Goal: Task Accomplishment & Management: Manage account settings

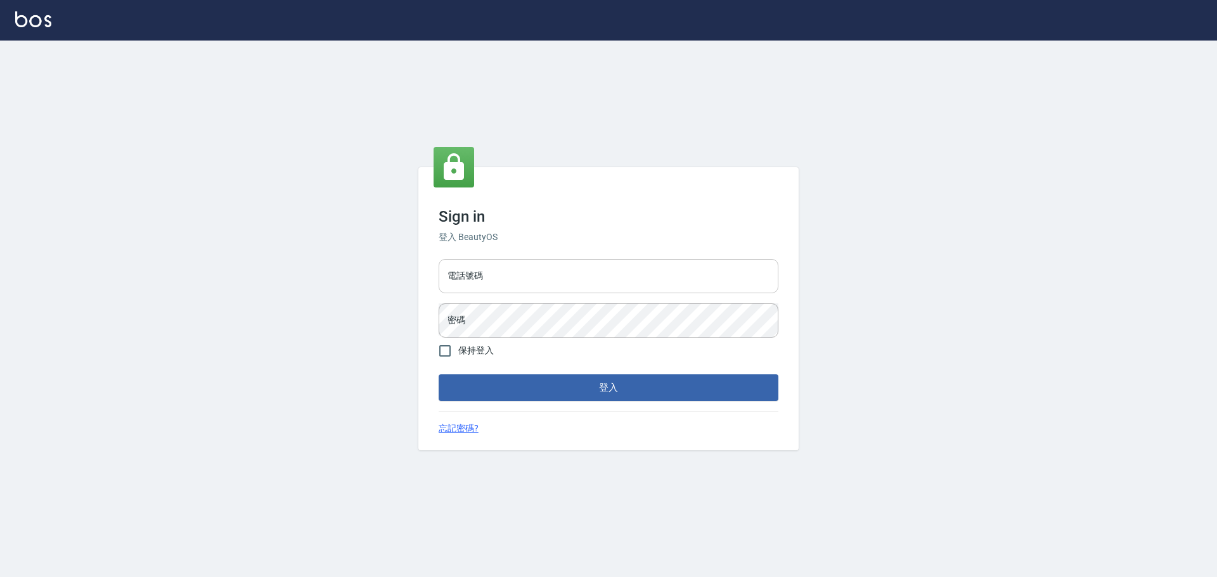
click at [525, 281] on input "電話號碼" at bounding box center [609, 276] width 340 height 34
type input "0989189977"
click at [439, 375] on button "登入" at bounding box center [609, 388] width 340 height 27
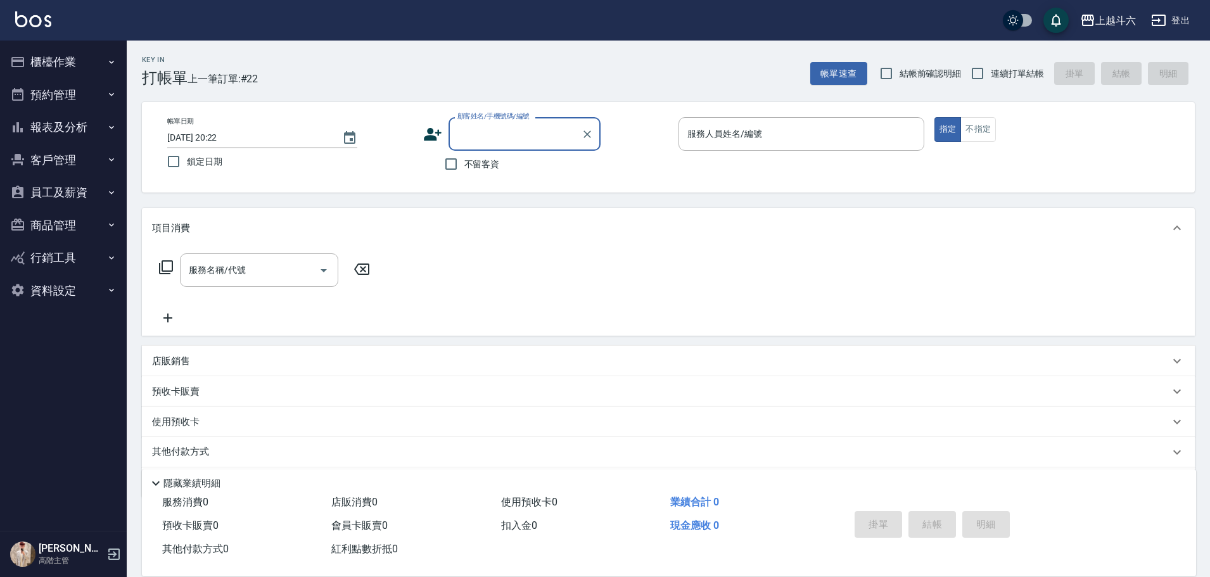
click at [61, 302] on button "資料設定" at bounding box center [63, 290] width 117 height 33
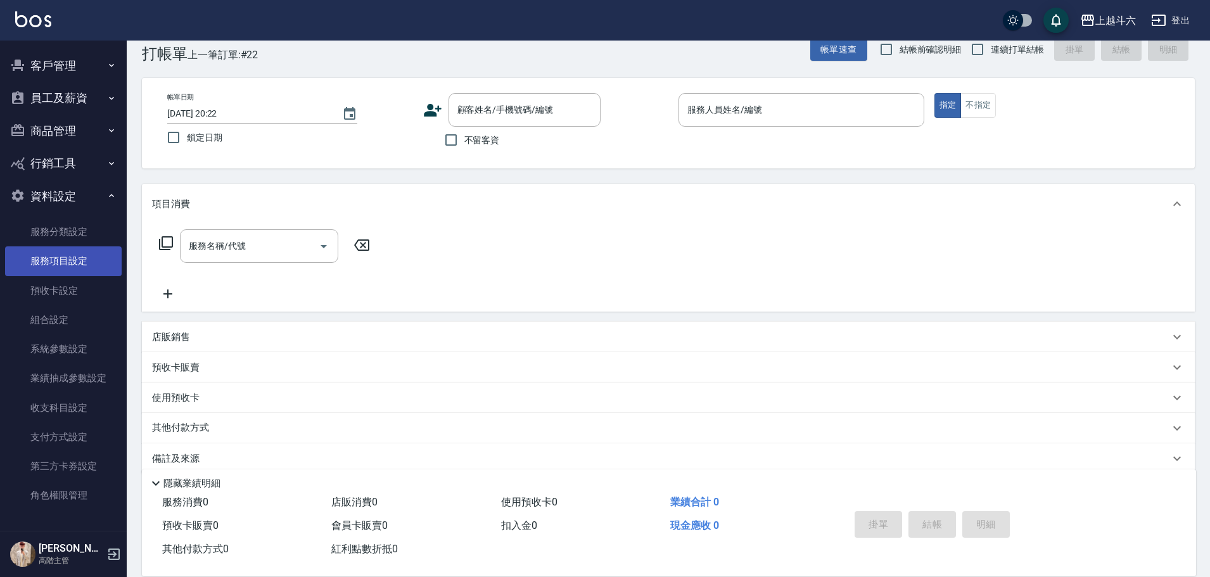
scroll to position [42, 0]
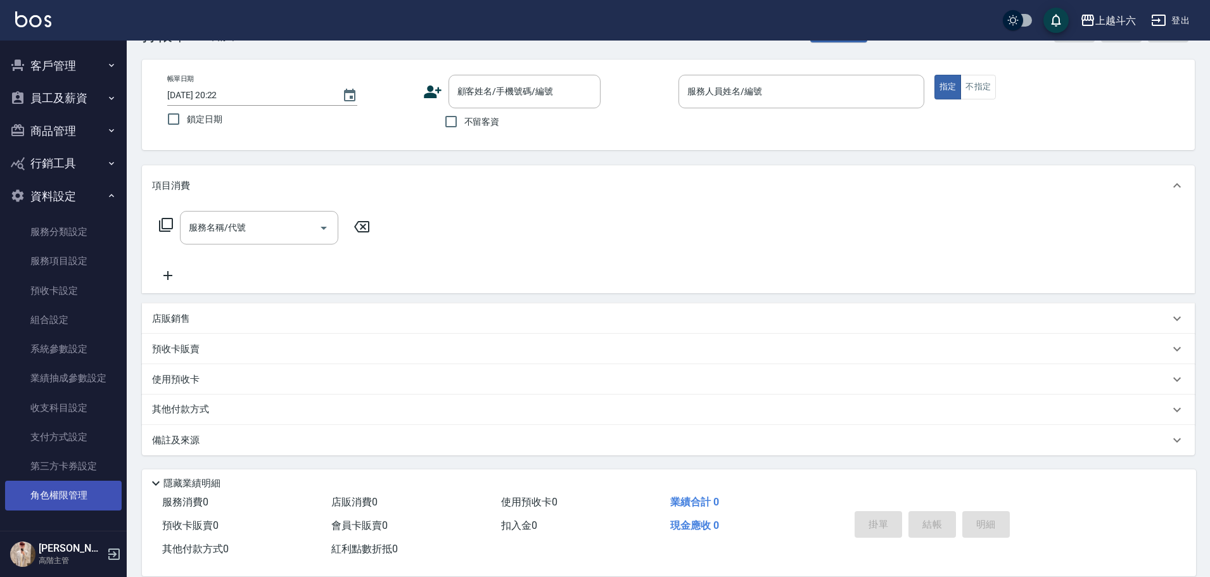
click at [94, 499] on link "角色權限管理" at bounding box center [63, 495] width 117 height 29
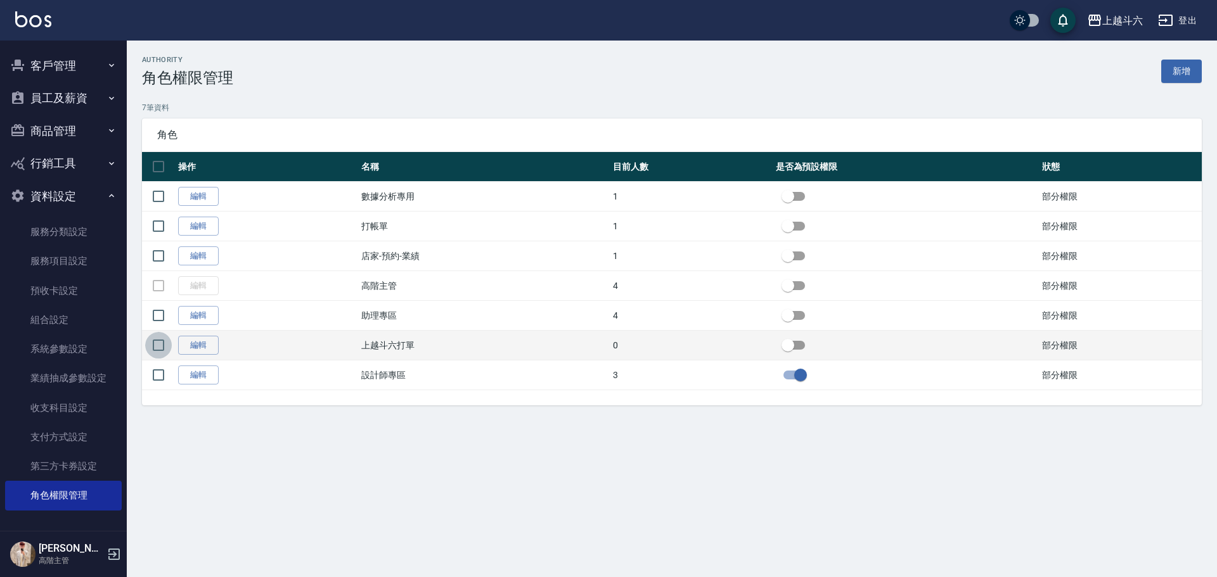
click at [156, 350] on input "checkbox" at bounding box center [158, 345] width 27 height 27
checkbox input "true"
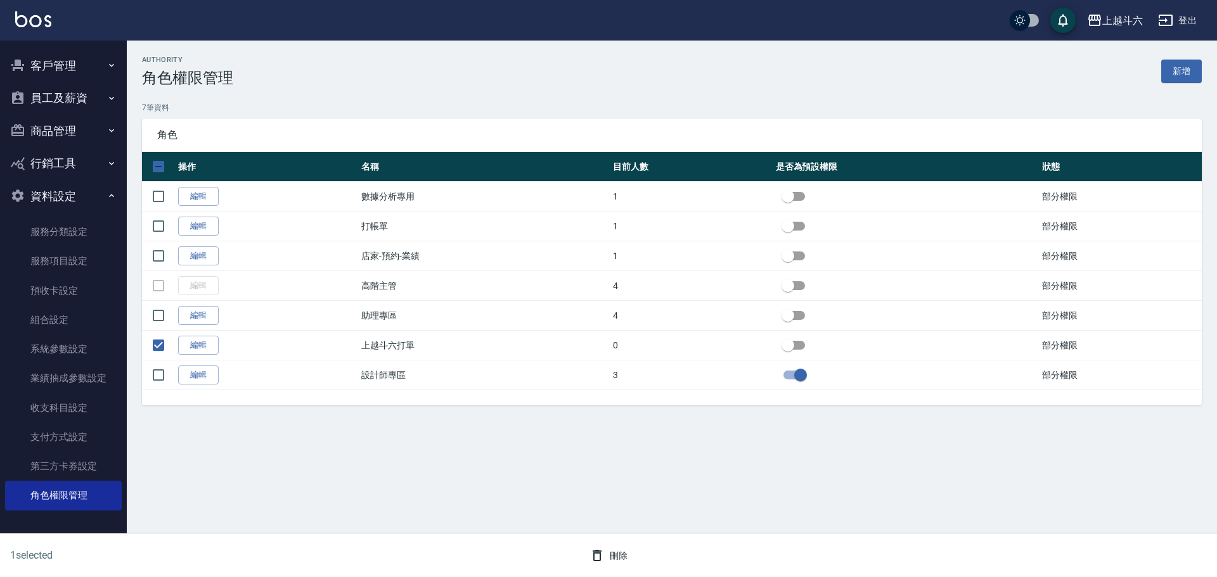
click at [615, 562] on button "刪除" at bounding box center [608, 555] width 49 height 23
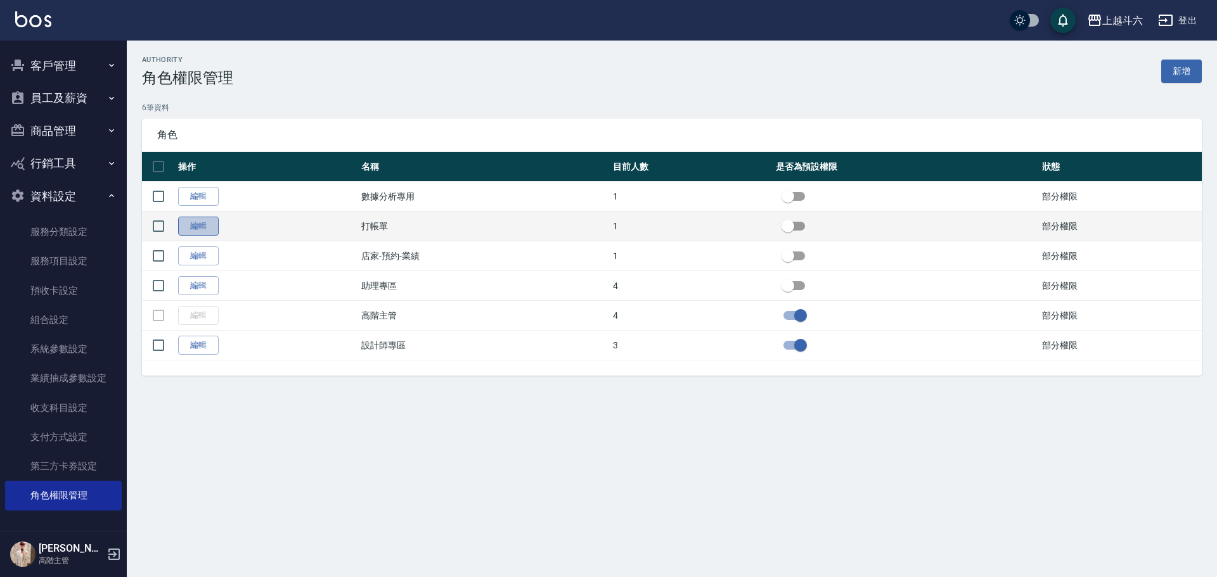
click at [210, 226] on link "編輯" at bounding box center [198, 227] width 41 height 20
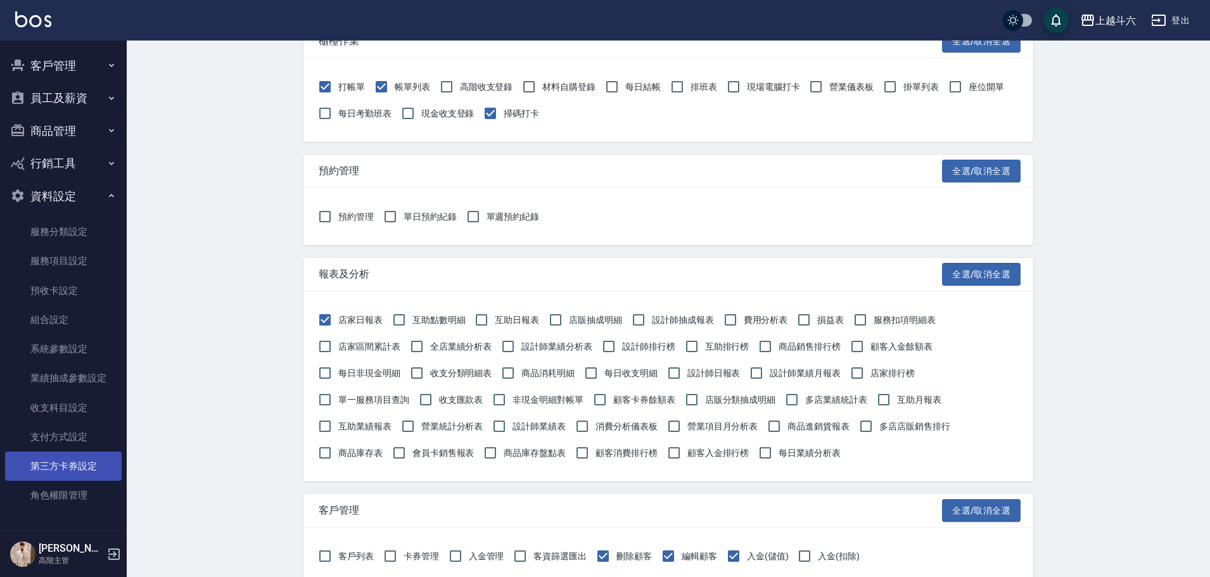
scroll to position [190, 0]
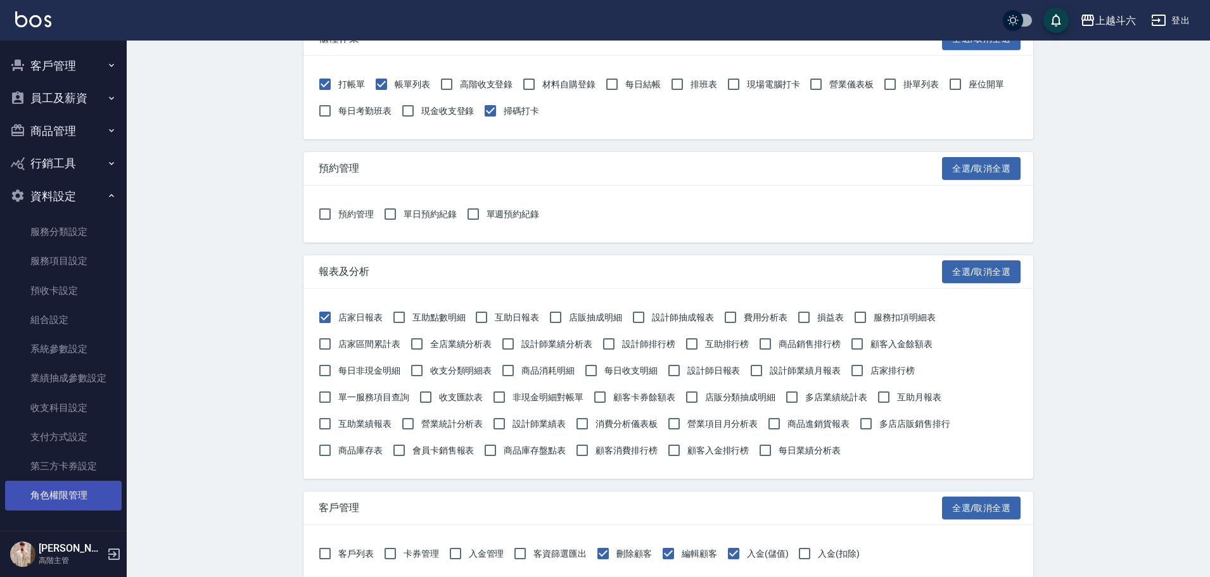
click at [79, 493] on link "角色權限管理" at bounding box center [63, 495] width 117 height 29
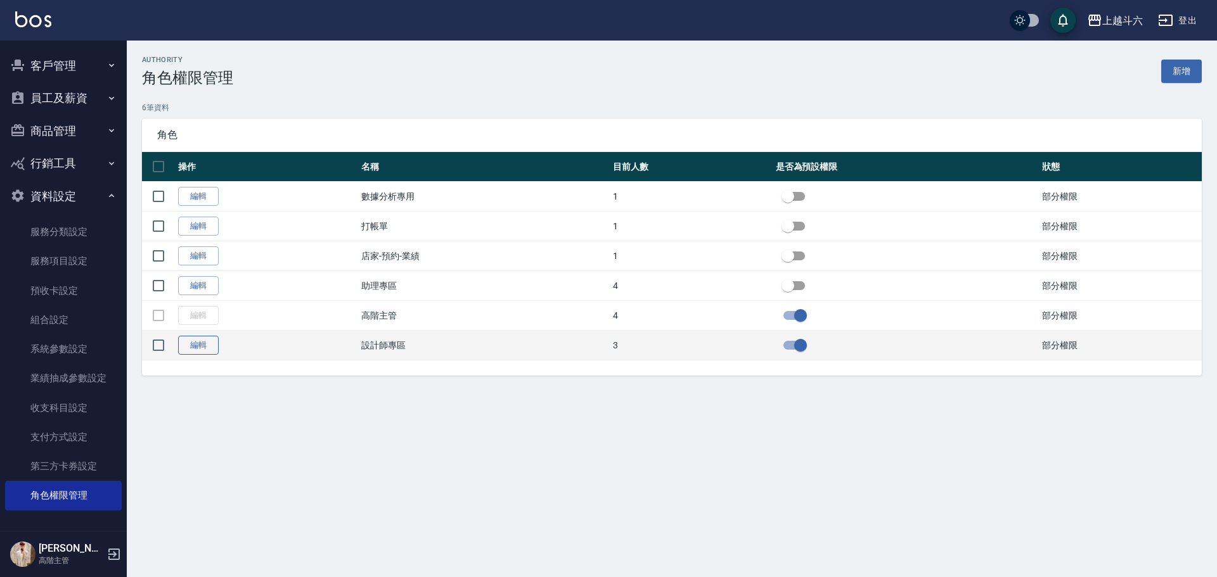
click at [204, 344] on link "編輯" at bounding box center [198, 346] width 41 height 20
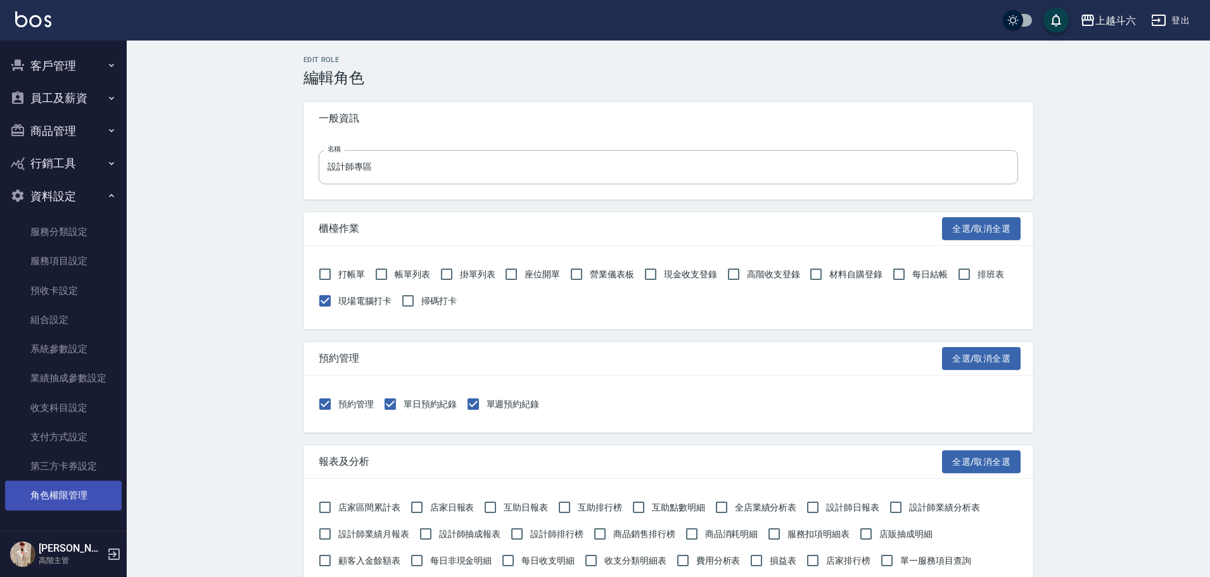
click at [80, 486] on link "角色權限管理" at bounding box center [63, 495] width 117 height 29
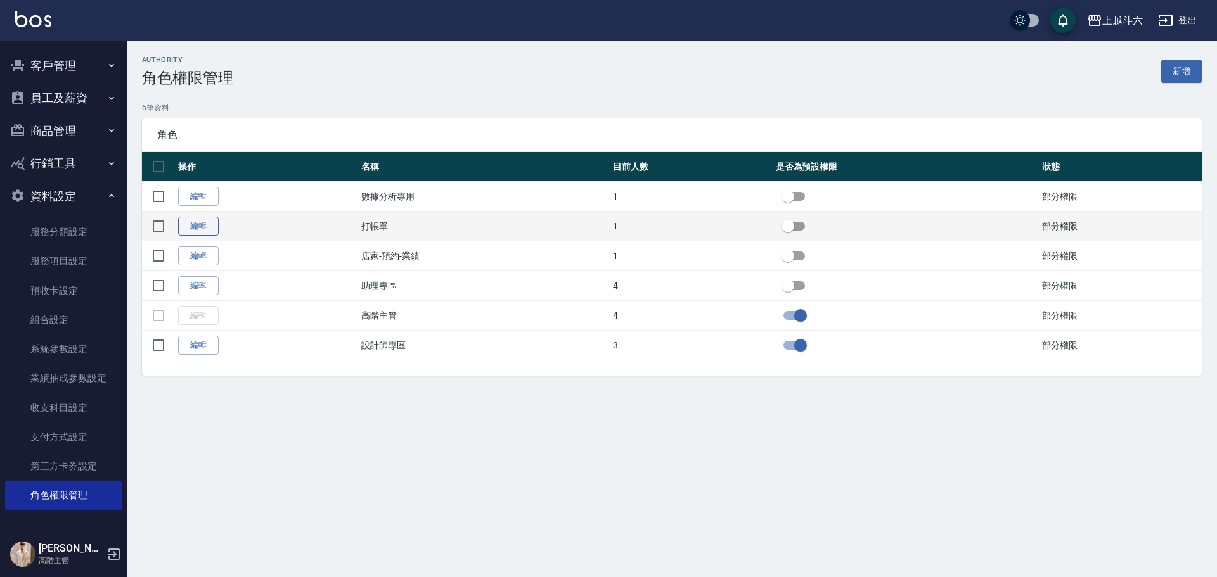
click at [202, 227] on link "編輯" at bounding box center [198, 227] width 41 height 20
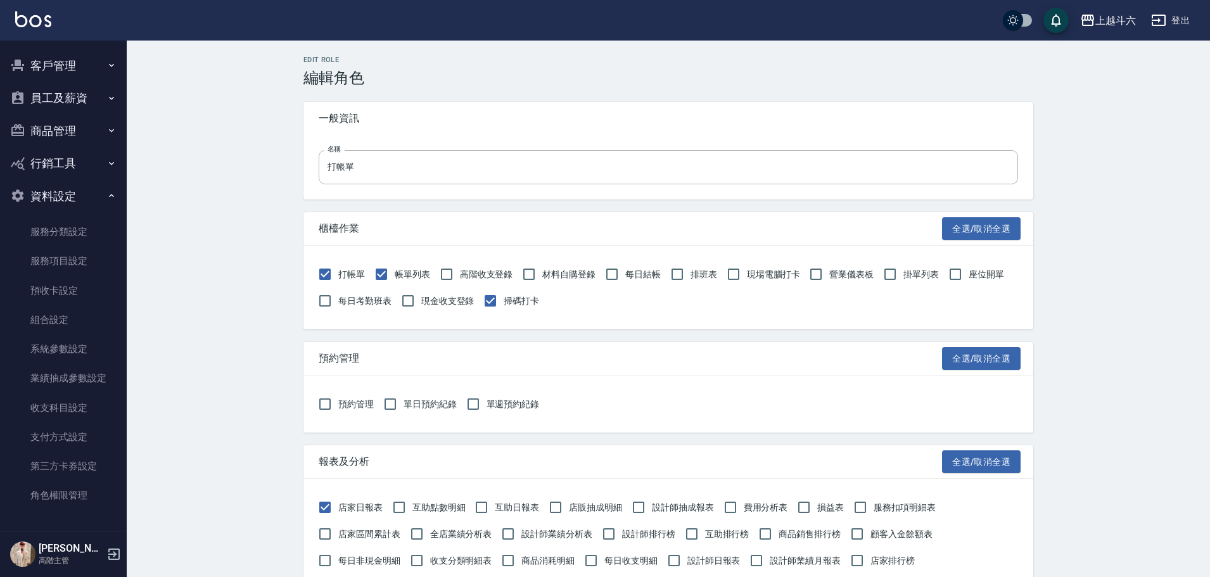
click at [525, 299] on span "掃碼打卡" at bounding box center [521, 301] width 35 height 13
click at [504, 299] on input "掃碼打卡" at bounding box center [490, 301] width 27 height 27
checkbox input "false"
click at [456, 302] on span "現金收支登錄" at bounding box center [447, 301] width 53 height 13
click at [421, 302] on input "現金收支登錄" at bounding box center [408, 301] width 27 height 27
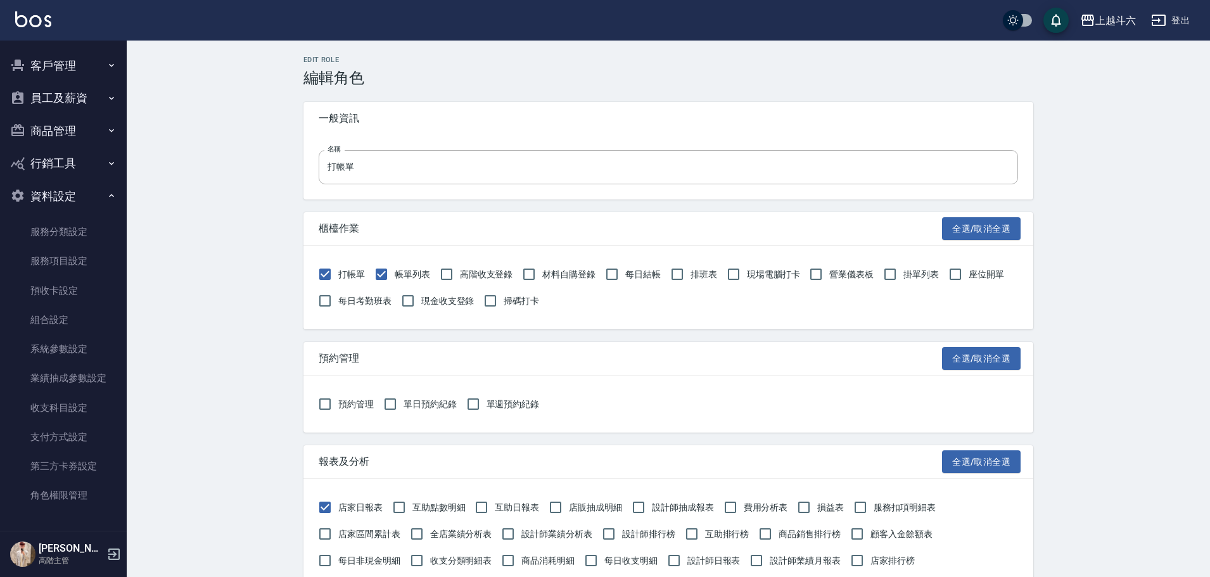
checkbox input "true"
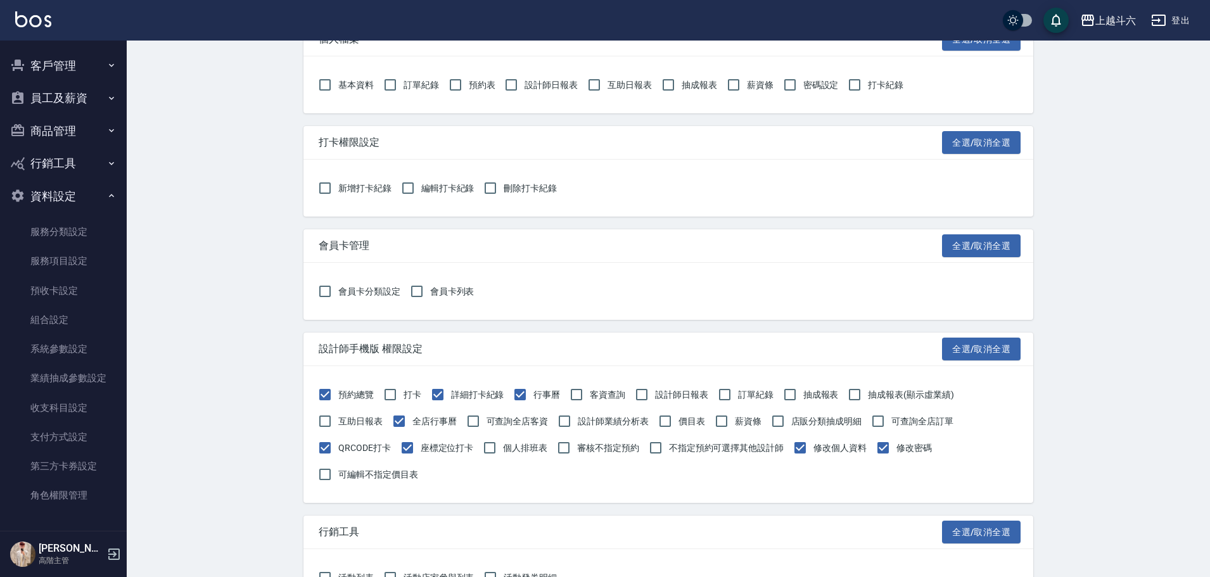
scroll to position [1204, 0]
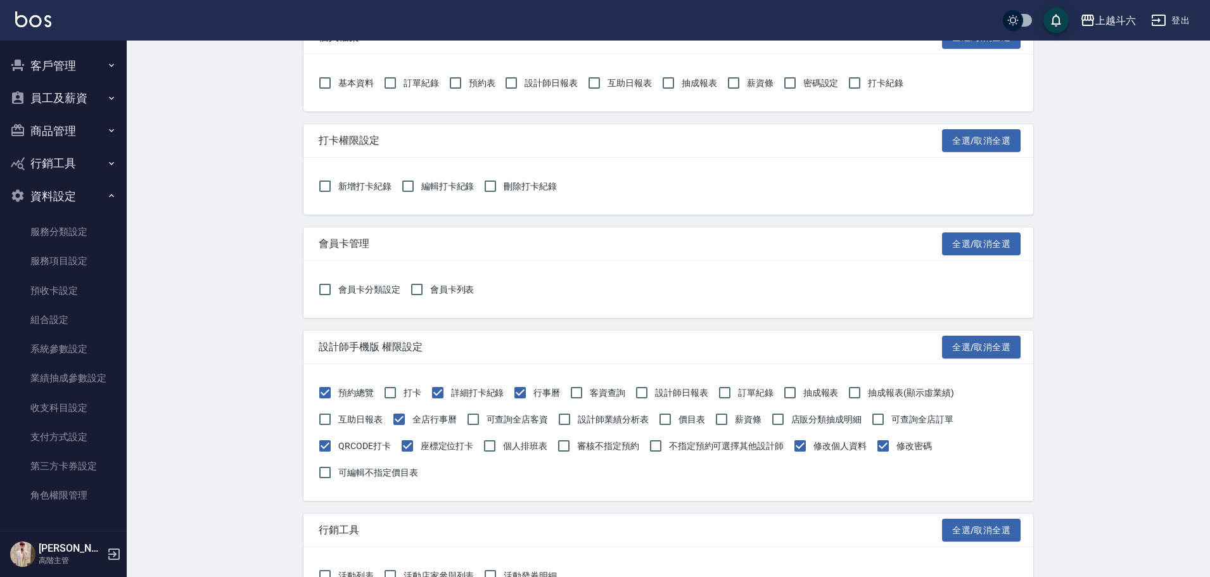
click at [357, 395] on span "預約總覽" at bounding box center [355, 393] width 35 height 13
click at [338, 395] on input "預約總覽" at bounding box center [325, 393] width 27 height 27
click at [373, 391] on span "預約總覽" at bounding box center [355, 393] width 35 height 13
click at [338, 391] on input "預約總覽" at bounding box center [325, 393] width 27 height 27
checkbox input "true"
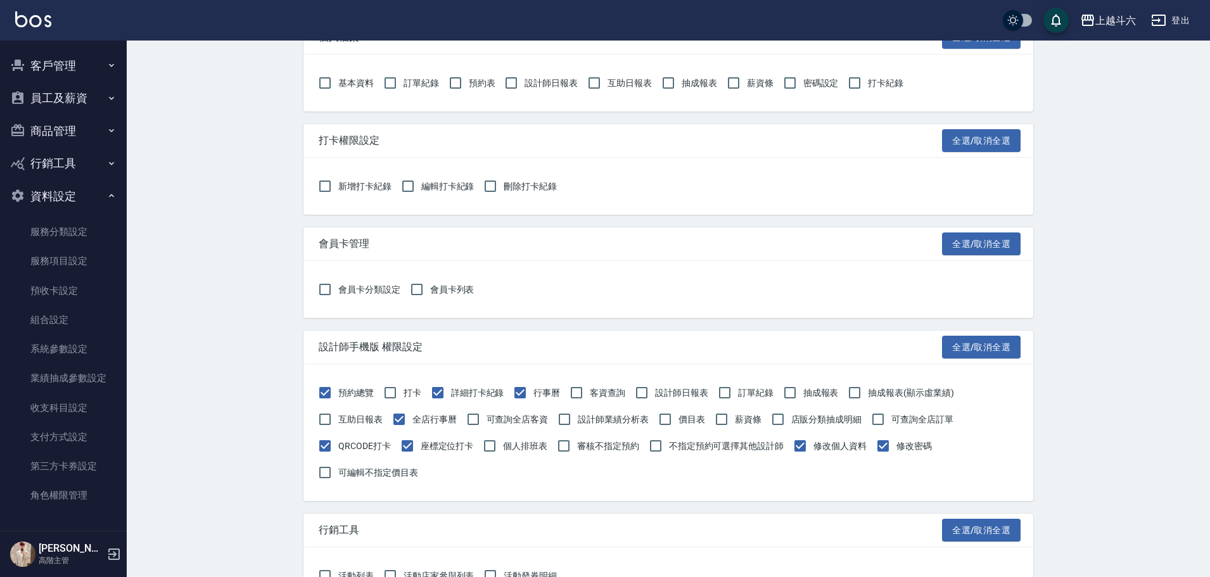
click at [476, 396] on span "詳細打卡紀錄" at bounding box center [477, 393] width 53 height 13
click at [451, 396] on input "詳細打卡紀錄" at bounding box center [438, 393] width 27 height 27
checkbox input "false"
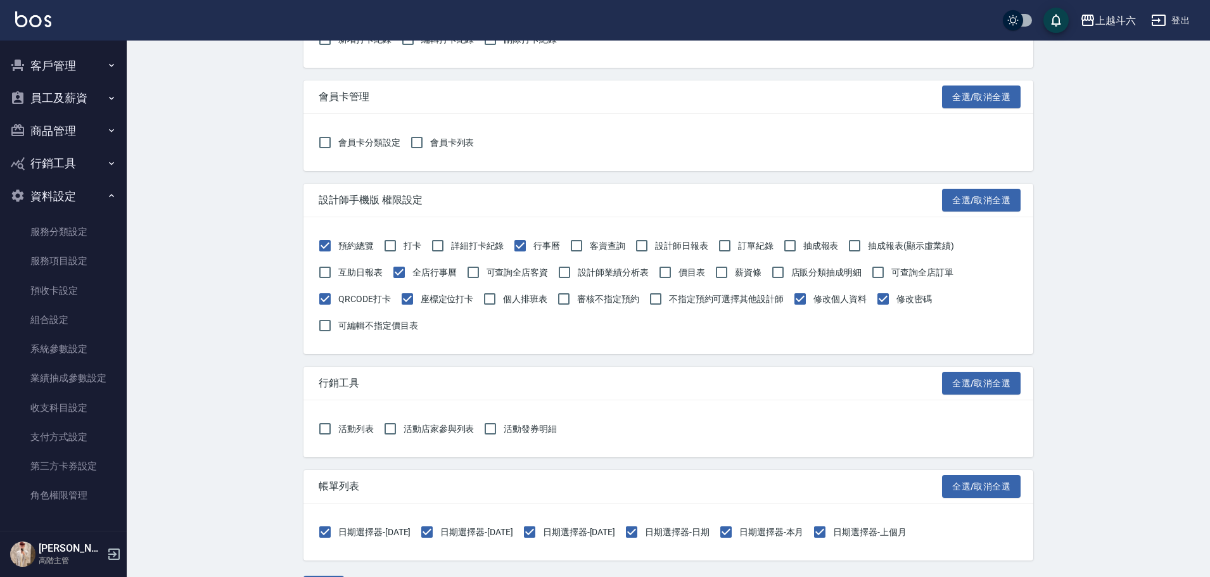
scroll to position [1389, 0]
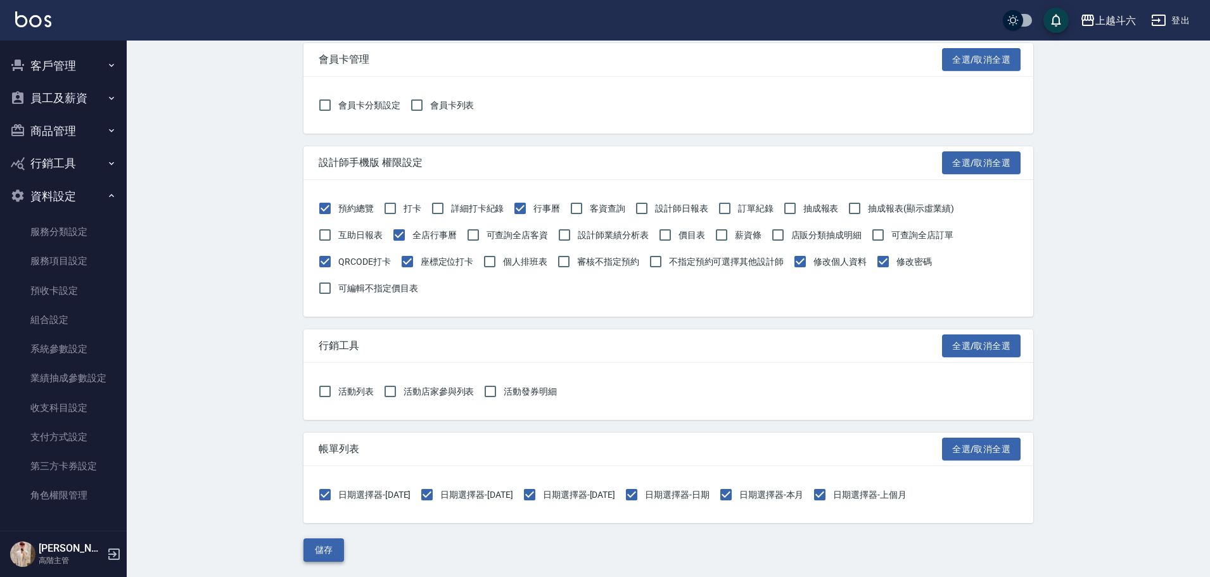
click at [330, 553] on button "儲存" at bounding box center [324, 550] width 41 height 23
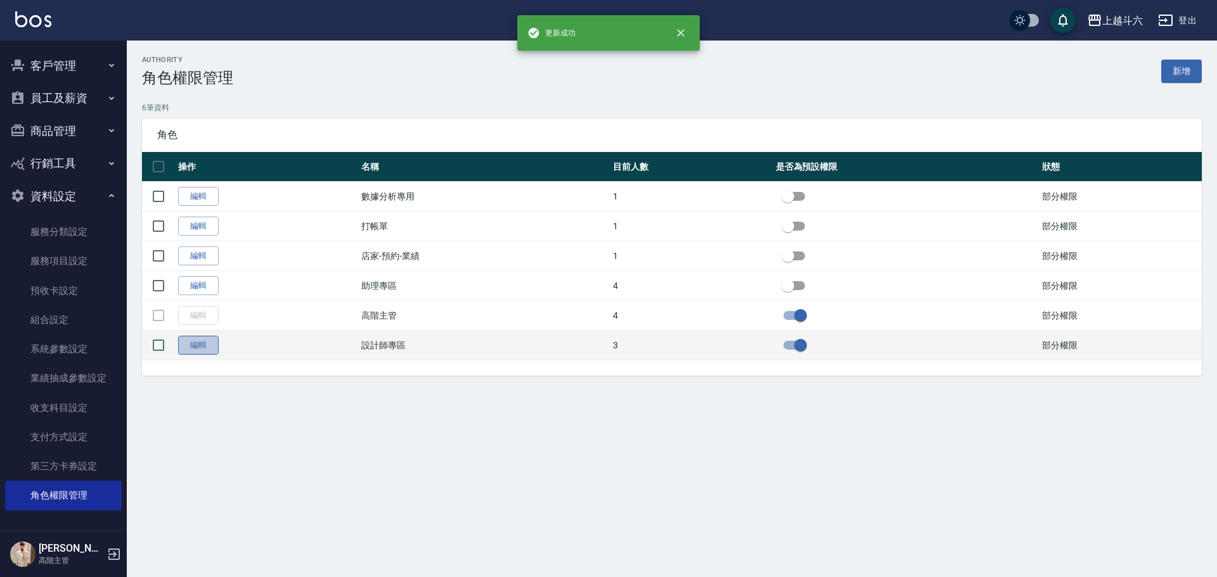
click at [202, 341] on link "編輯" at bounding box center [198, 346] width 41 height 20
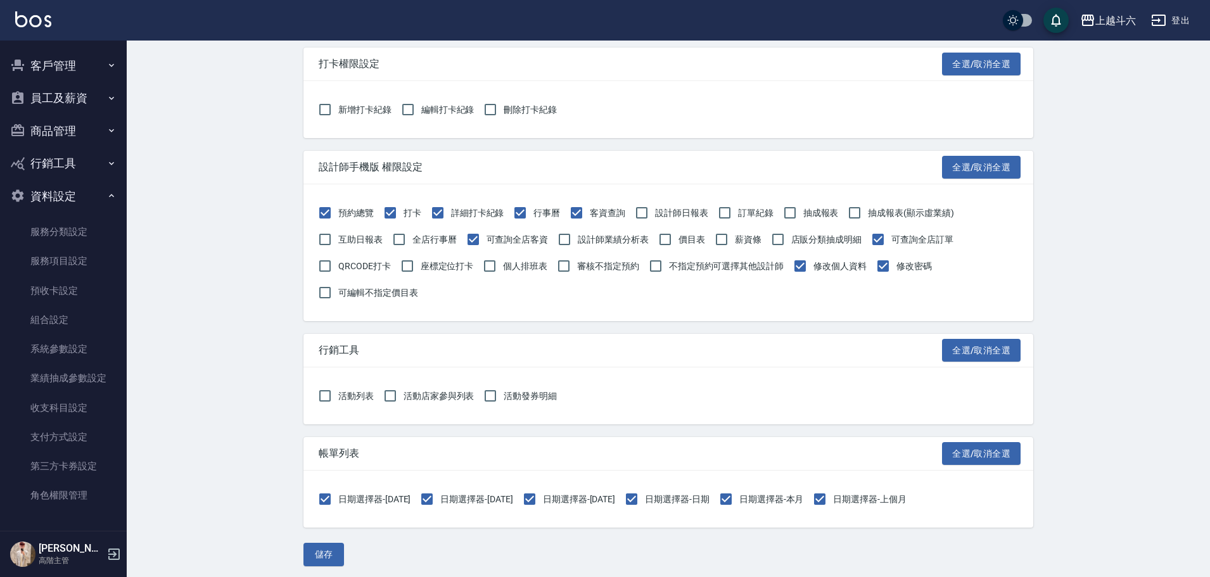
scroll to position [1389, 0]
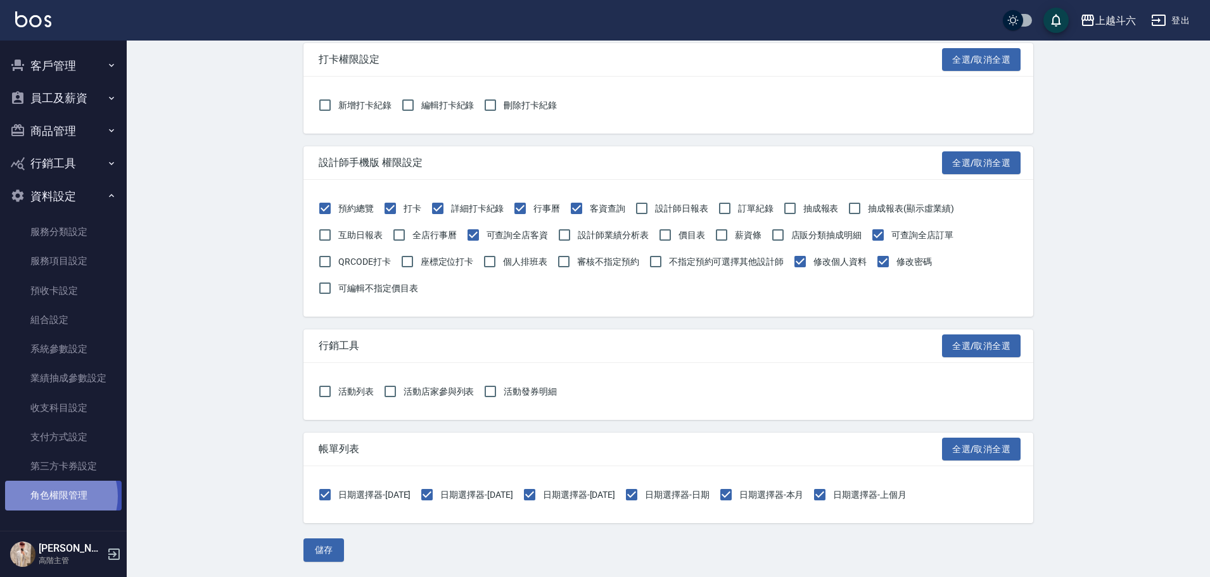
click at [56, 496] on link "角色權限管理" at bounding box center [63, 495] width 117 height 29
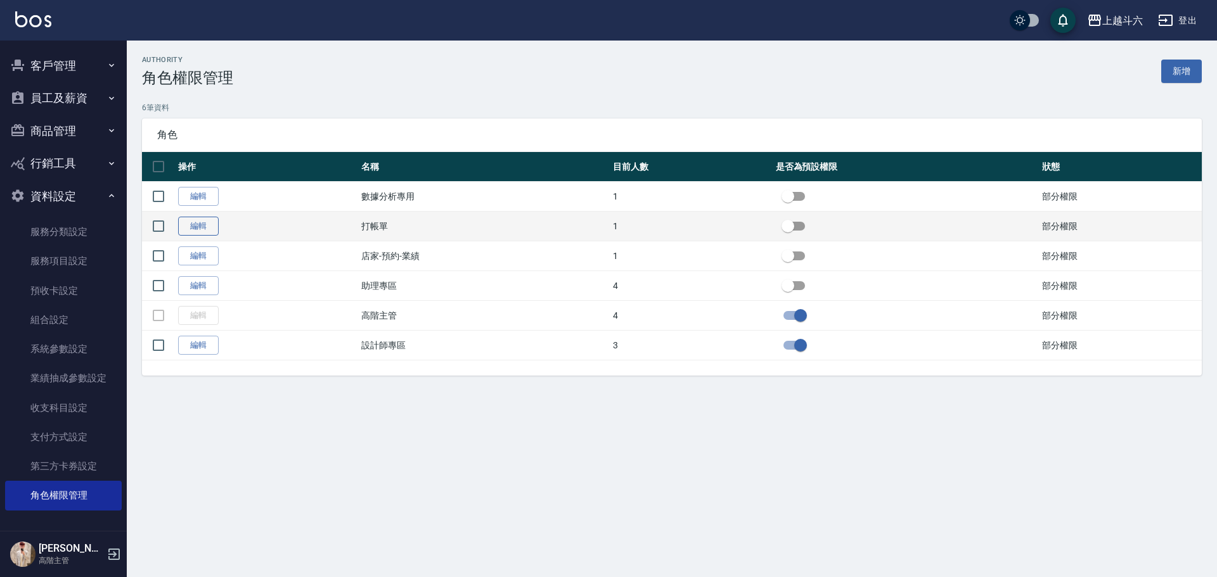
click at [212, 222] on link "編輯" at bounding box center [198, 227] width 41 height 20
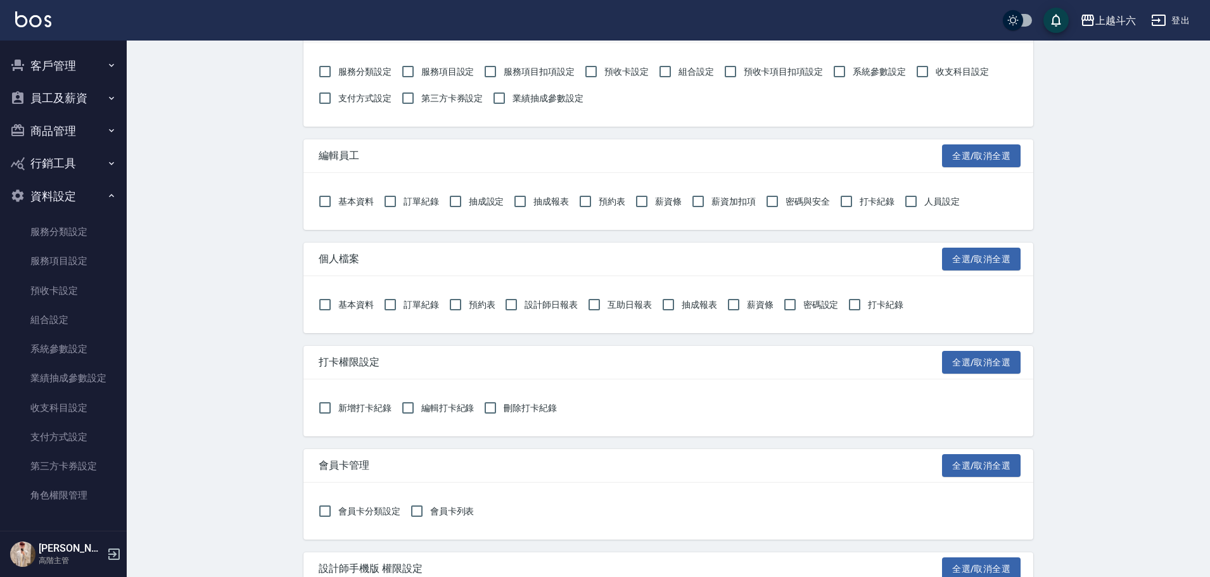
scroll to position [1204, 0]
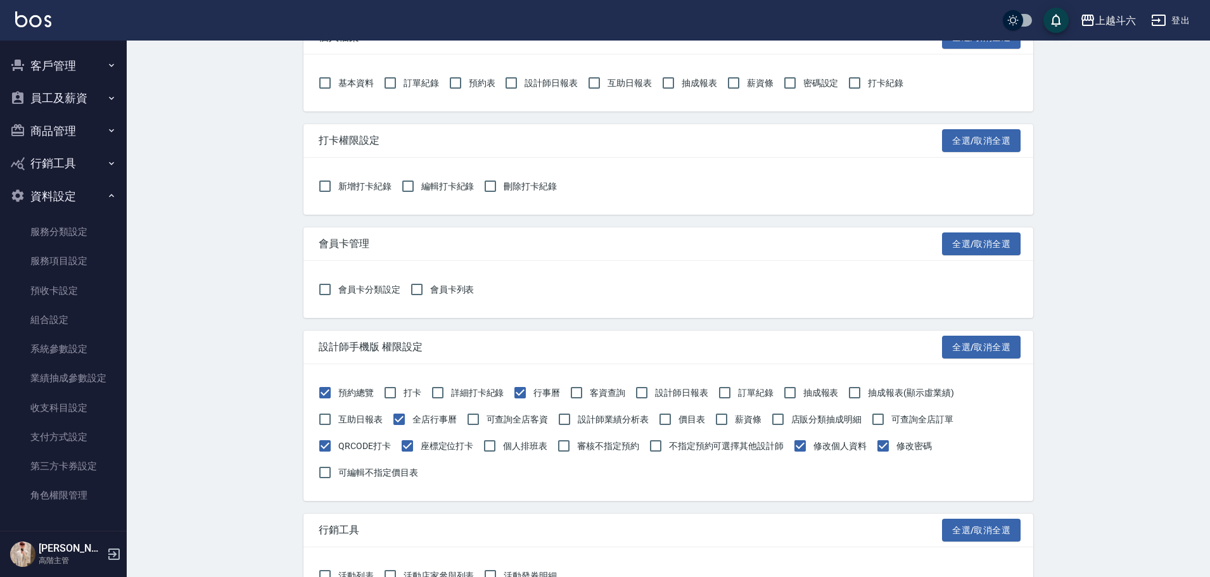
drag, startPoint x: 423, startPoint y: 399, endPoint x: 413, endPoint y: 399, distance: 9.5
click at [420, 399] on div "預約總覽 打卡 詳細打卡紀錄 行事曆 客資查詢 設計師日報表 訂單紀錄 抽成報表 抽成報表(顯示虛業績) 互助日報表 全店行事曆 可查詢全店客資 設計師業績分…" at bounding box center [669, 432] width 730 height 137
click at [411, 397] on span "打卡" at bounding box center [413, 393] width 18 height 13
click at [404, 397] on input "打卡" at bounding box center [390, 393] width 27 height 27
checkbox input "true"
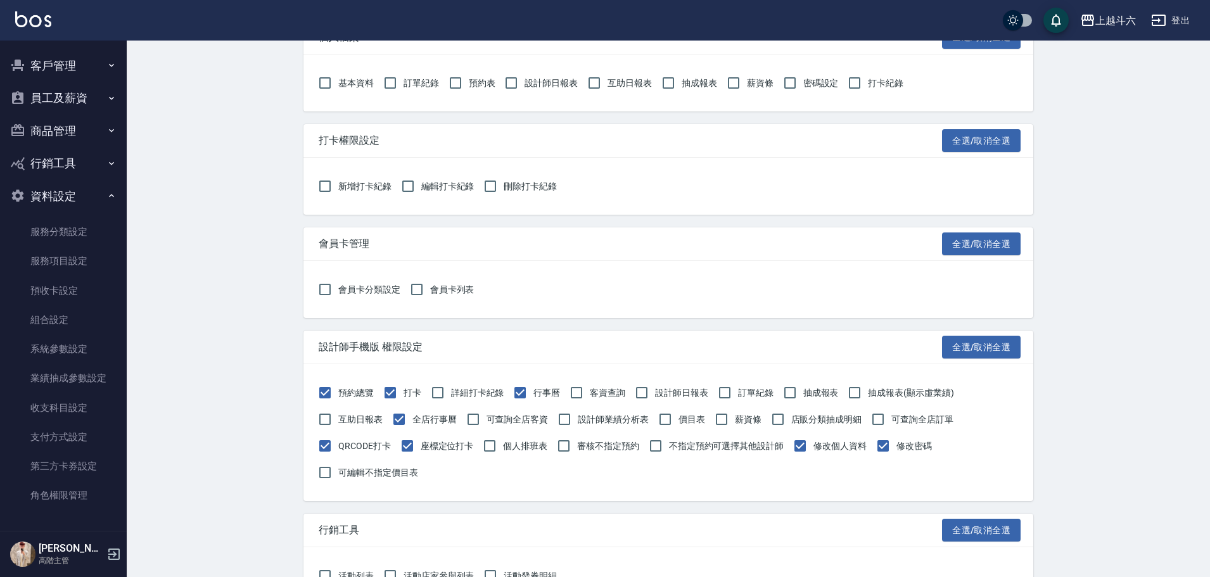
click at [617, 399] on span "客資查詢" at bounding box center [607, 393] width 35 height 13
click at [590, 399] on input "客資查詢" at bounding box center [576, 393] width 27 height 27
checkbox input "true"
click at [431, 446] on span "座標定位打卡" at bounding box center [447, 446] width 53 height 13
click at [421, 446] on input "座標定位打卡" at bounding box center [407, 446] width 27 height 27
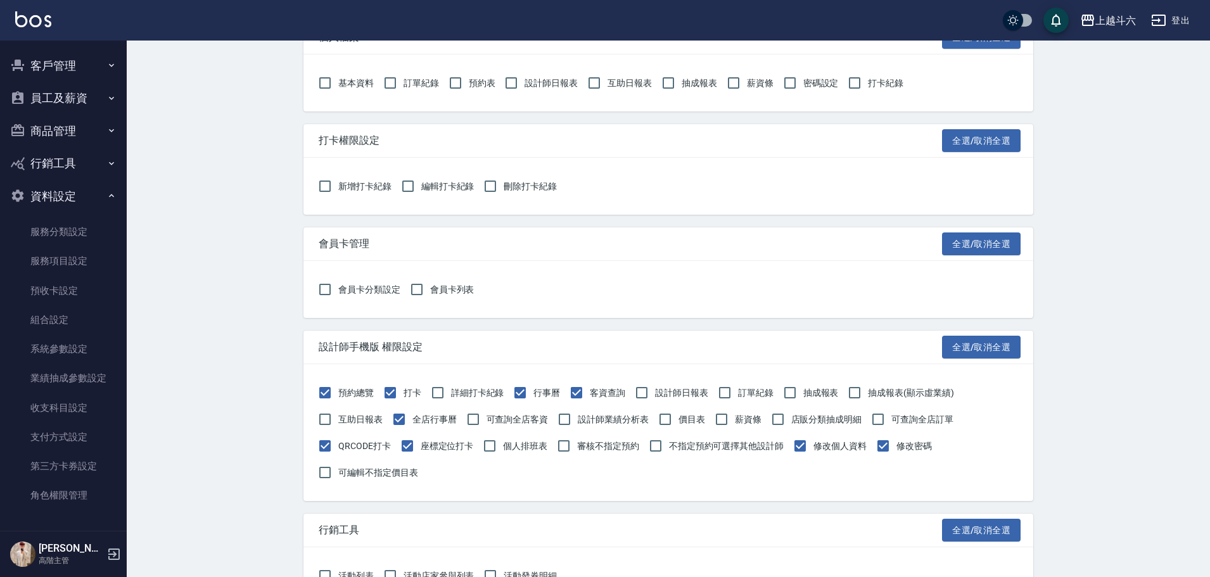
checkbox input "false"
click at [360, 452] on span "QRCODE打卡" at bounding box center [364, 446] width 53 height 13
click at [338, 452] on input "QRCODE打卡" at bounding box center [325, 446] width 27 height 27
checkbox input "false"
click at [436, 425] on span "全店行事曆" at bounding box center [435, 419] width 44 height 13
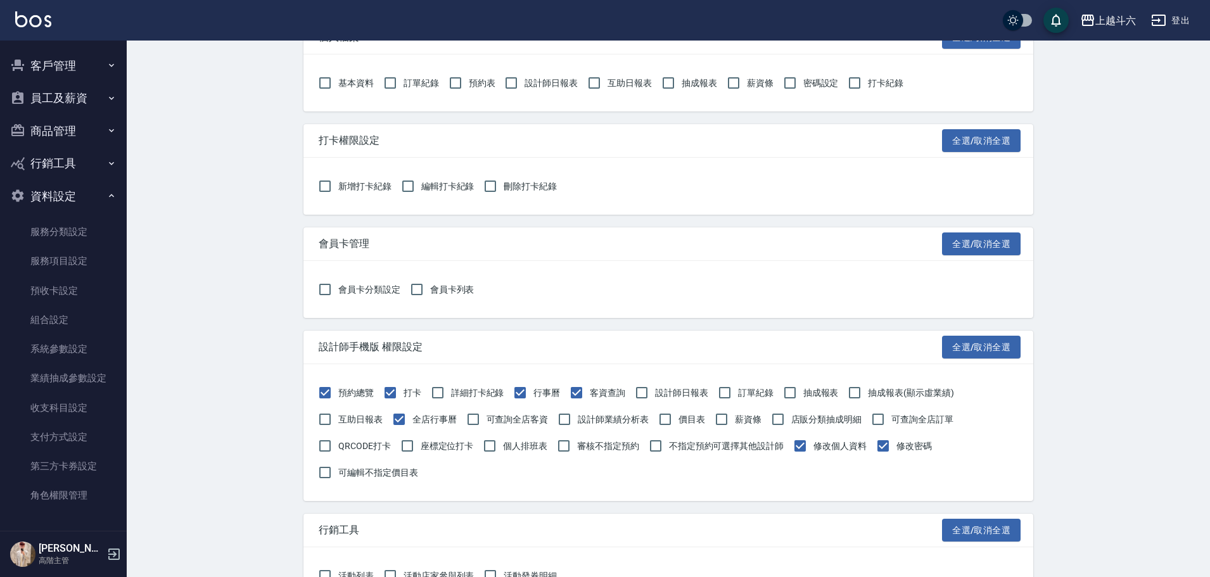
click at [413, 425] on input "全店行事曆" at bounding box center [399, 419] width 27 height 27
checkbox input "false"
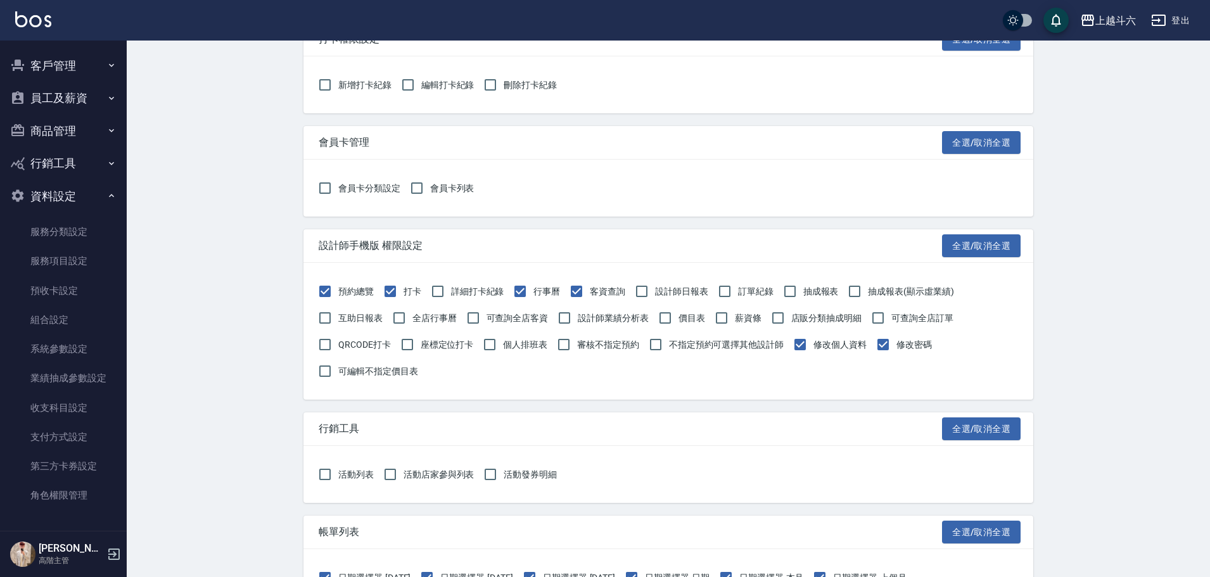
scroll to position [1389, 0]
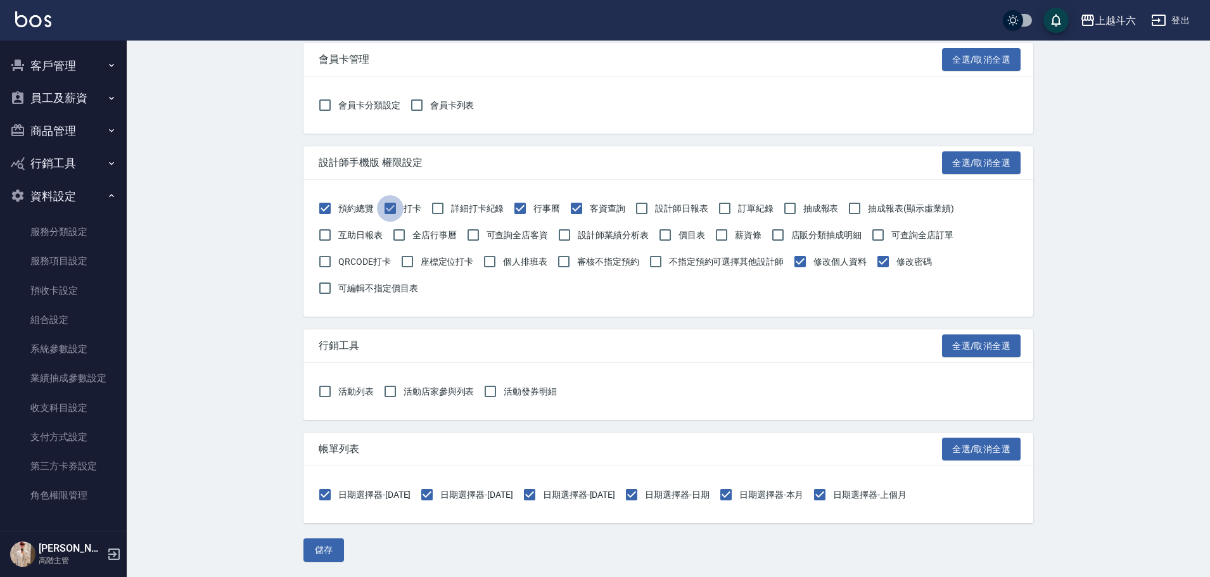
click at [383, 204] on input "打卡" at bounding box center [390, 208] width 27 height 27
click at [392, 203] on input "打卡" at bounding box center [390, 208] width 27 height 27
checkbox input "true"
click at [334, 554] on button "儲存" at bounding box center [324, 550] width 41 height 23
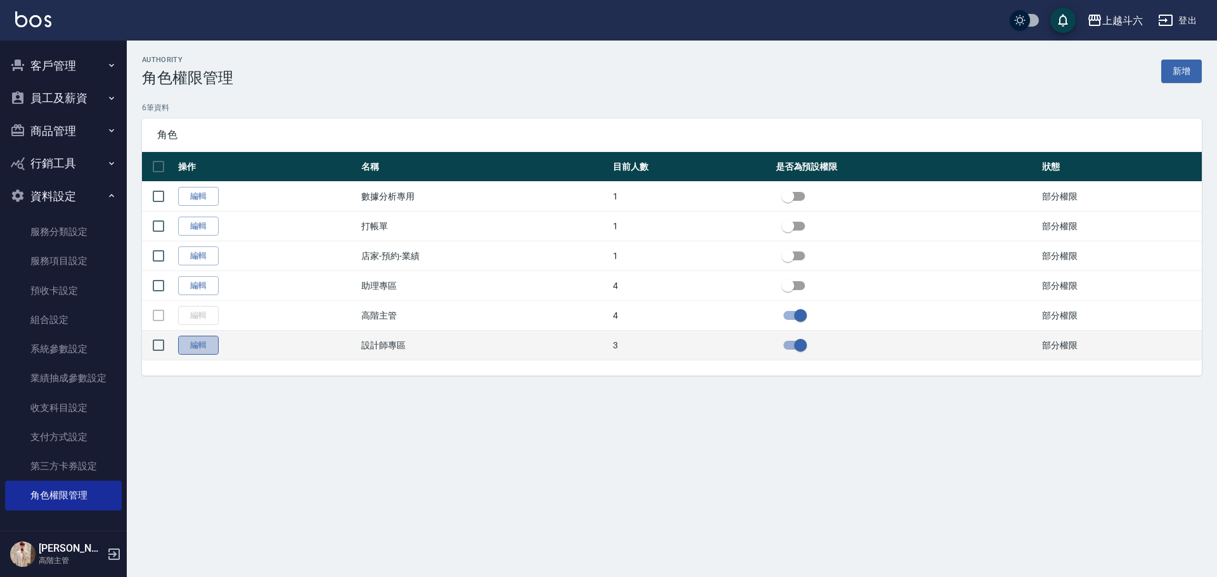
click at [207, 349] on link "編輯" at bounding box center [198, 346] width 41 height 20
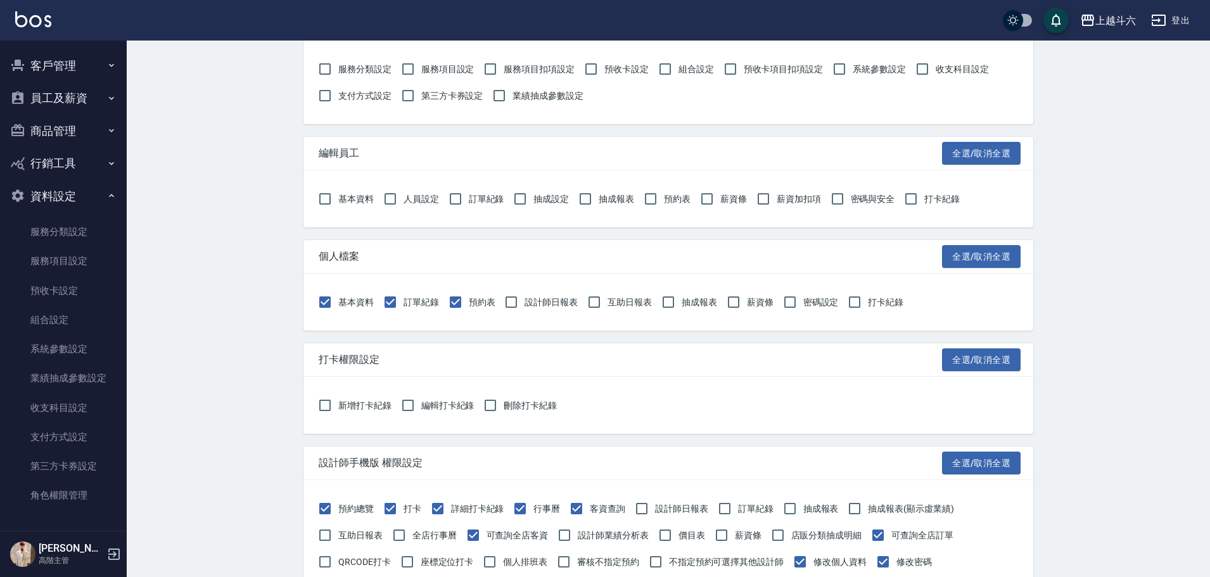
scroll to position [1141, 0]
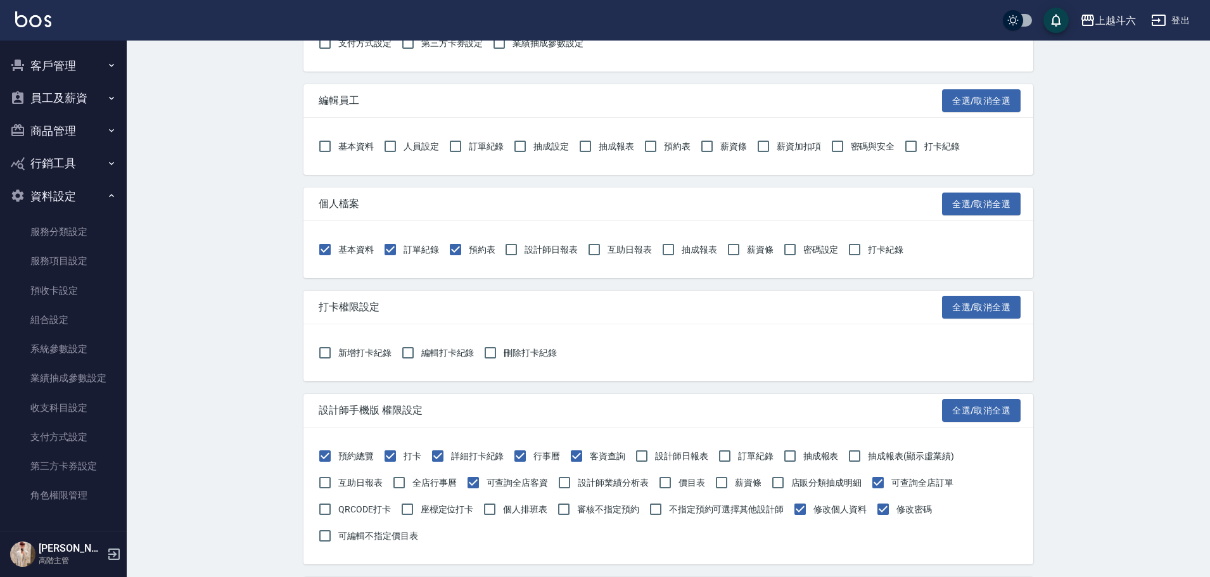
click at [472, 461] on span "詳細打卡紀錄" at bounding box center [477, 456] width 53 height 13
click at [451, 461] on input "詳細打卡紀錄" at bounding box center [438, 456] width 27 height 27
checkbox input "false"
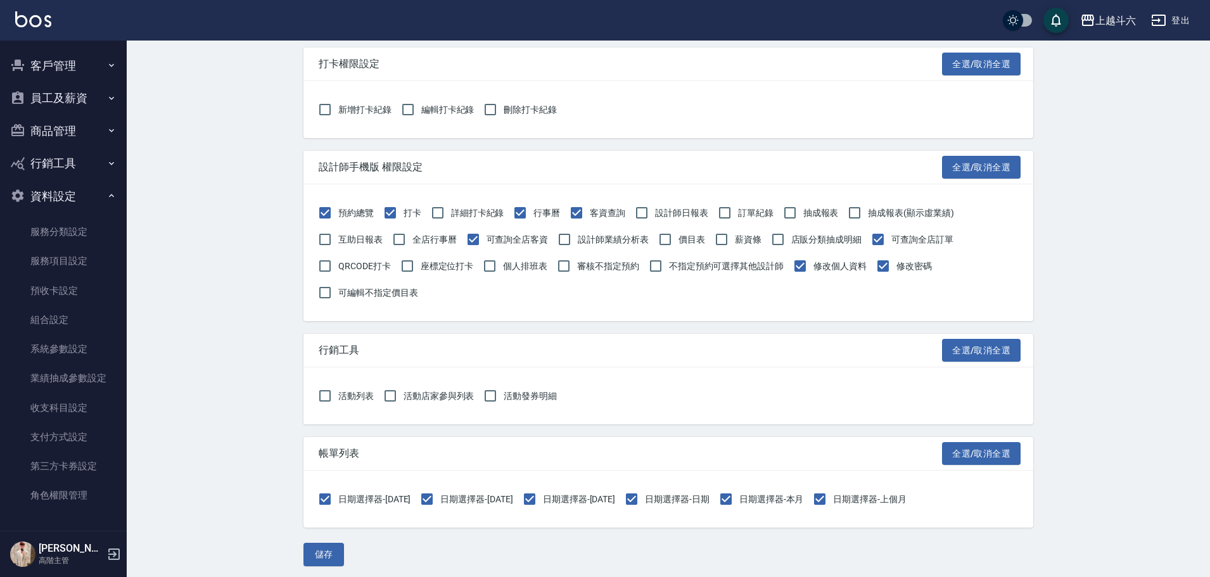
scroll to position [1389, 0]
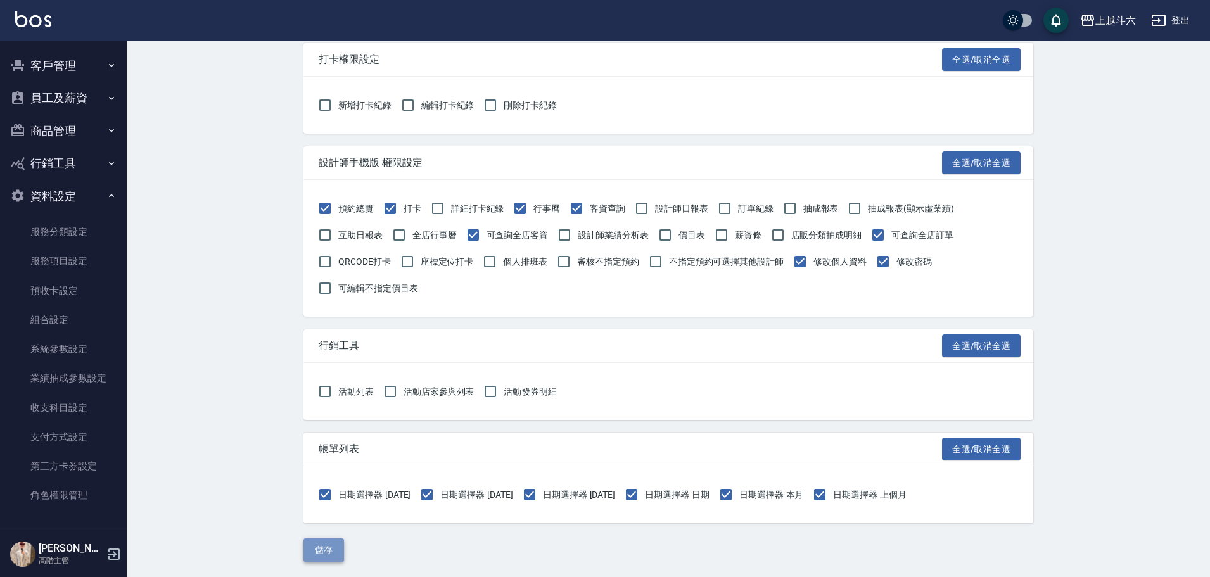
click at [332, 546] on button "儲存" at bounding box center [324, 550] width 41 height 23
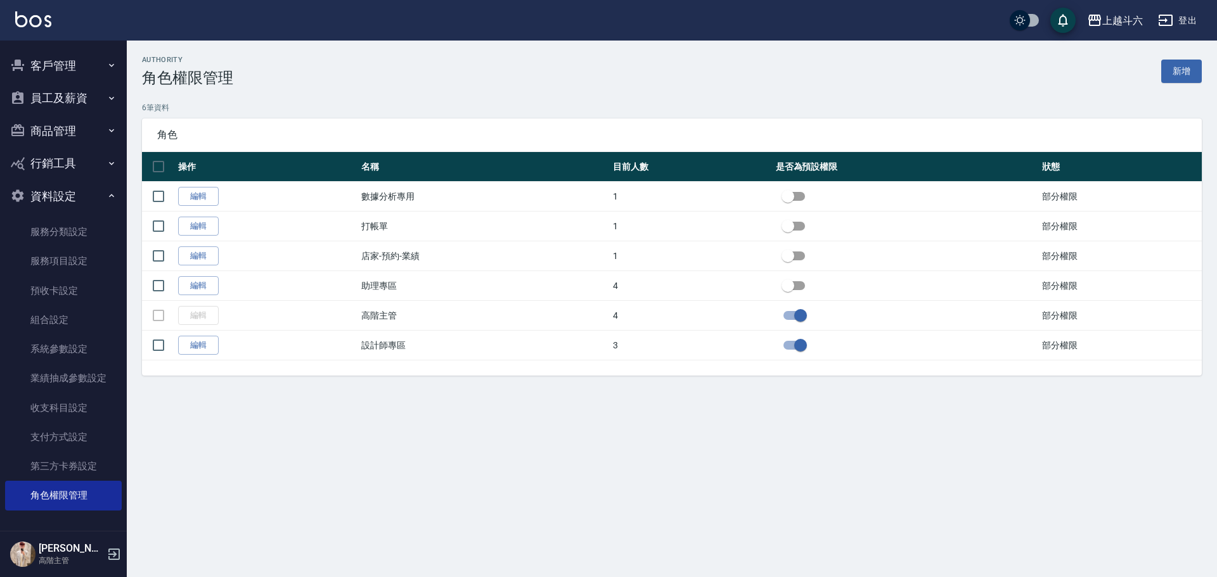
click at [91, 95] on button "員工及薪資" at bounding box center [63, 98] width 117 height 33
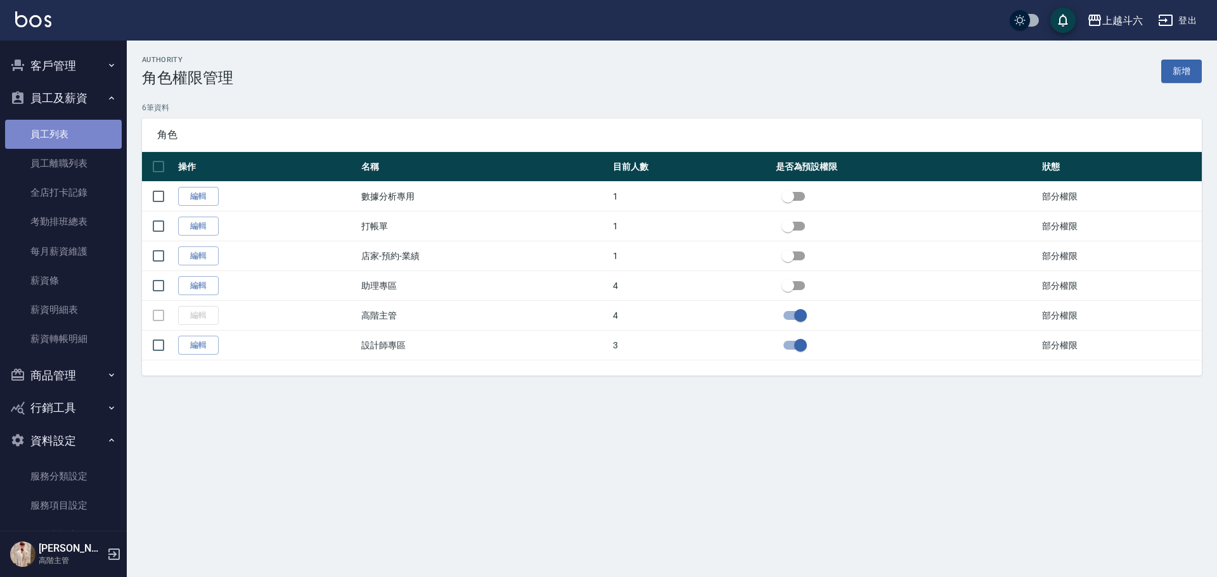
click at [81, 129] on link "員工列表" at bounding box center [63, 134] width 117 height 29
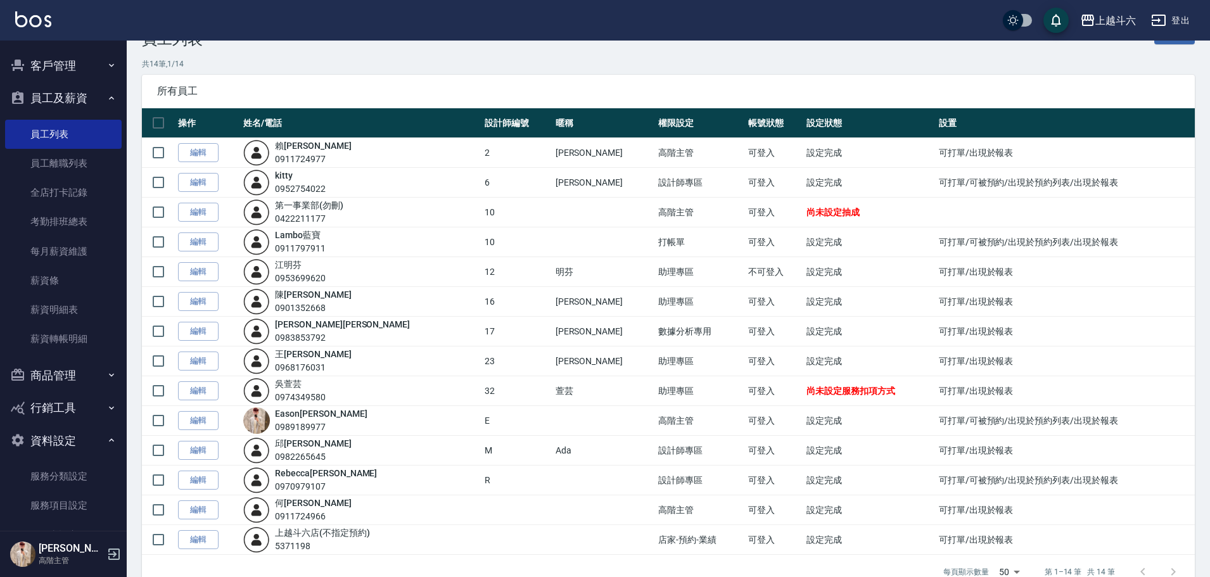
scroll to position [66, 0]
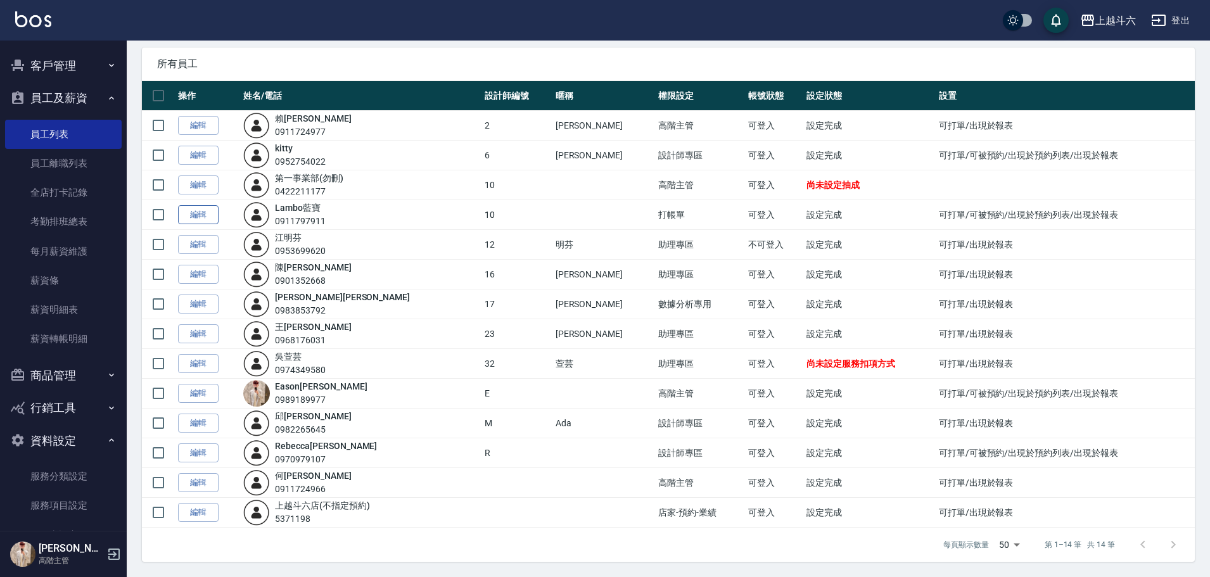
click at [201, 214] on link "編輯" at bounding box center [198, 215] width 41 height 20
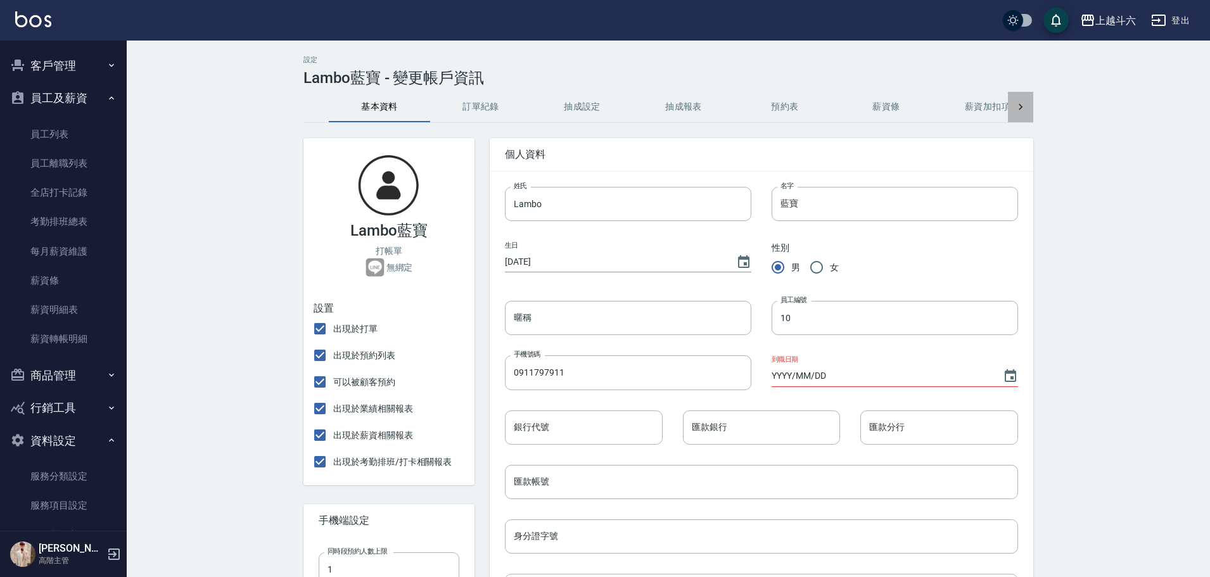
click at [1024, 108] on icon at bounding box center [1021, 107] width 13 height 13
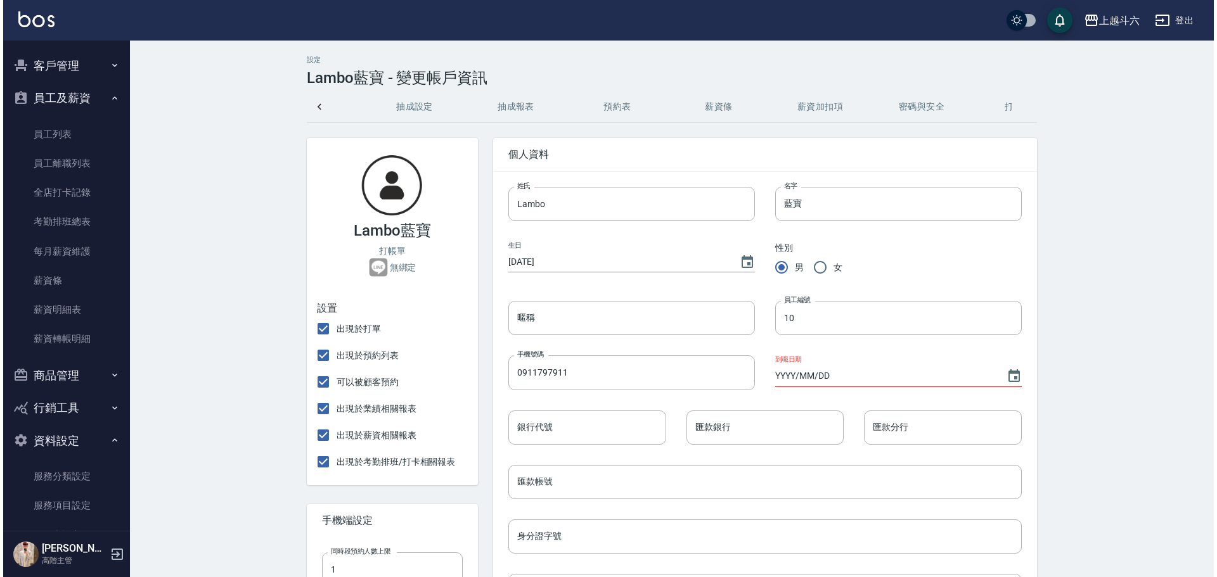
scroll to position [0, 233]
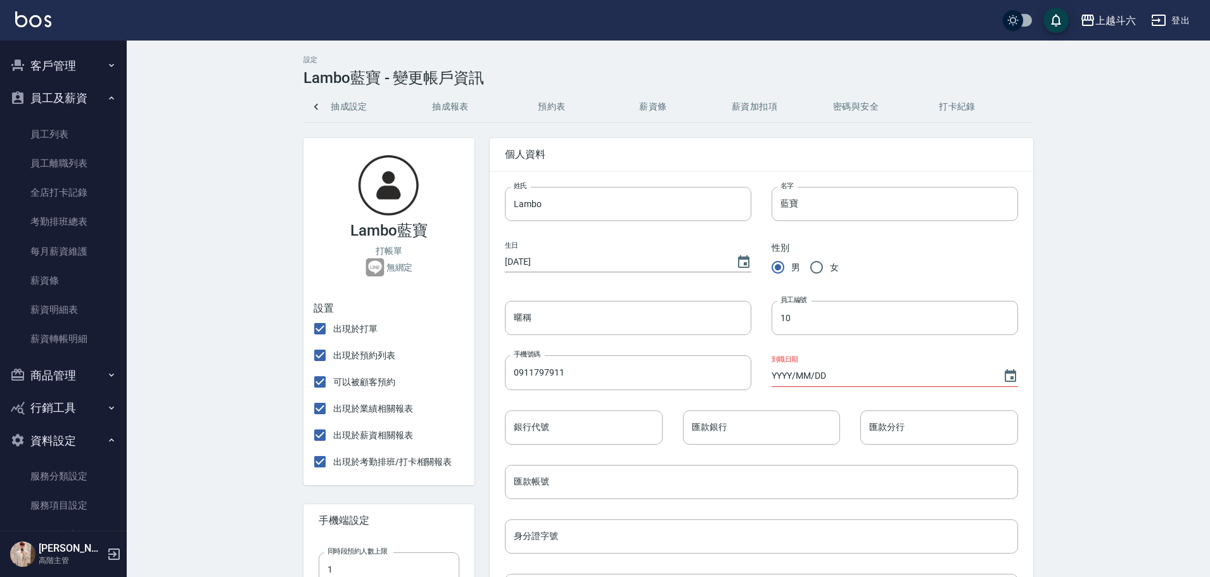
click at [1024, 108] on div "基本資料 訂單紀錄 抽成設定 抽成報表 預約表 薪資條 薪資加扣項 密碼與安全 打卡紀錄" at bounding box center [669, 107] width 730 height 30
click at [957, 110] on button "打卡紀錄" at bounding box center [957, 107] width 101 height 30
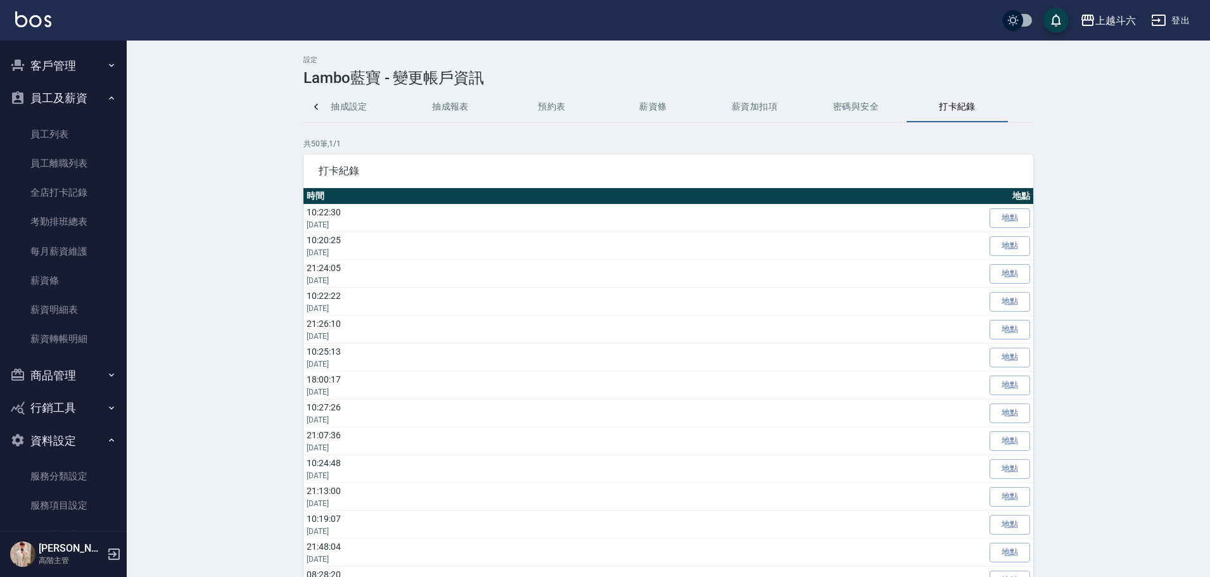
click at [911, 110] on button "打卡紀錄" at bounding box center [957, 107] width 101 height 30
click at [866, 112] on button "密碼與安全" at bounding box center [856, 107] width 101 height 30
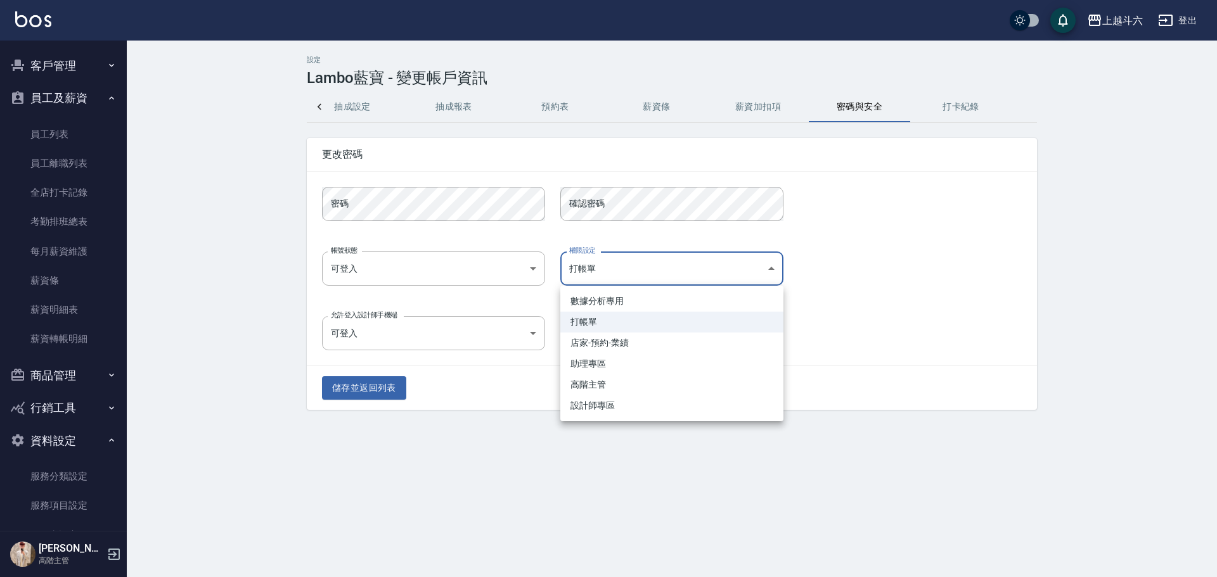
click at [620, 267] on body "上越斗六 登出 櫃檯作業 打帳單 帳單列表 掛單列表 座位開單 營業儀表板 現金收支登錄 高階收支登錄 材料自購登錄 每日結帳 排班表 現場電腦打卡 掃碼打卡…" at bounding box center [608, 288] width 1217 height 577
click at [616, 320] on li "打帳單" at bounding box center [671, 322] width 223 height 21
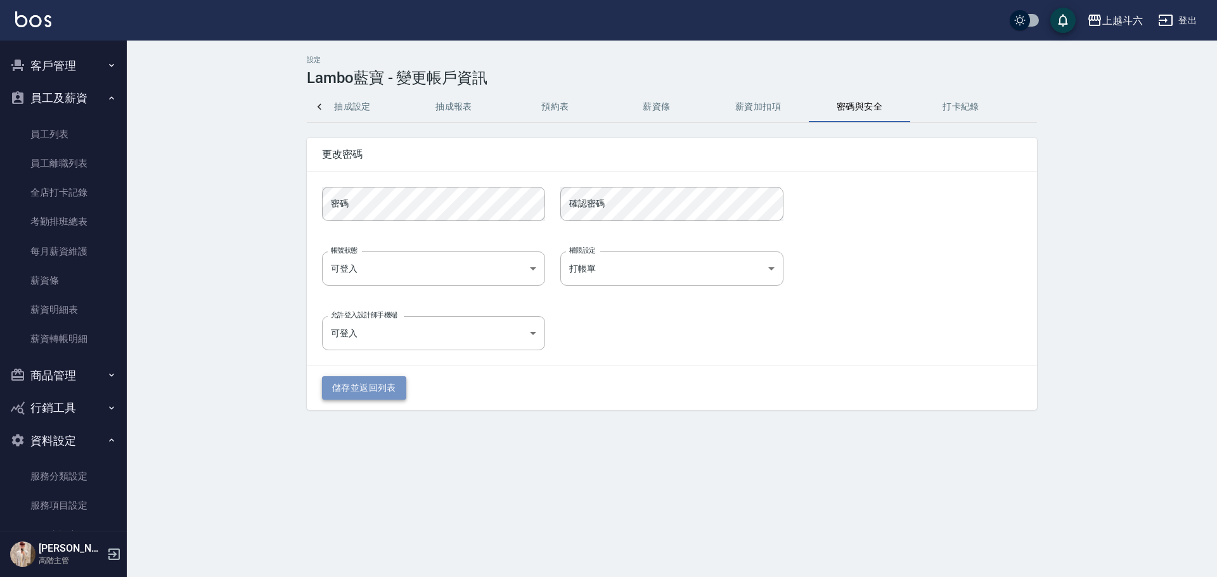
click at [342, 382] on button "儲存並返回列表" at bounding box center [364, 387] width 84 height 23
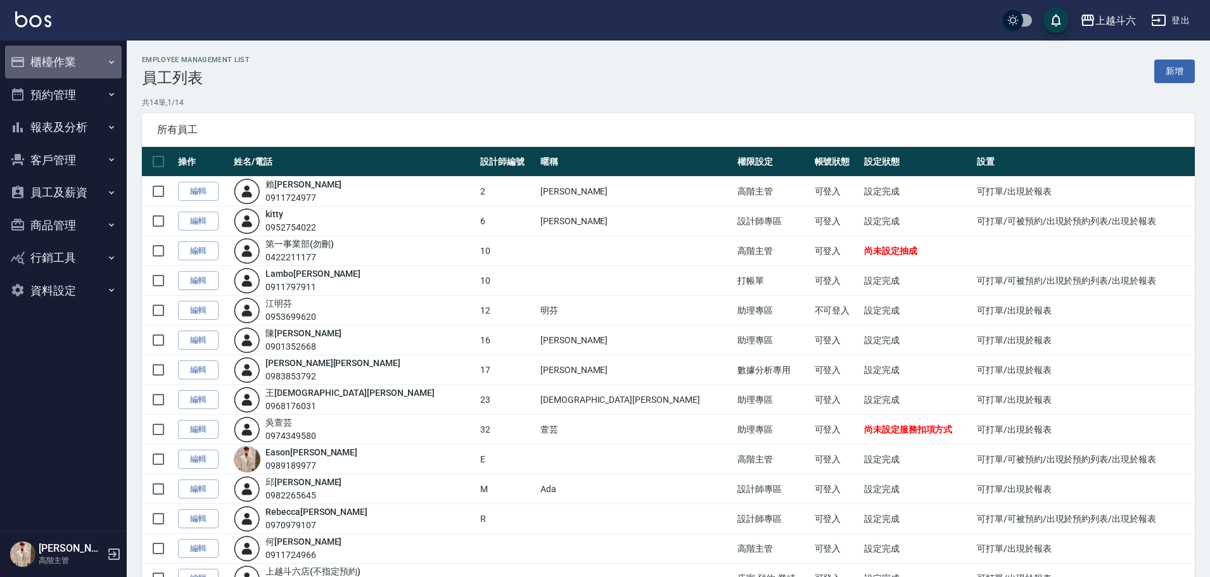
click at [87, 60] on button "櫃檯作業" at bounding box center [63, 62] width 117 height 33
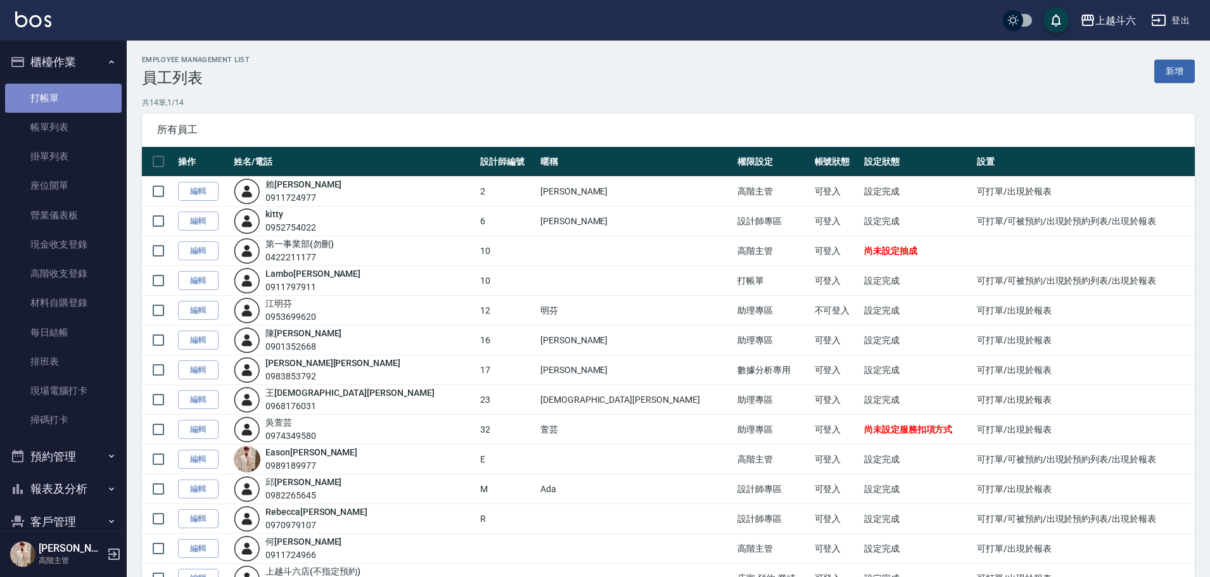
click at [103, 100] on link "打帳單" at bounding box center [63, 98] width 117 height 29
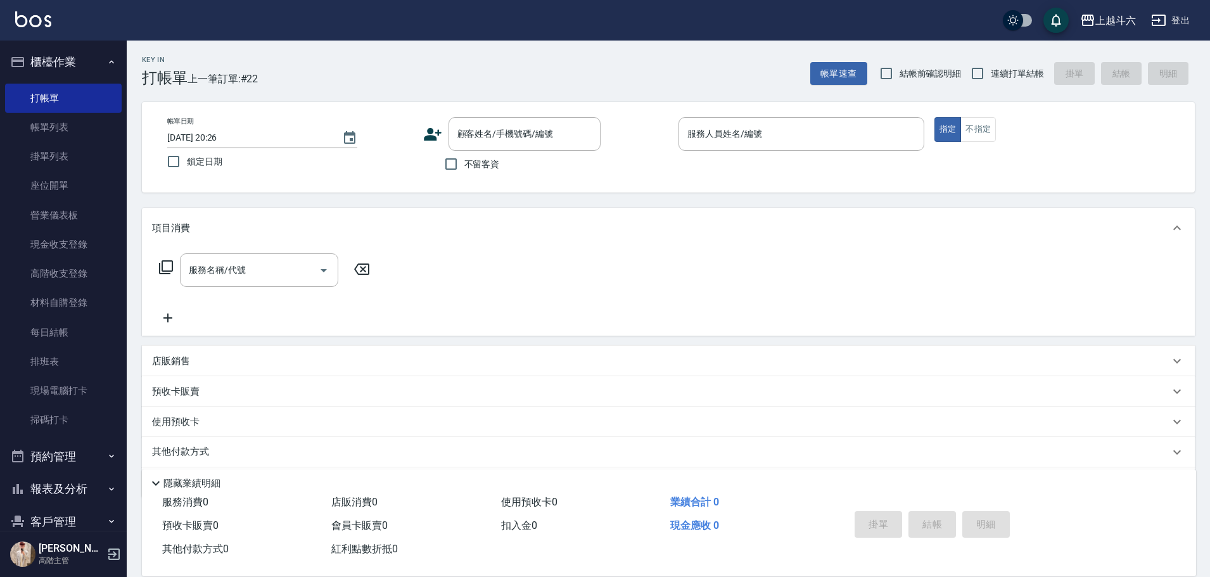
drag, startPoint x: 506, startPoint y: 164, endPoint x: 488, endPoint y: 162, distance: 18.5
click at [506, 164] on div "不留客資" at bounding box center [511, 164] width 177 height 27
click at [487, 162] on span "不留客資" at bounding box center [482, 164] width 35 height 13
click at [465, 162] on input "不留客資" at bounding box center [451, 164] width 27 height 27
checkbox input "true"
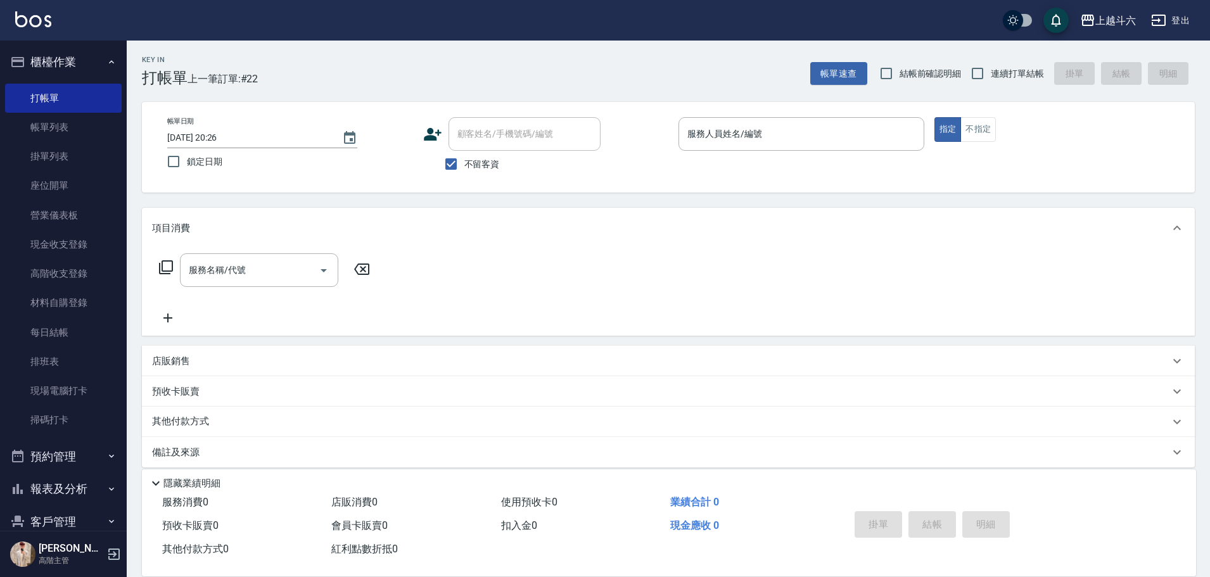
click at [994, 75] on span "連續打單結帳" at bounding box center [1017, 73] width 53 height 13
click at [991, 75] on input "連續打單結帳" at bounding box center [978, 73] width 27 height 27
checkbox input "true"
click at [871, 132] on input "服務人員姓名/編號" at bounding box center [801, 134] width 234 height 22
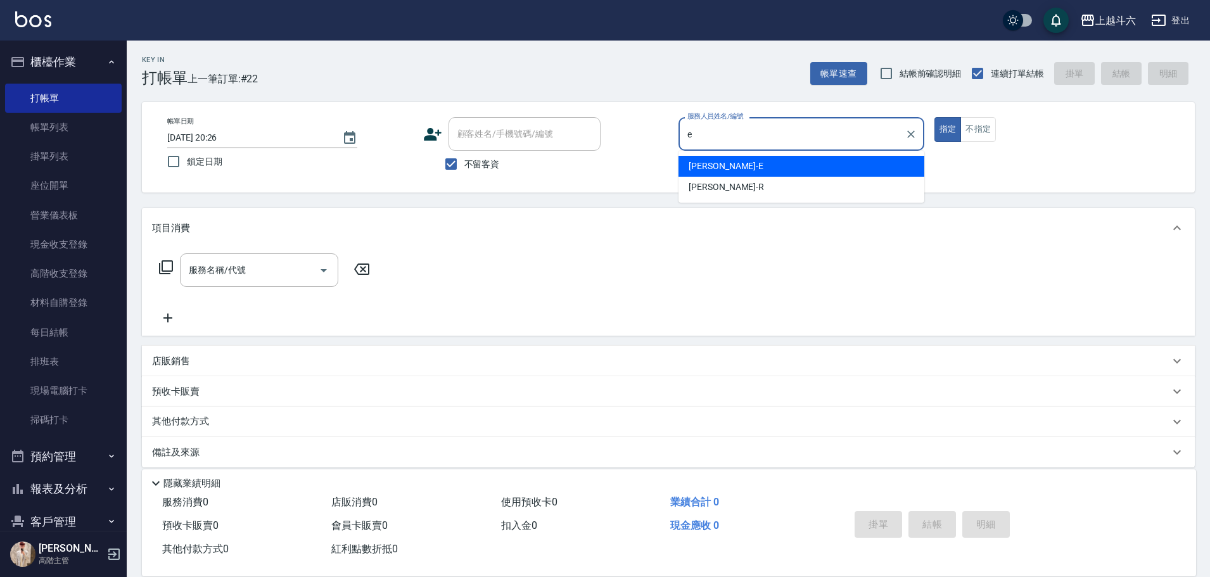
type input "[PERSON_NAME]"
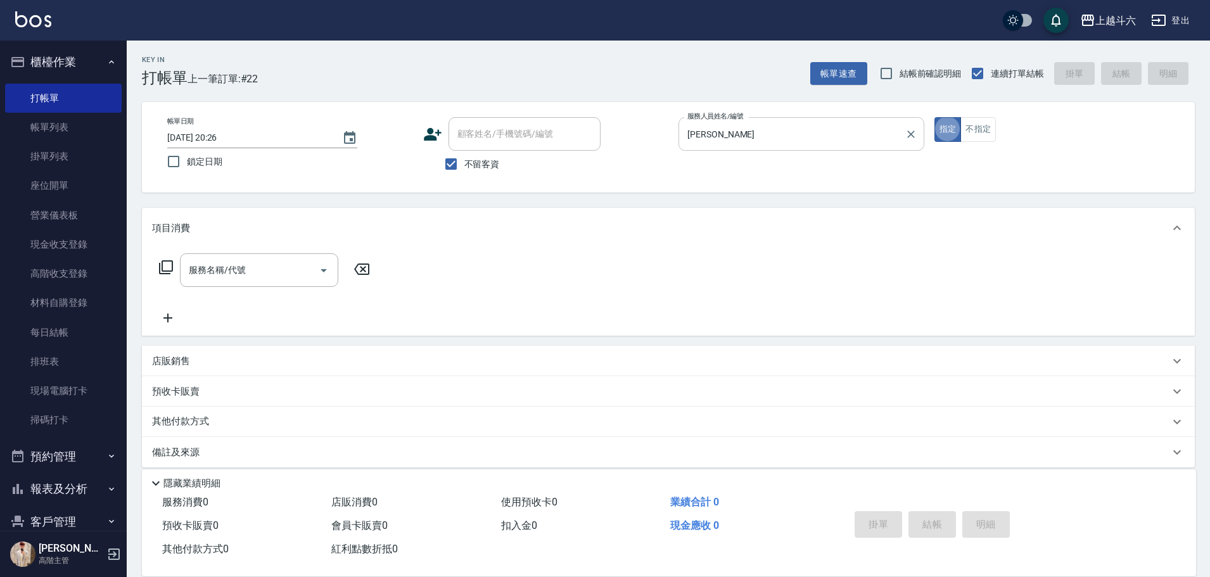
type button "true"
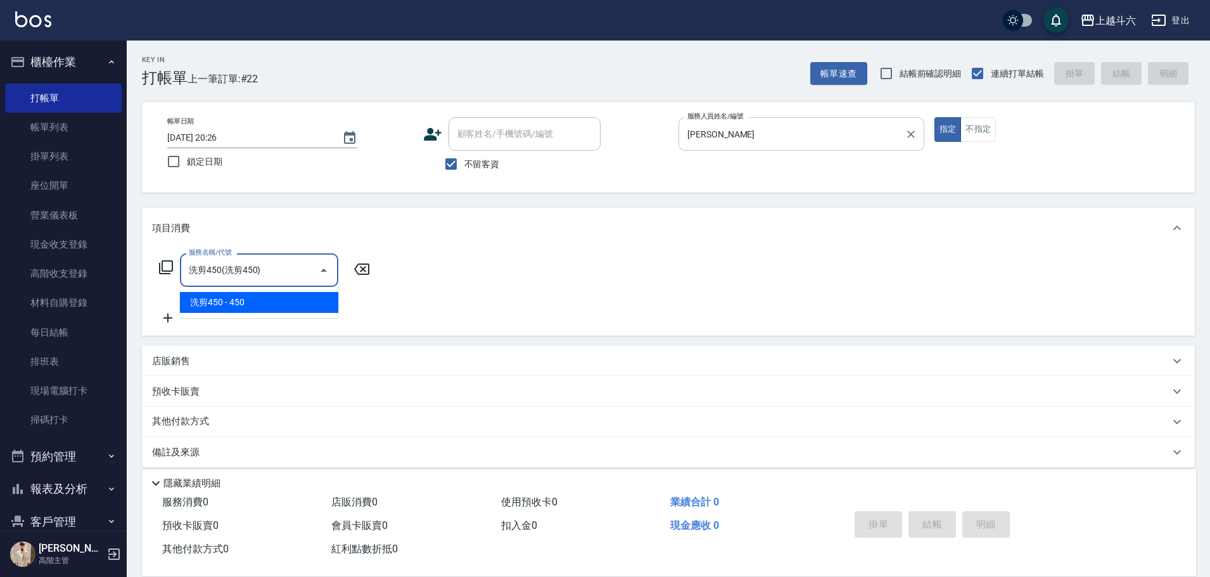
type input "洗剪450"
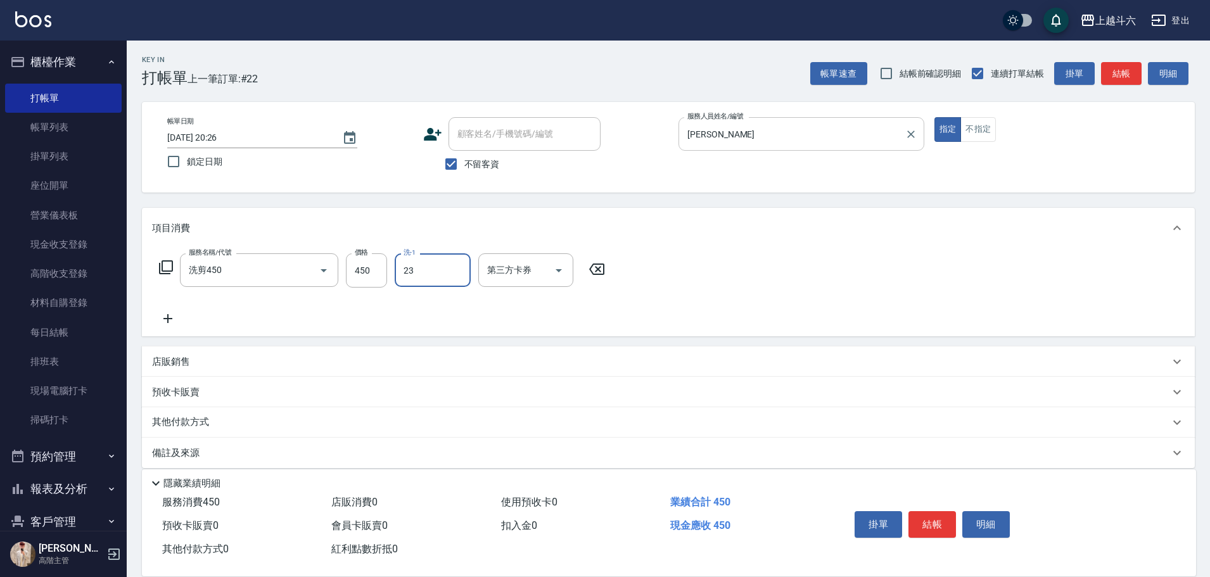
type input "[PERSON_NAME]-23"
click at [945, 523] on button "結帳" at bounding box center [933, 524] width 48 height 27
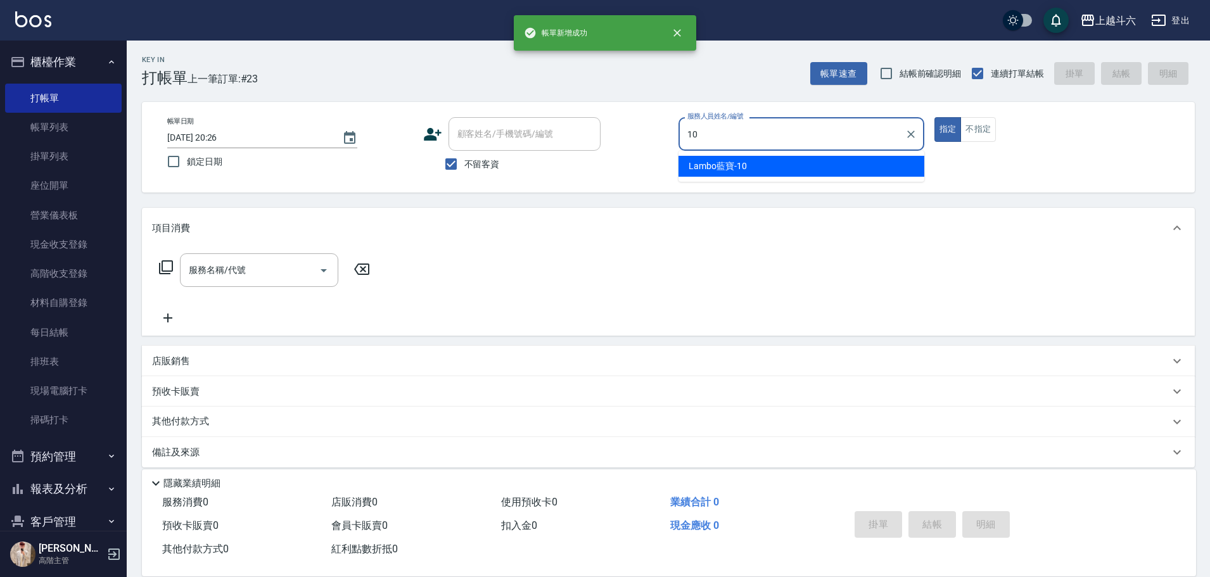
type input "Lambo藍寶-10"
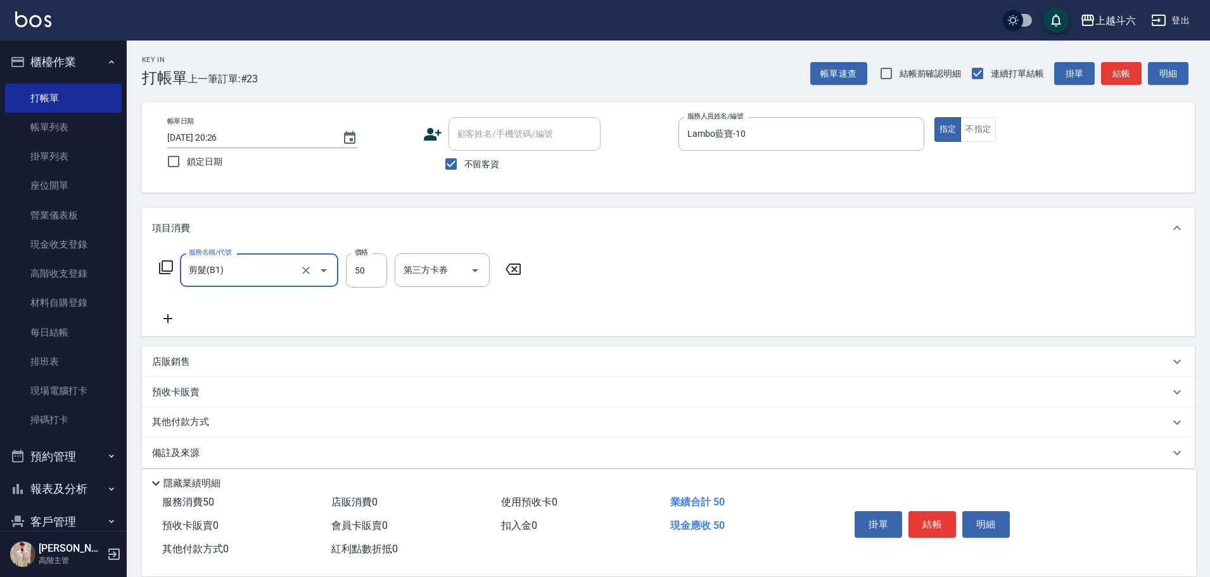
type input "剪髮(B1)"
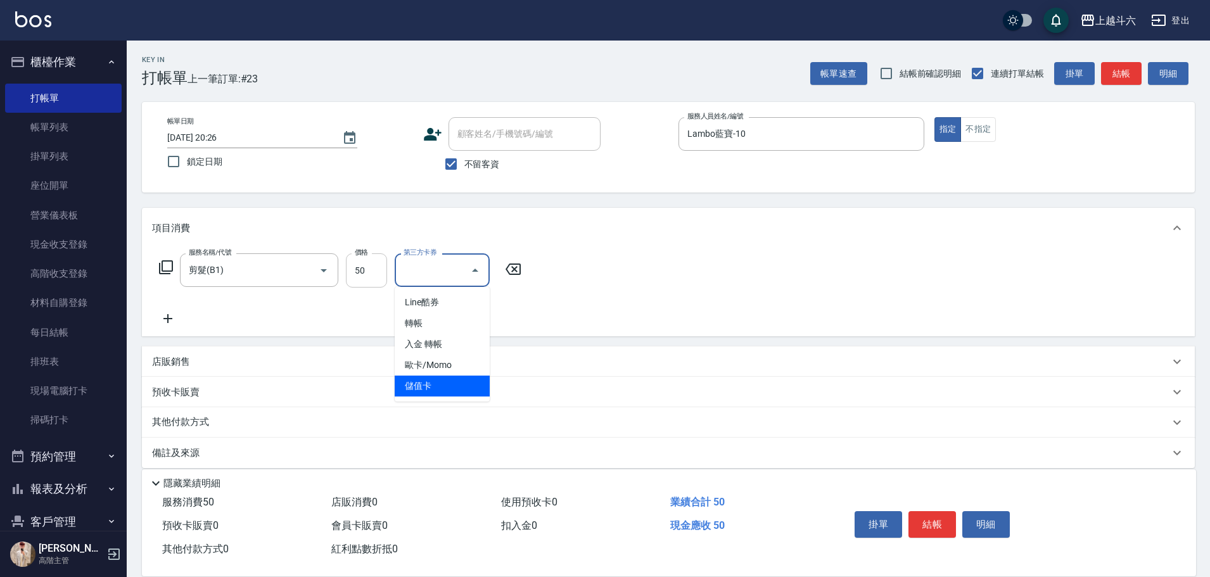
click at [366, 265] on input "50" at bounding box center [366, 271] width 41 height 34
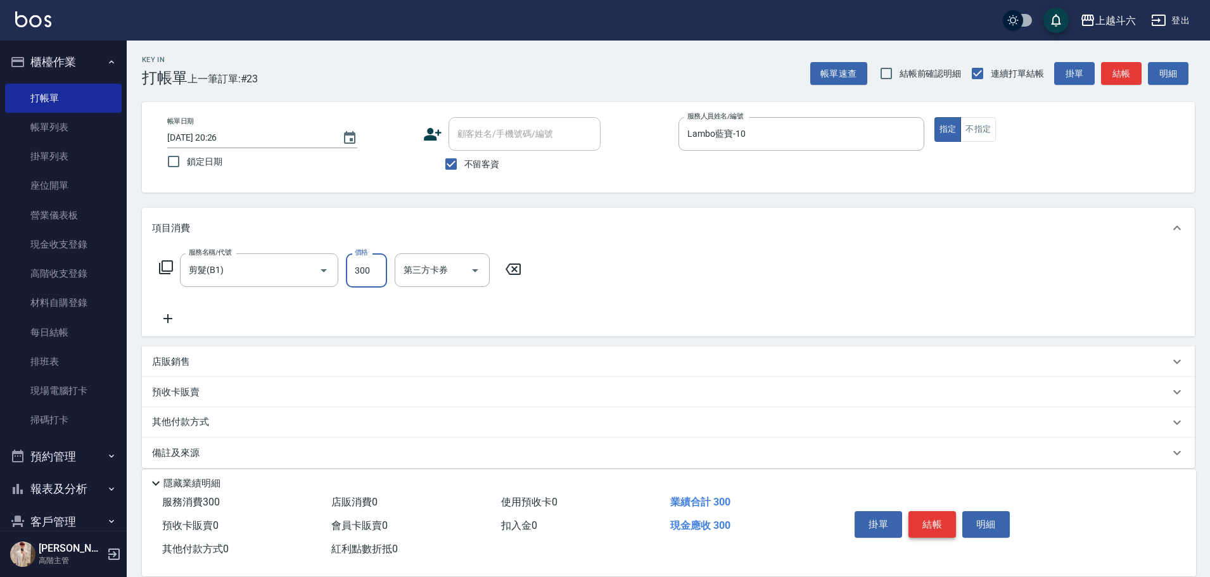
type input "300"
click at [934, 520] on button "結帳" at bounding box center [933, 524] width 48 height 27
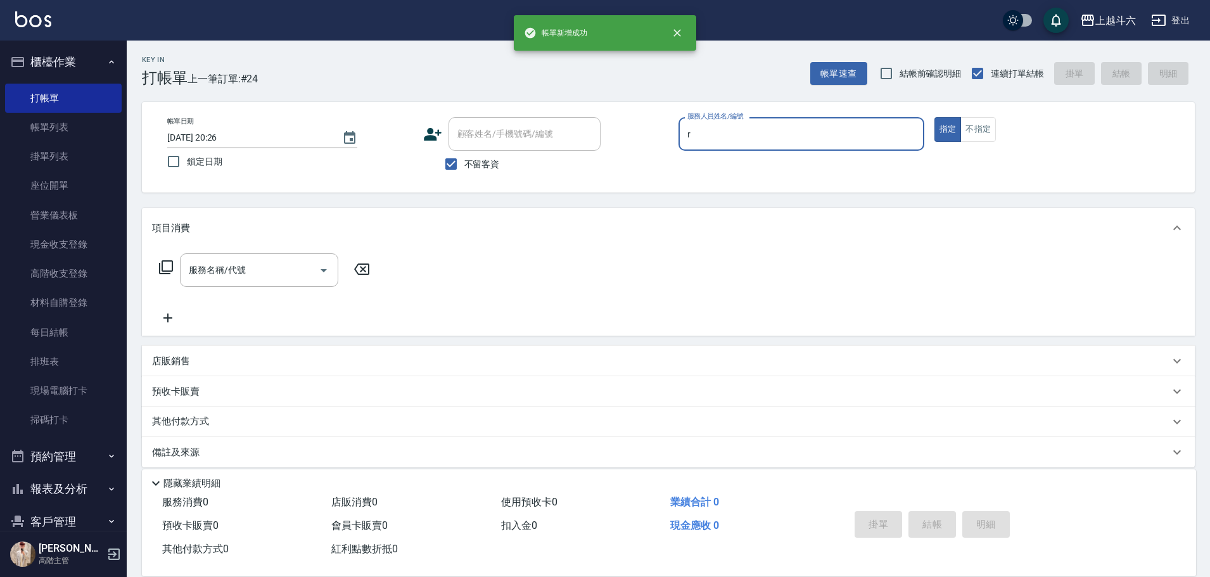
type input "[PERSON_NAME]"
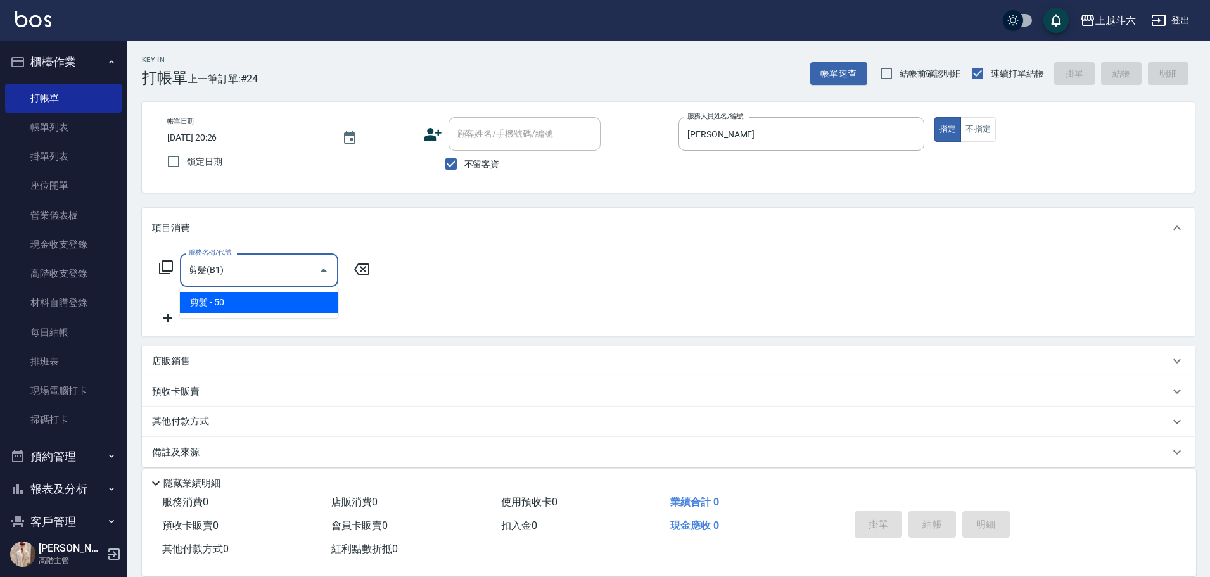
type input "剪髮(B1)"
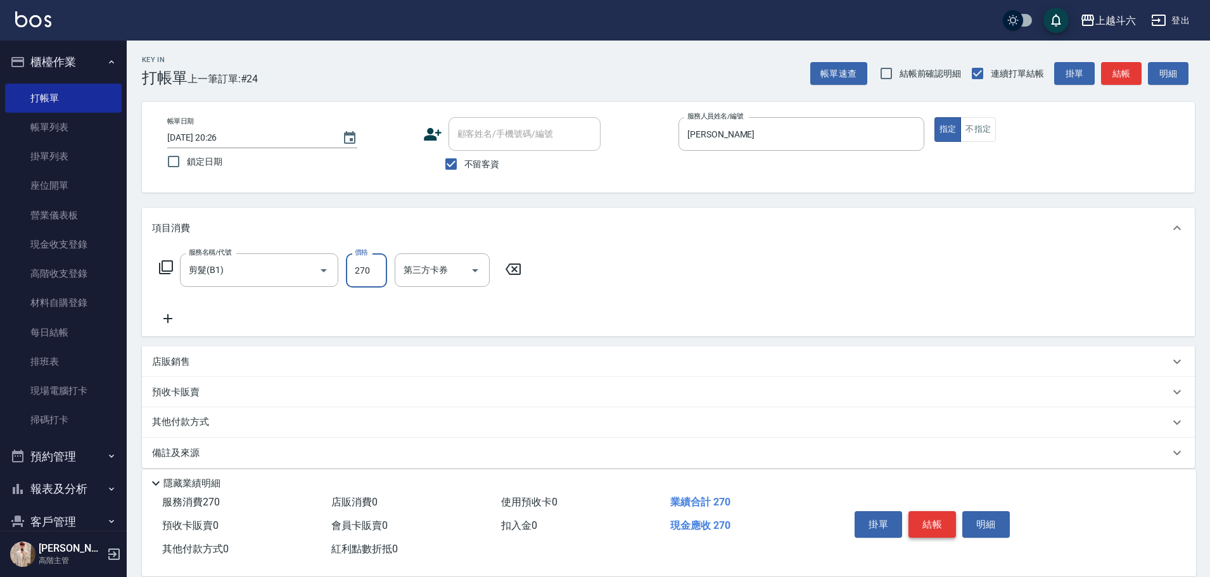
type input "270"
click at [935, 517] on button "結帳" at bounding box center [933, 524] width 48 height 27
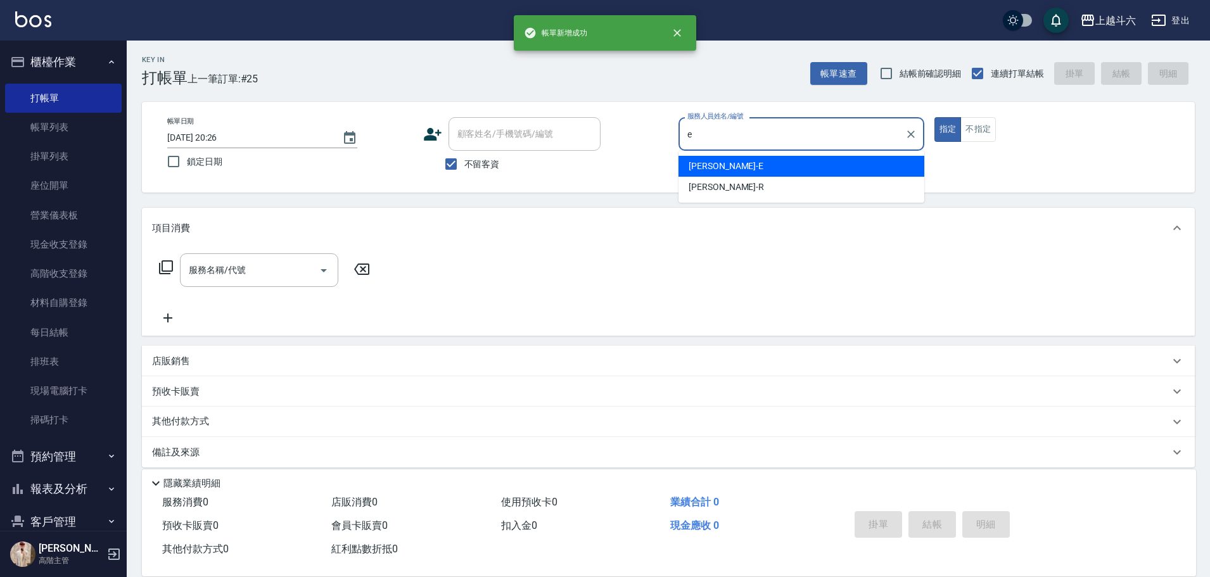
type input "[PERSON_NAME]"
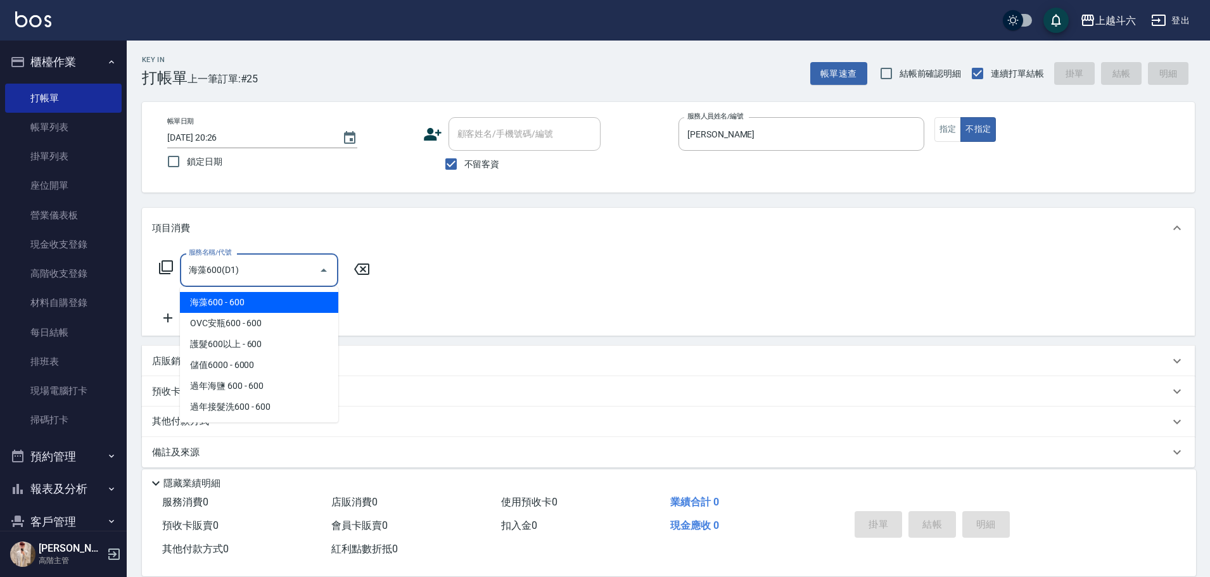
type input "海藻600(D1)"
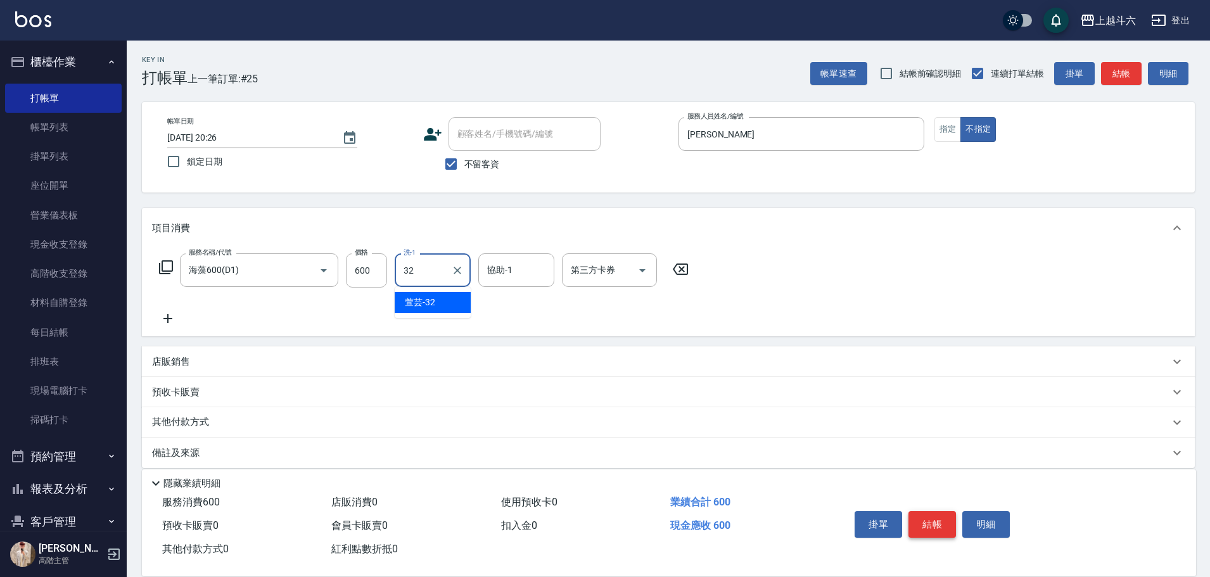
type input "萱芸-32"
click at [935, 517] on button "結帳" at bounding box center [933, 524] width 48 height 27
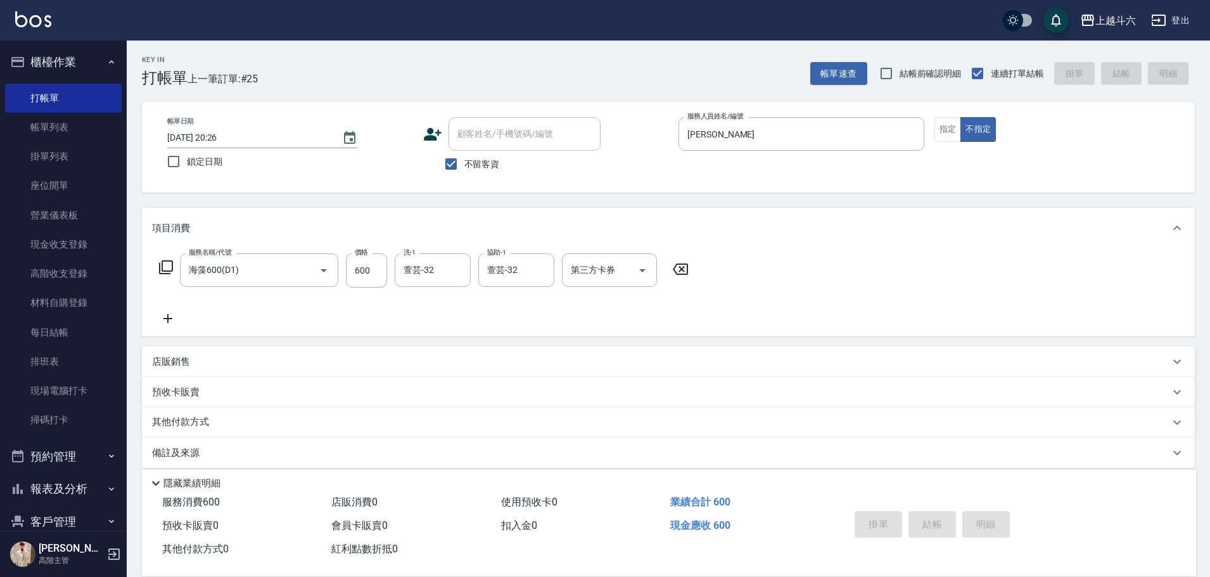
type input "[DATE] 20:27"
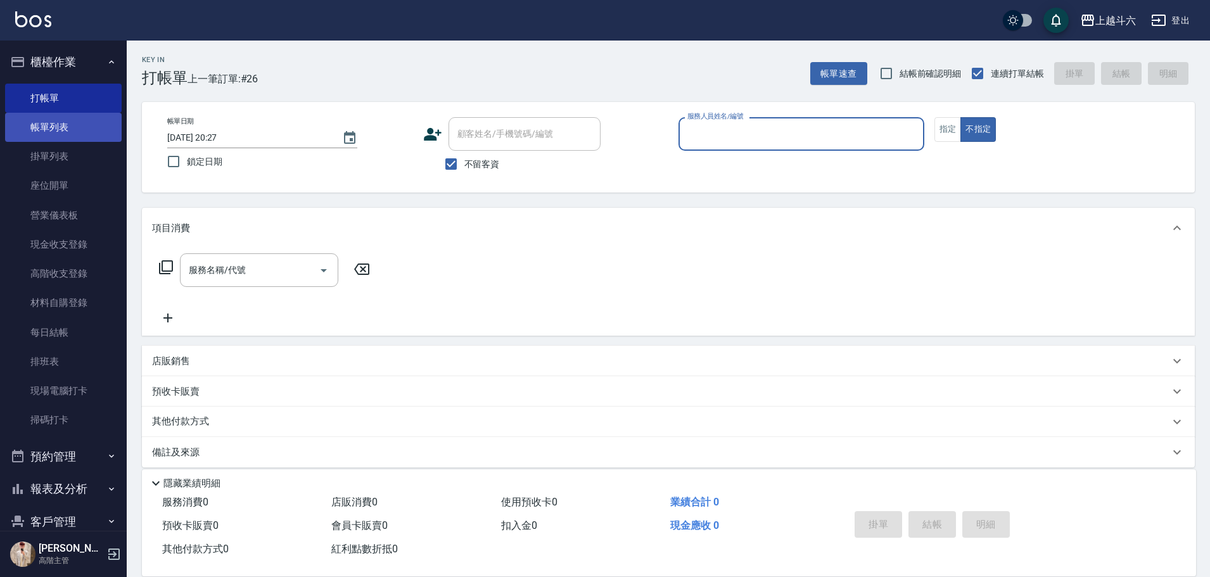
click at [71, 131] on link "帳單列表" at bounding box center [63, 127] width 117 height 29
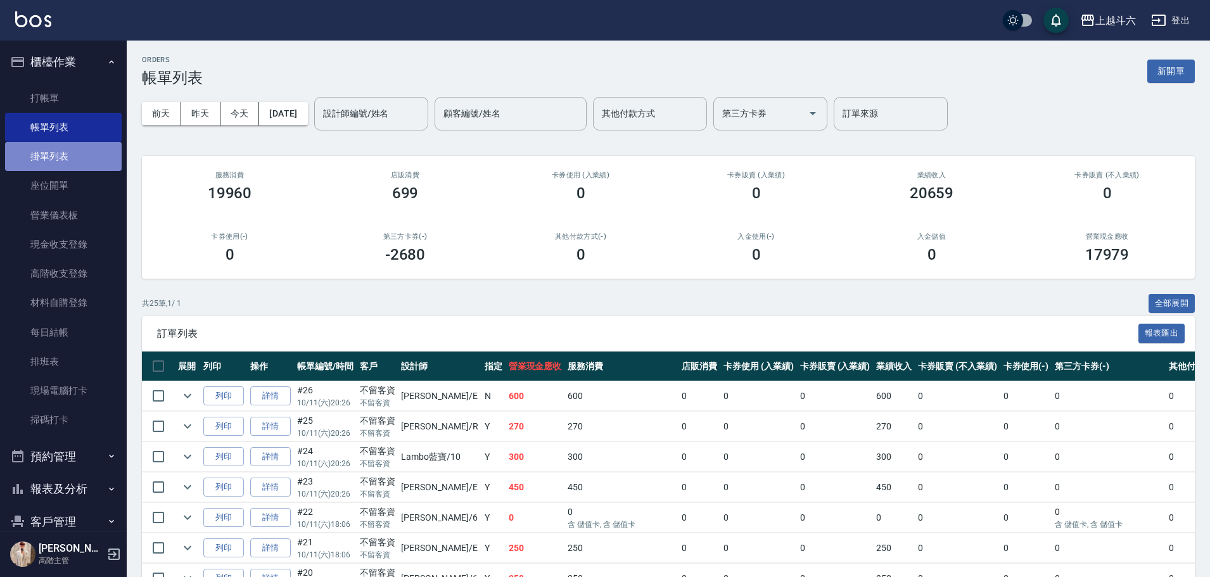
click at [89, 158] on link "掛單列表" at bounding box center [63, 156] width 117 height 29
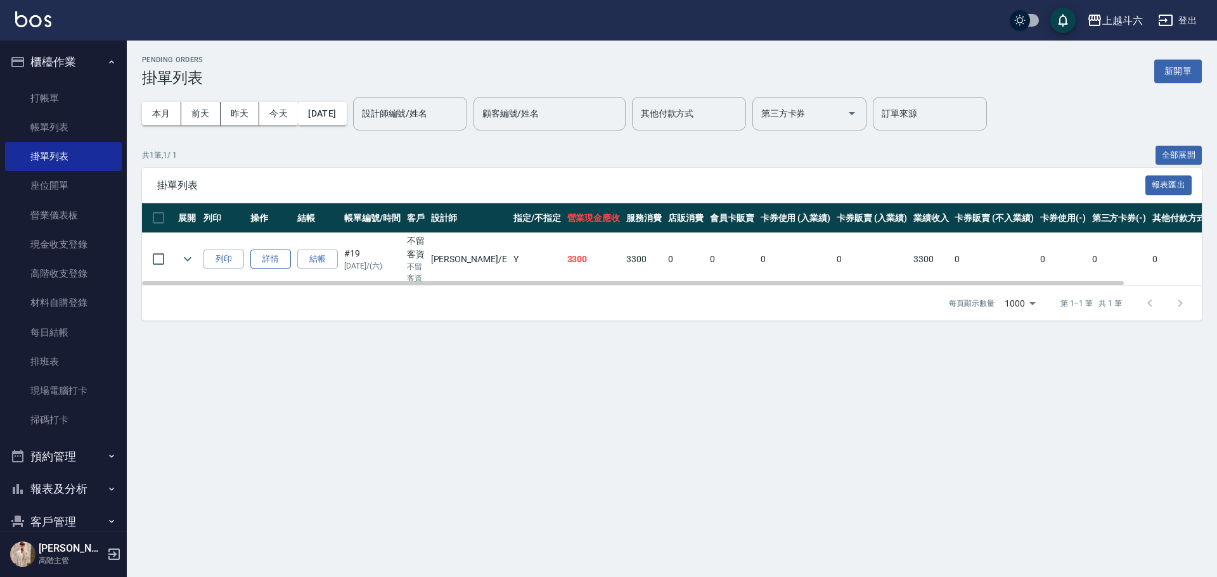
click at [275, 257] on link "詳情" at bounding box center [270, 260] width 41 height 20
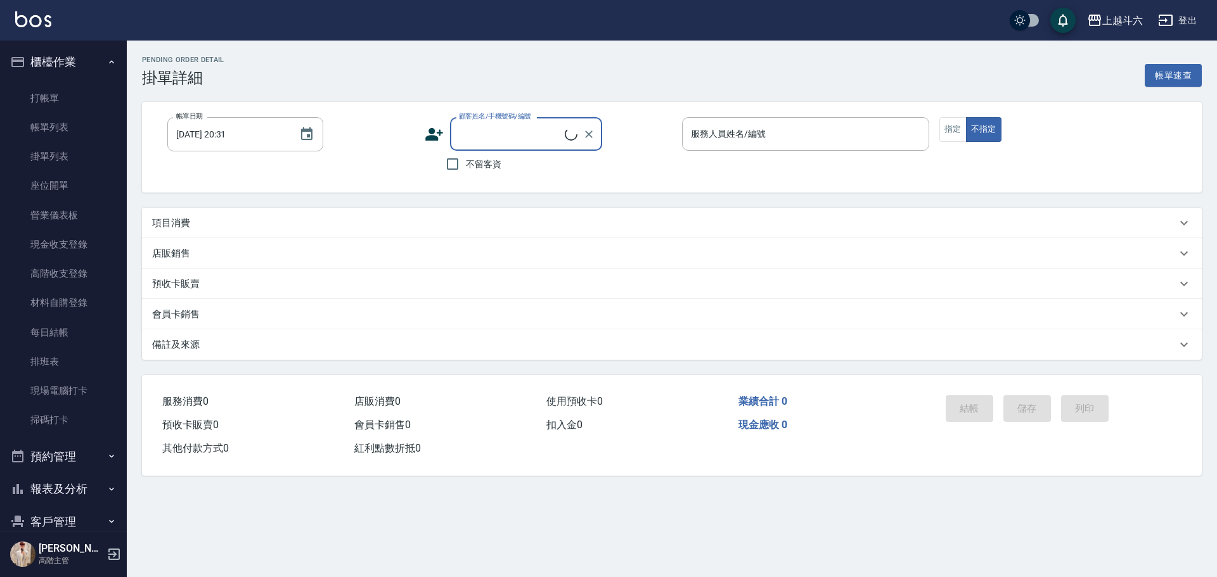
type input "[DATE] 18:05"
checkbox input "true"
type input "[PERSON_NAME]"
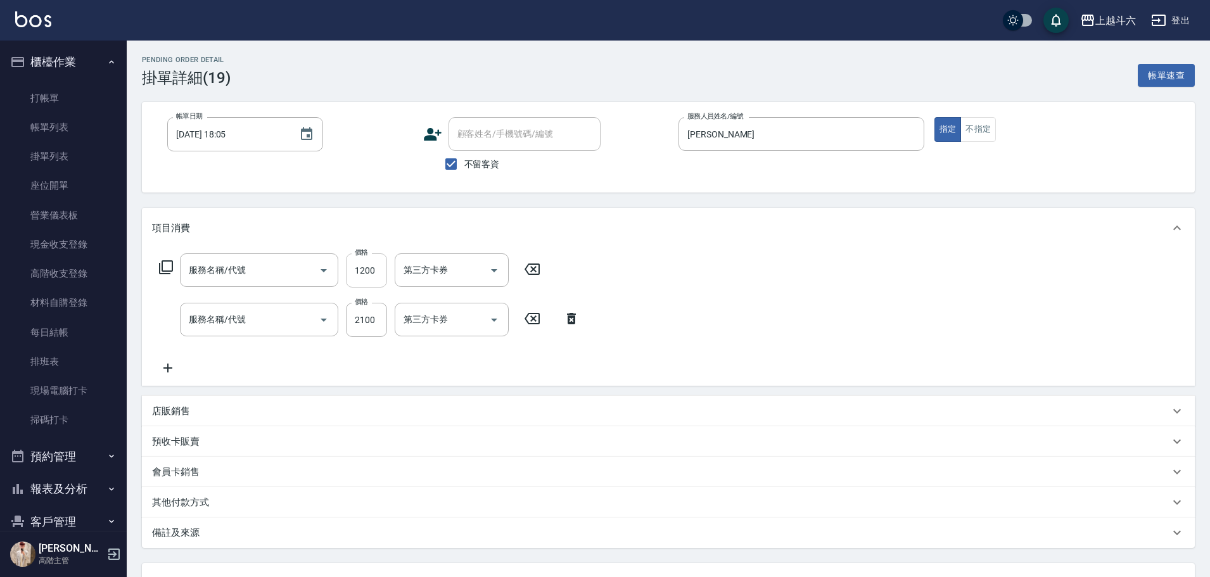
type input "染髮1000以上(L1)"
type input "燙髮套餐2100up(c4)"
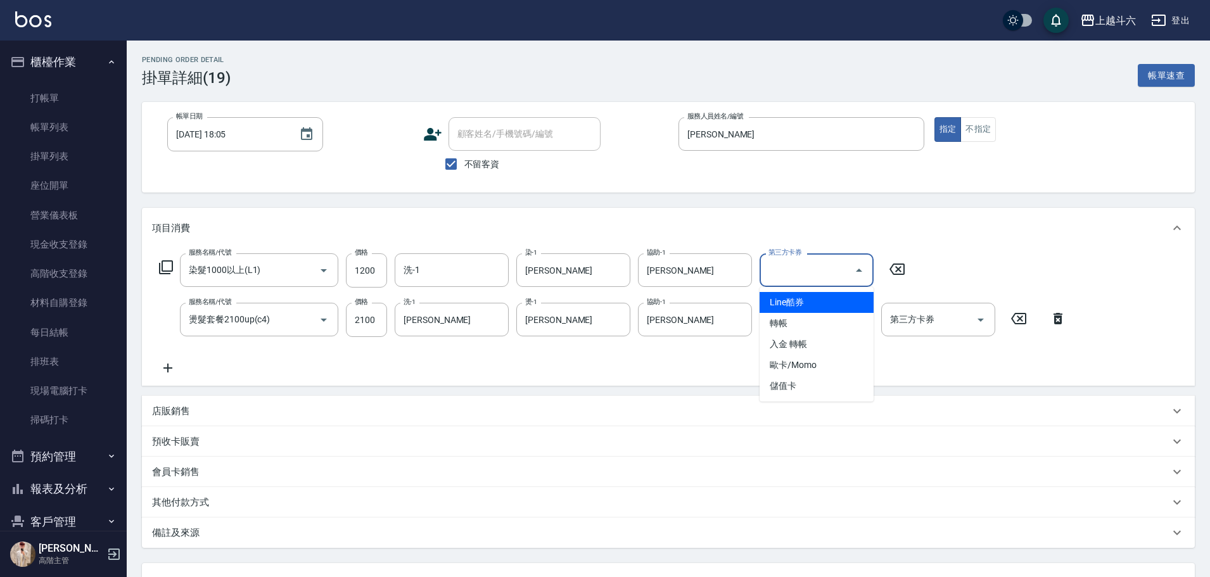
click at [837, 267] on input "第三方卡券" at bounding box center [808, 270] width 84 height 22
click at [845, 316] on span "轉帳" at bounding box center [817, 323] width 114 height 21
type input "轉帳"
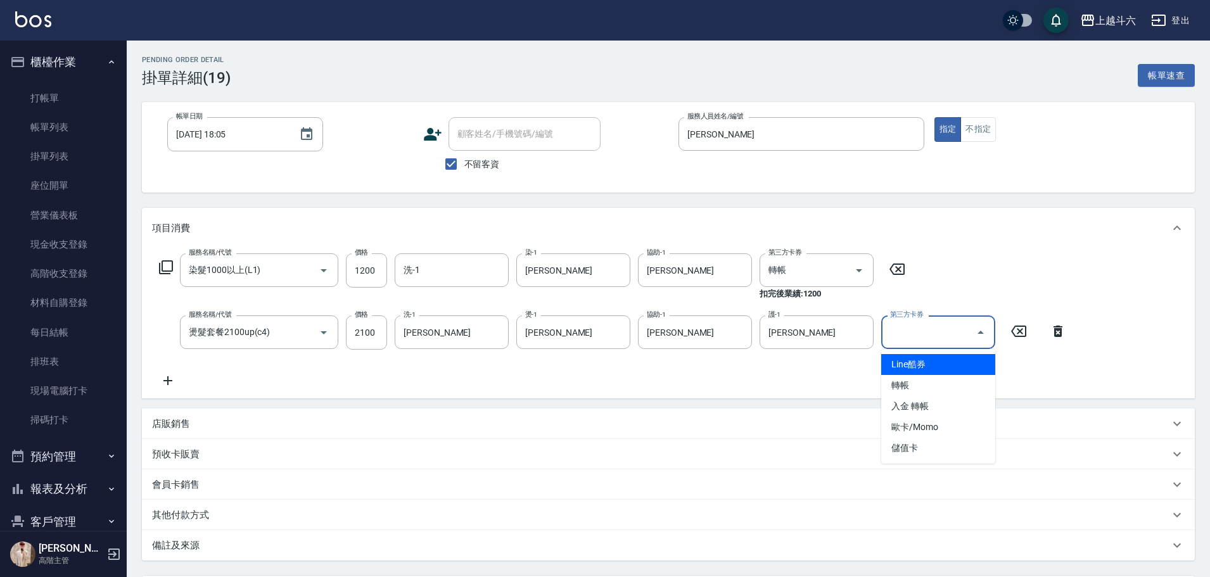
click at [961, 339] on input "第三方卡券" at bounding box center [929, 332] width 84 height 22
click at [934, 387] on span "轉帳" at bounding box center [939, 385] width 114 height 21
type input "轉帳"
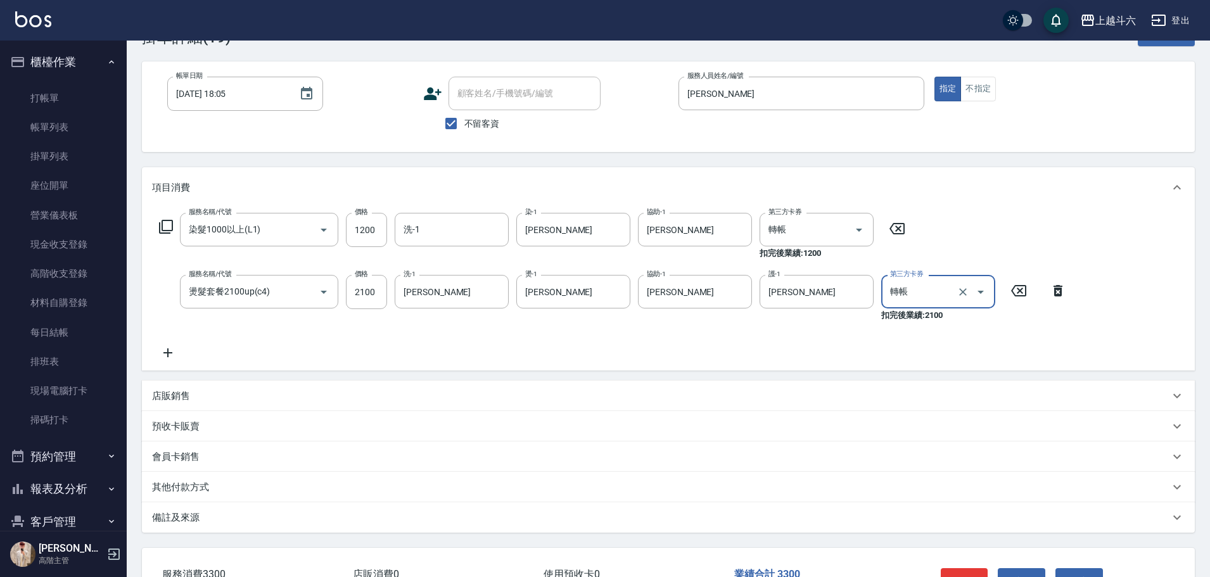
scroll to position [133, 0]
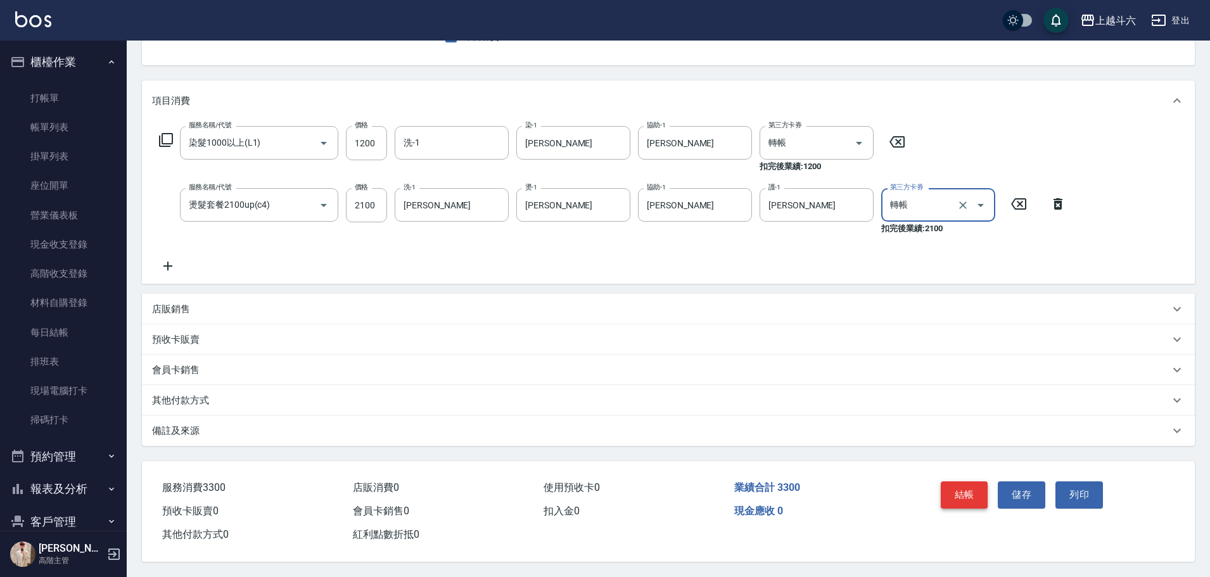
click at [969, 488] on button "結帳" at bounding box center [965, 495] width 48 height 27
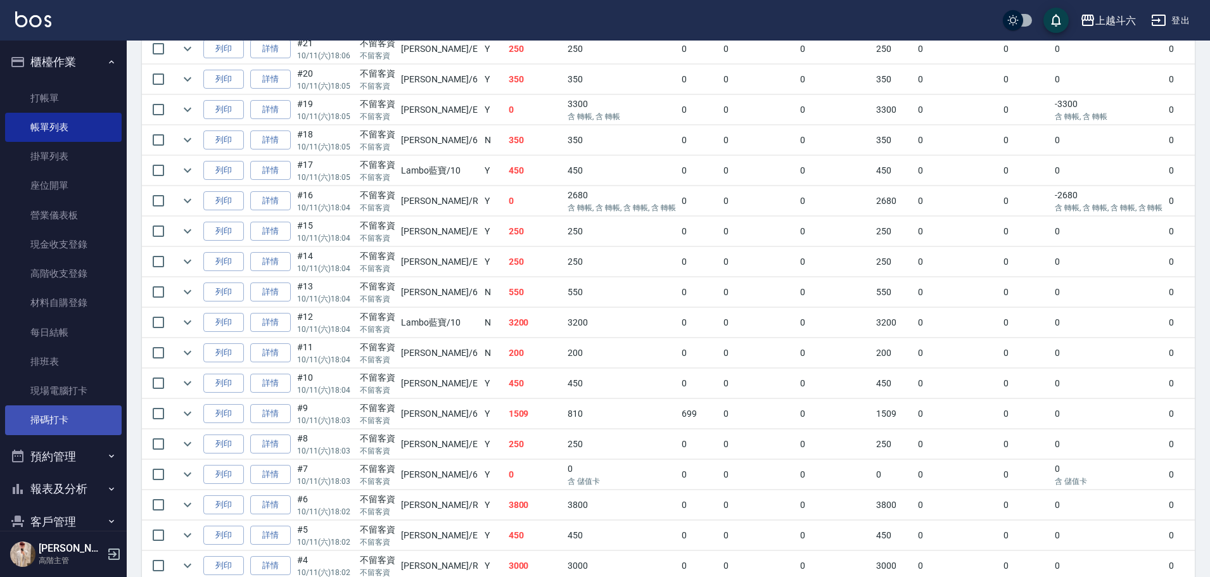
scroll to position [527, 0]
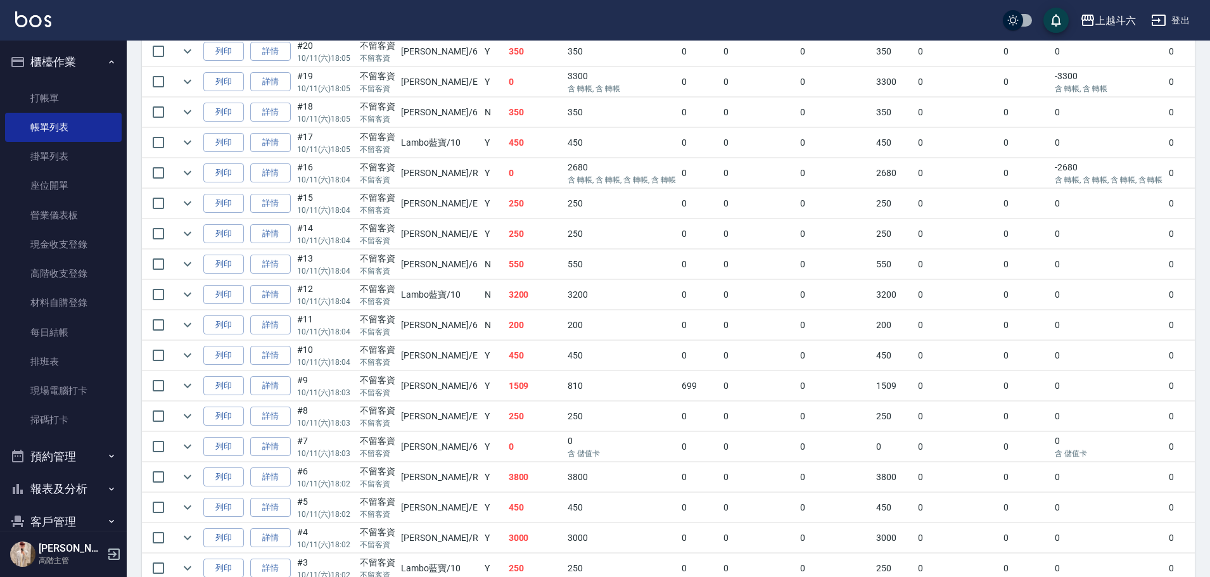
click at [84, 491] on button "報表及分析" at bounding box center [63, 489] width 117 height 33
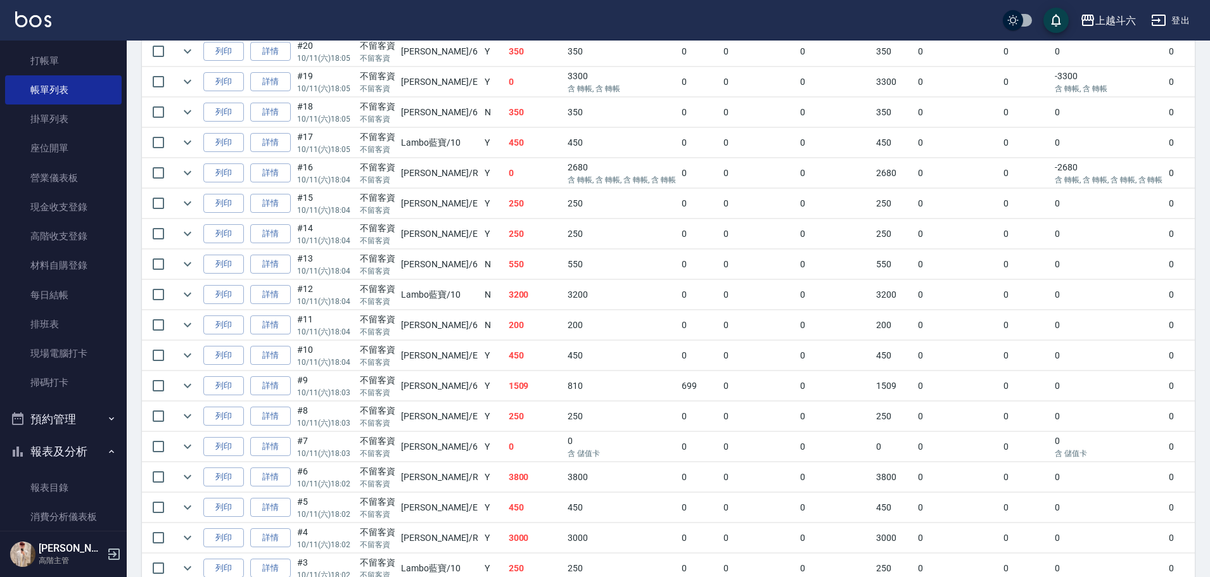
scroll to position [317, 0]
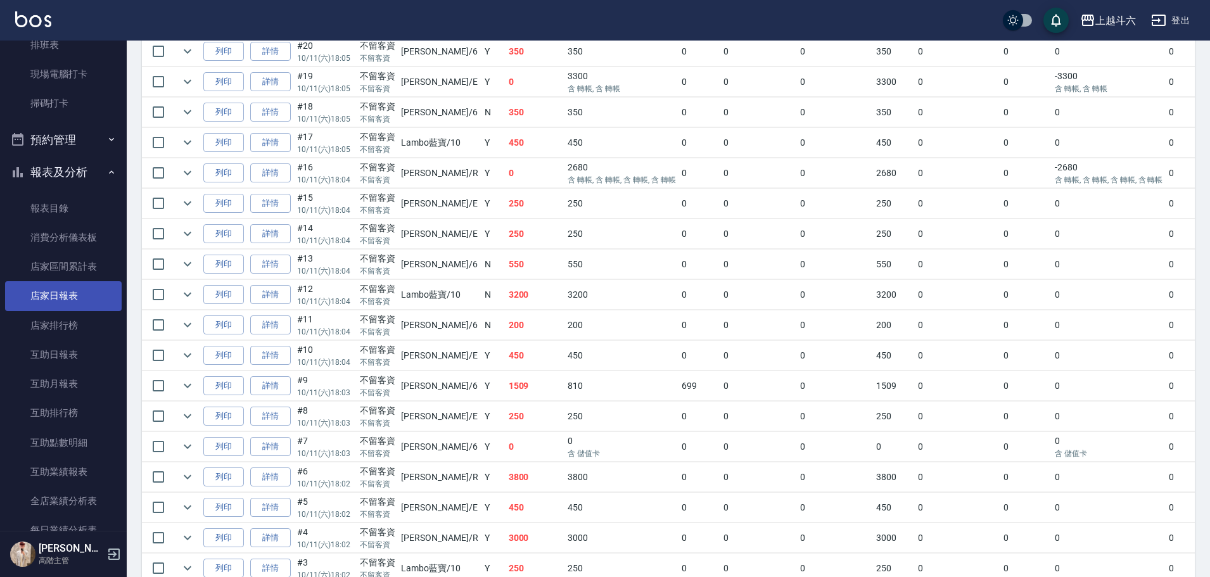
click at [96, 296] on link "店家日報表" at bounding box center [63, 295] width 117 height 29
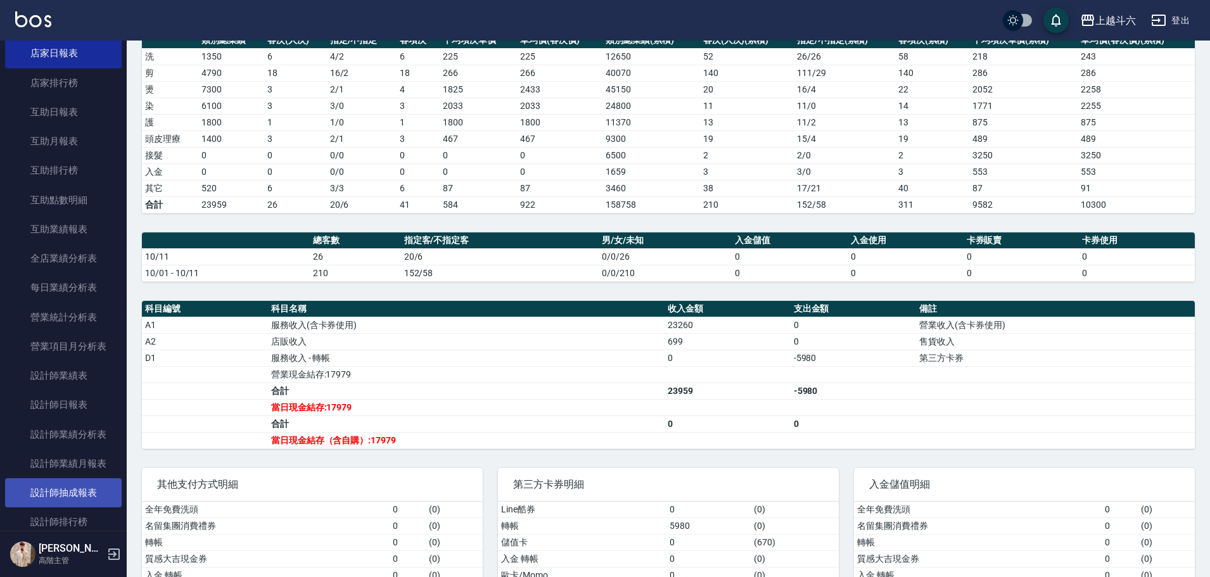
scroll to position [634, 0]
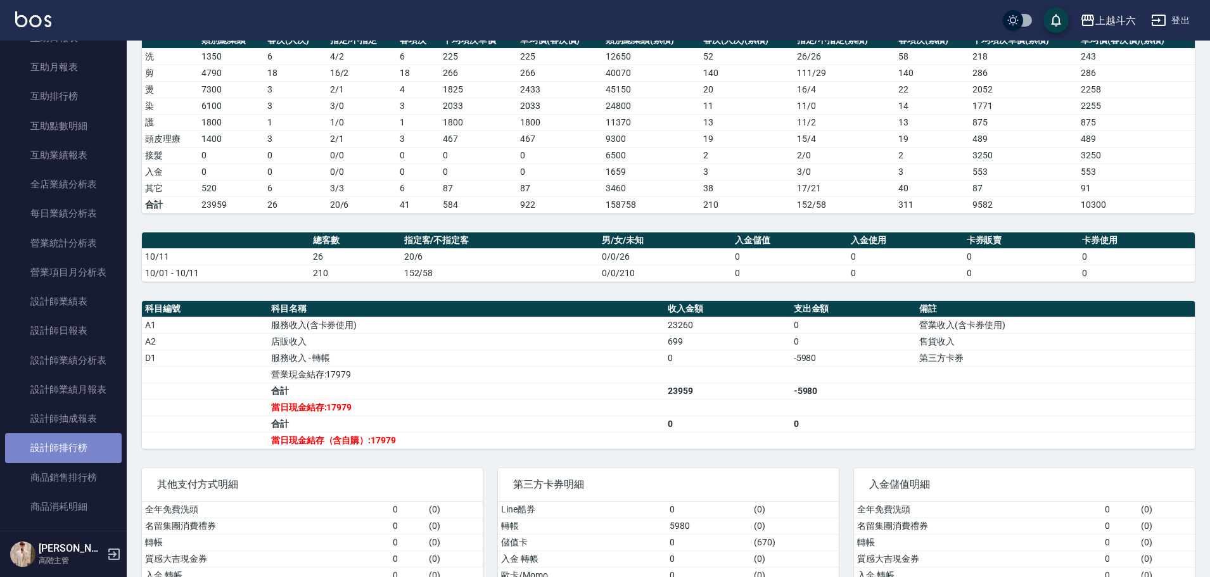
click at [91, 445] on link "設計師排行榜" at bounding box center [63, 447] width 117 height 29
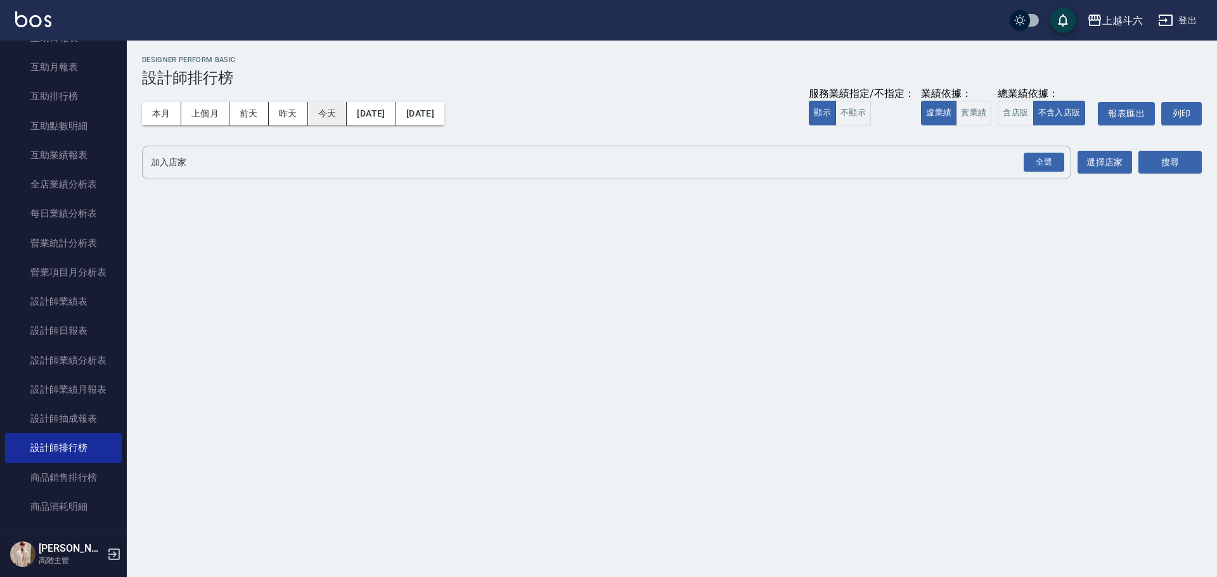
click at [323, 121] on button "今天" at bounding box center [327, 113] width 39 height 23
click at [975, 120] on button "實業績" at bounding box center [973, 113] width 35 height 25
click at [1051, 164] on div "全選" at bounding box center [1044, 163] width 41 height 20
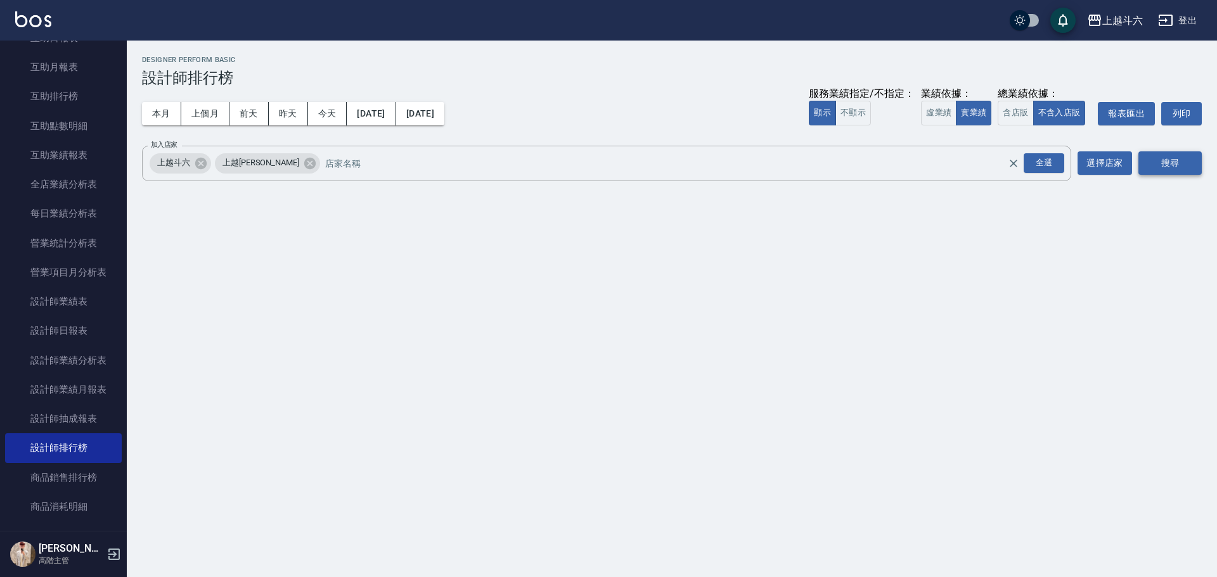
click at [1169, 162] on button "搜尋" at bounding box center [1169, 162] width 63 height 23
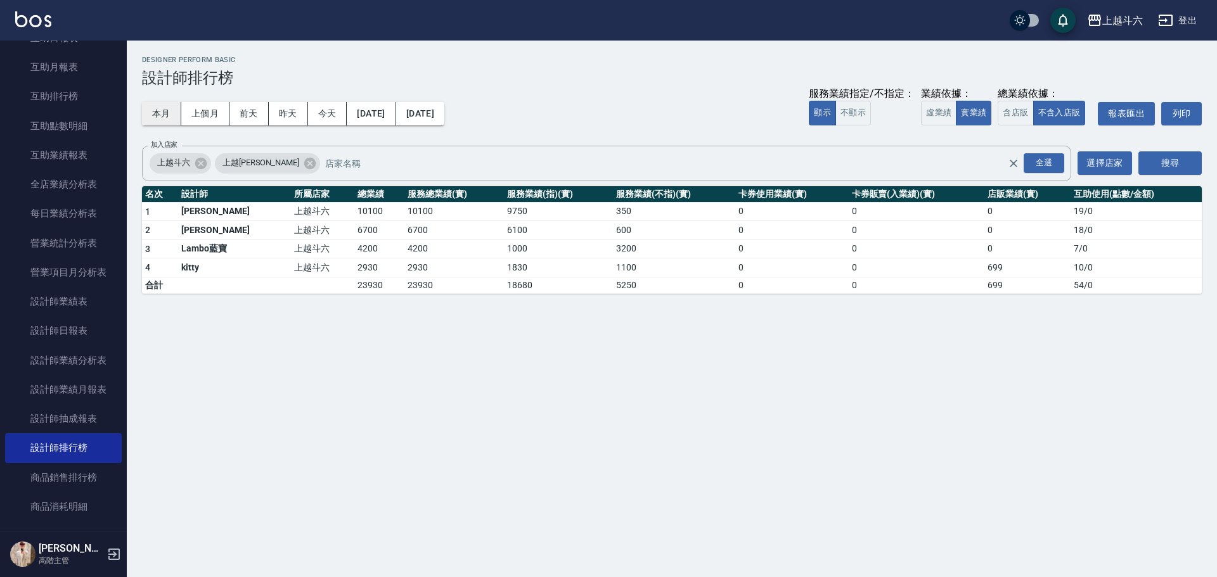
click at [174, 122] on button "本月" at bounding box center [161, 113] width 39 height 23
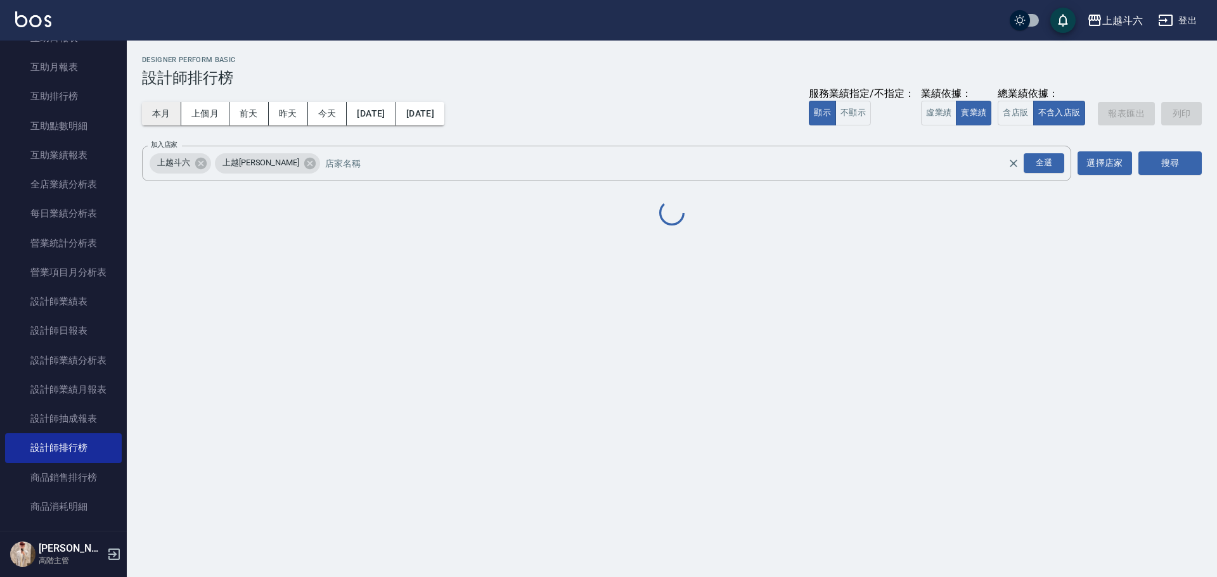
click at [174, 122] on button "本月" at bounding box center [161, 113] width 39 height 23
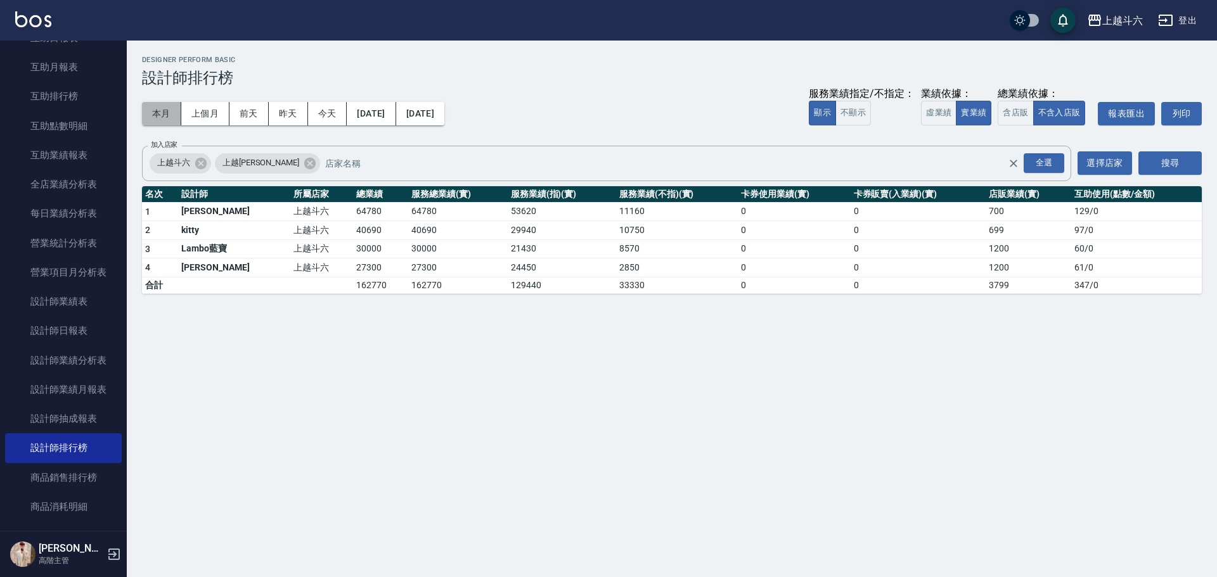
click at [174, 122] on button "本月" at bounding box center [161, 113] width 39 height 23
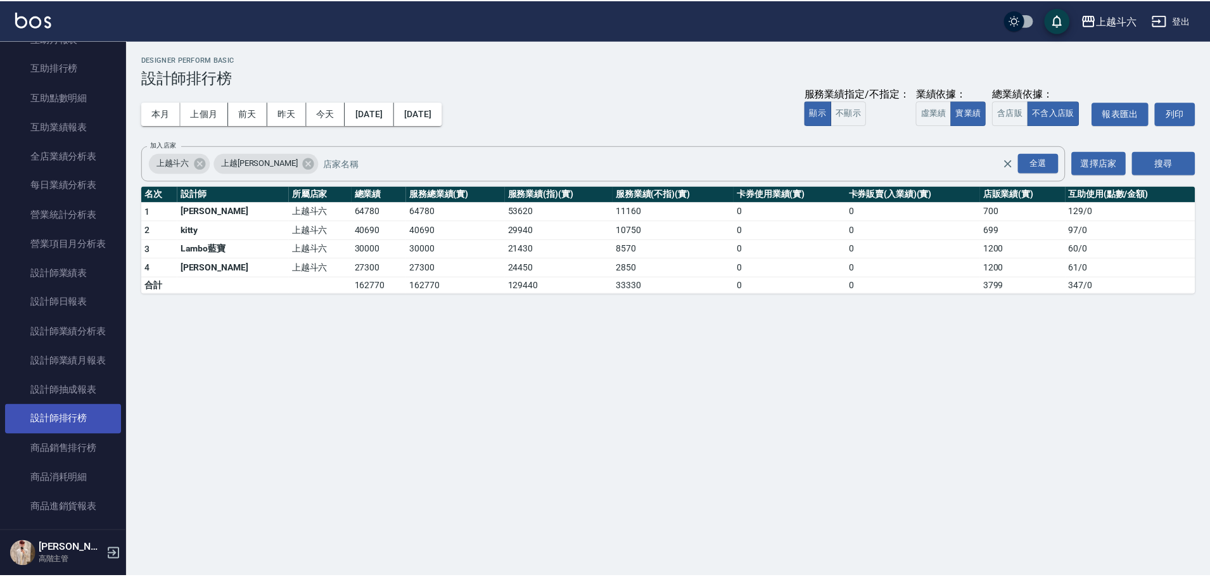
scroll to position [761, 0]
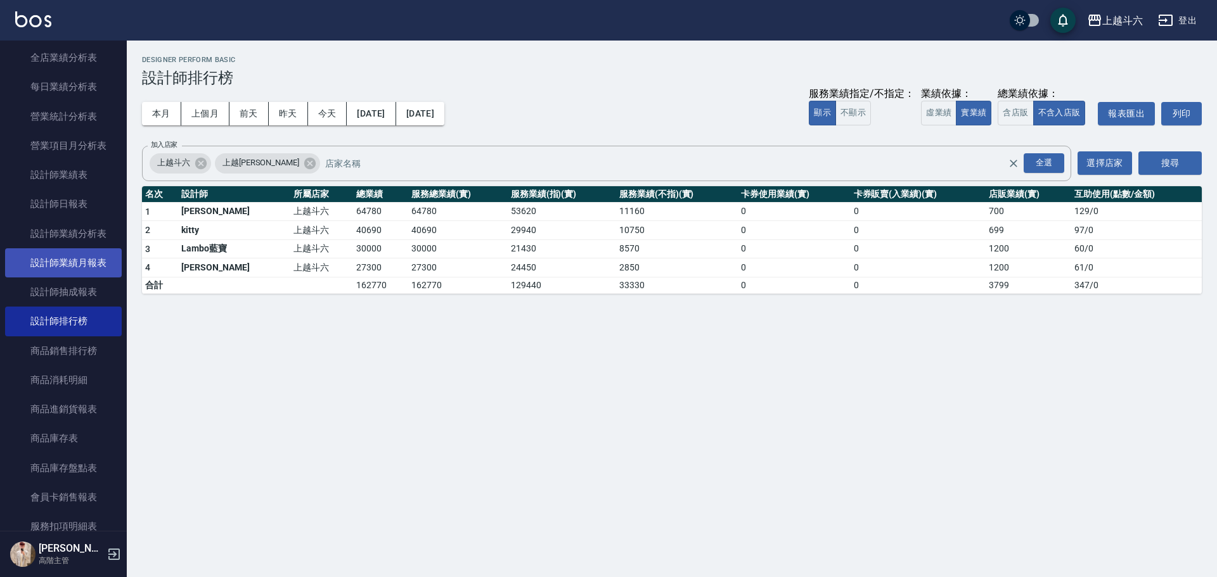
click at [106, 262] on link "設計師業績月報表" at bounding box center [63, 262] width 117 height 29
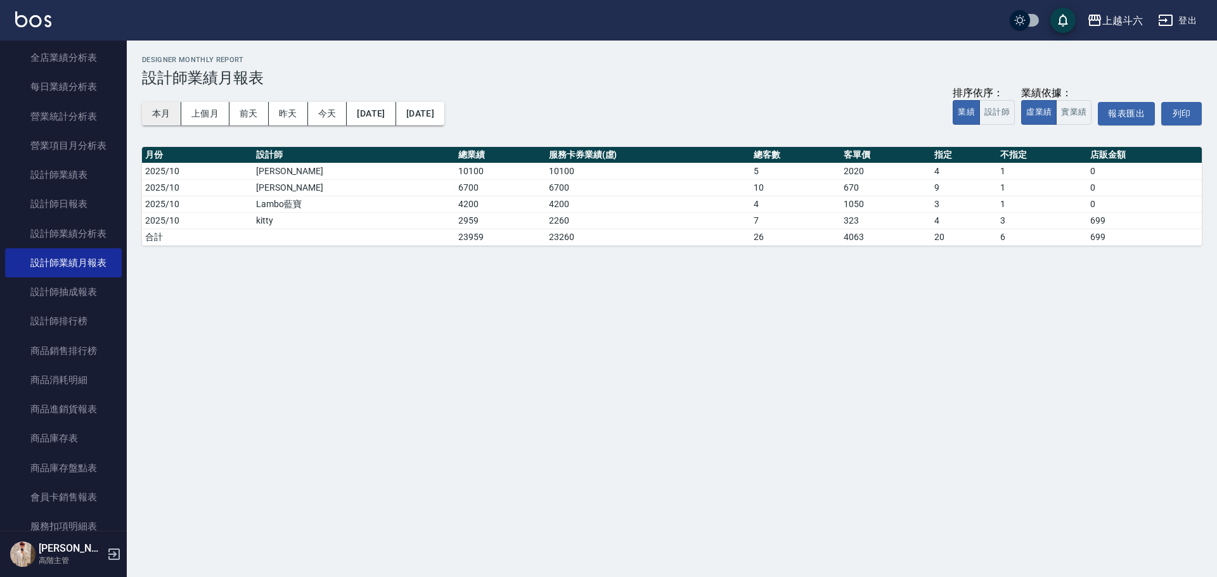
click at [164, 110] on button "本月" at bounding box center [161, 113] width 39 height 23
drag, startPoint x: 1005, startPoint y: 108, endPoint x: 1020, endPoint y: 109, distance: 15.2
click at [1006, 108] on button "設計師" at bounding box center [996, 112] width 35 height 25
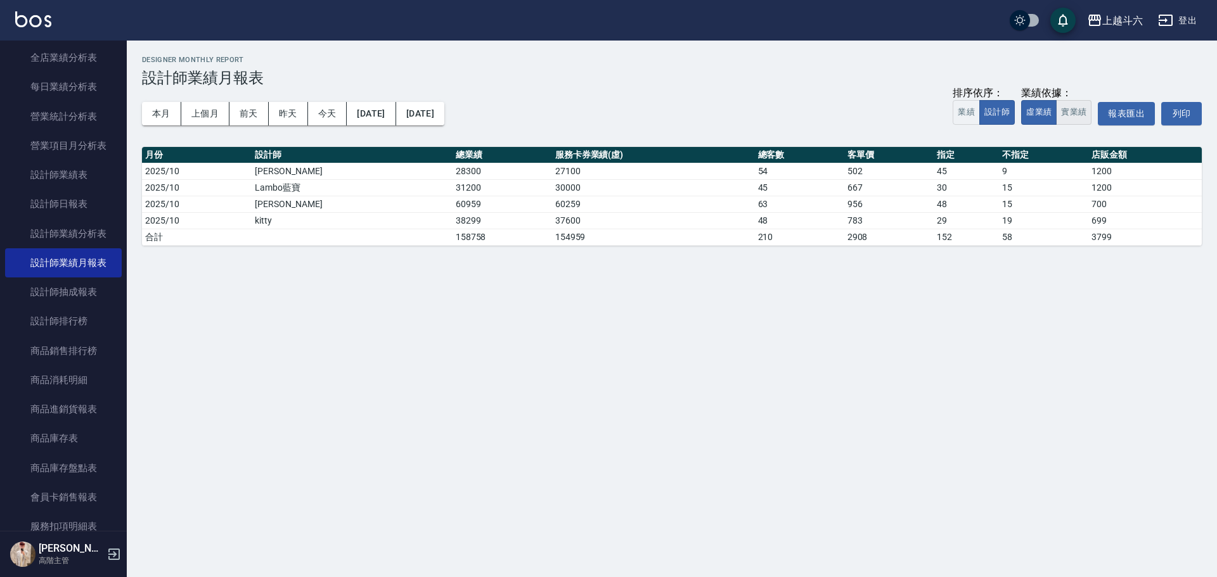
click at [1070, 112] on button "實業績" at bounding box center [1073, 112] width 35 height 25
click at [217, 119] on button "上個月" at bounding box center [205, 113] width 48 height 23
click at [159, 113] on button "本月" at bounding box center [161, 113] width 39 height 23
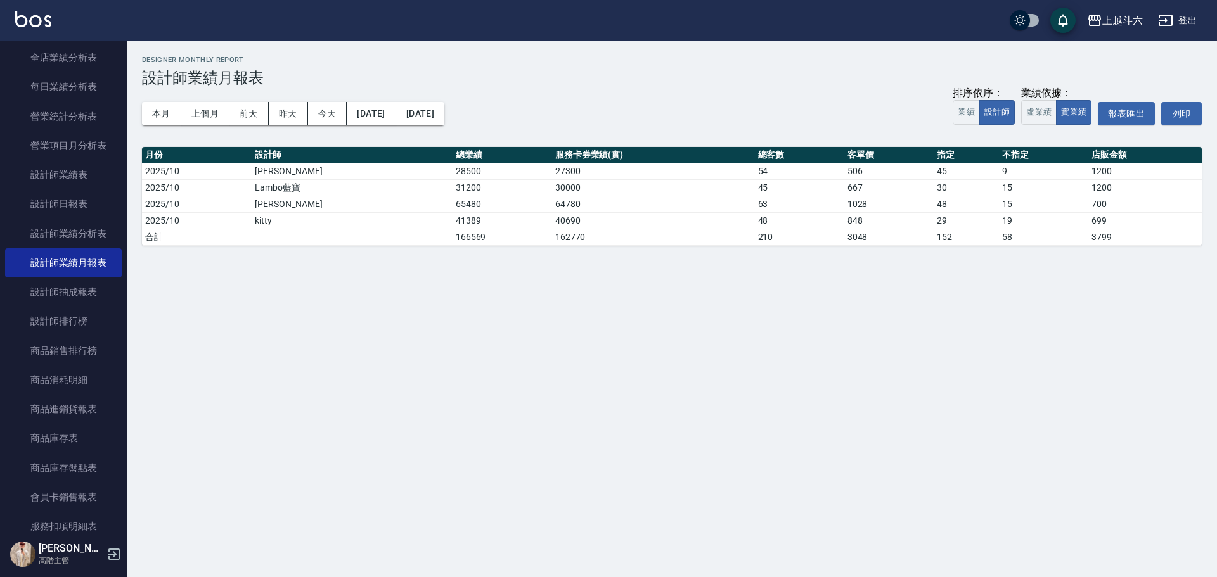
click at [27, 23] on img at bounding box center [33, 19] width 36 height 16
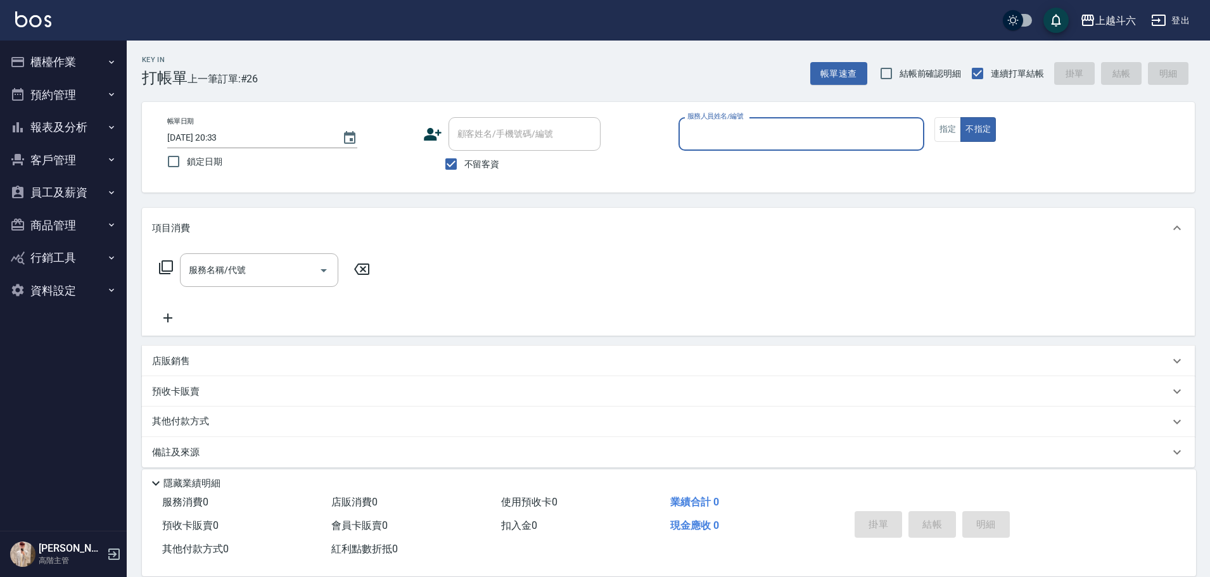
click at [96, 125] on button "報表及分析" at bounding box center [63, 127] width 117 height 33
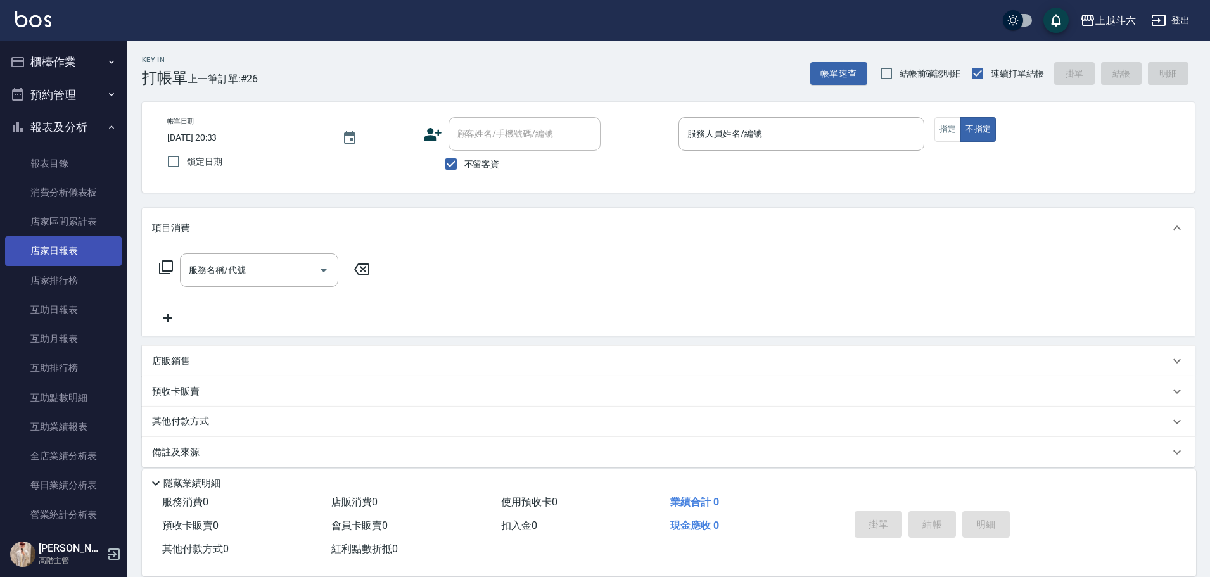
click at [84, 252] on link "店家日報表" at bounding box center [63, 250] width 117 height 29
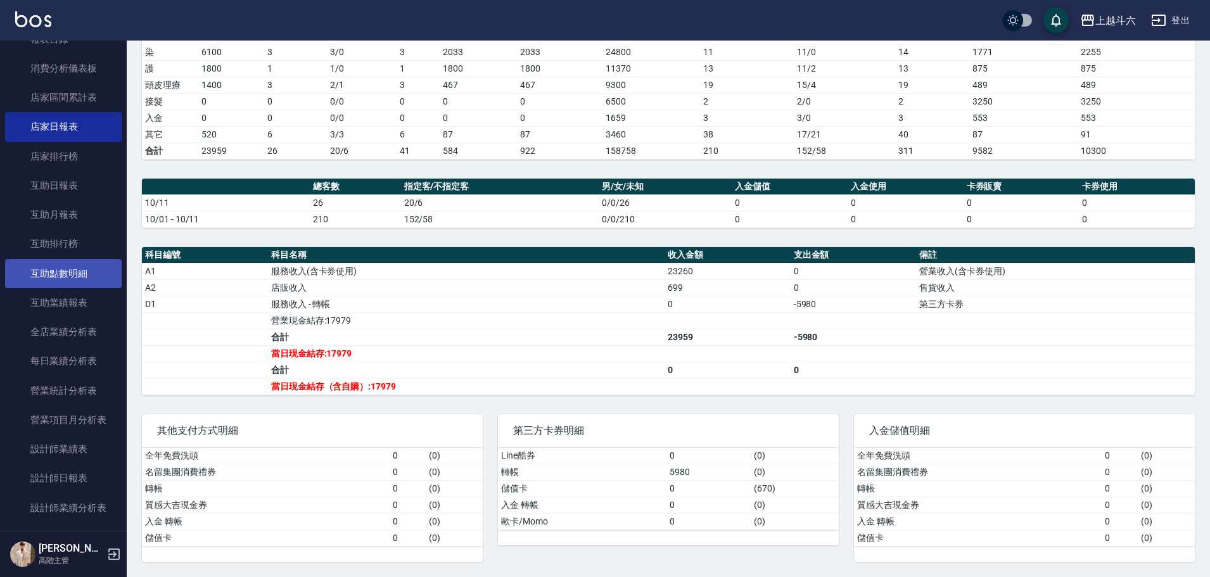
scroll to position [127, 0]
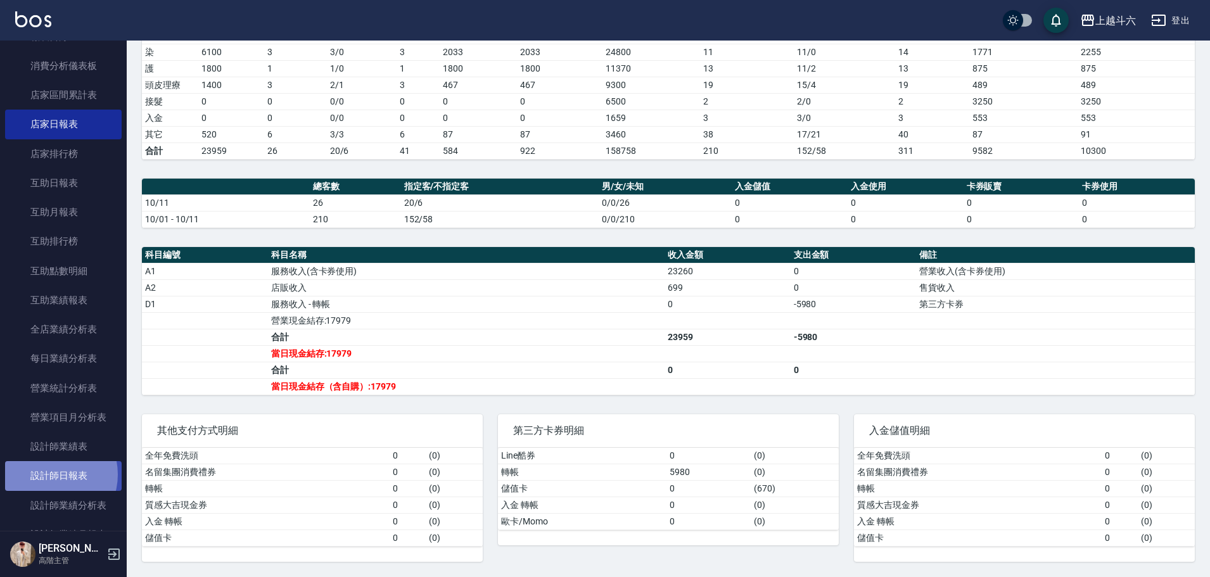
click at [48, 475] on link "設計師日報表" at bounding box center [63, 475] width 117 height 29
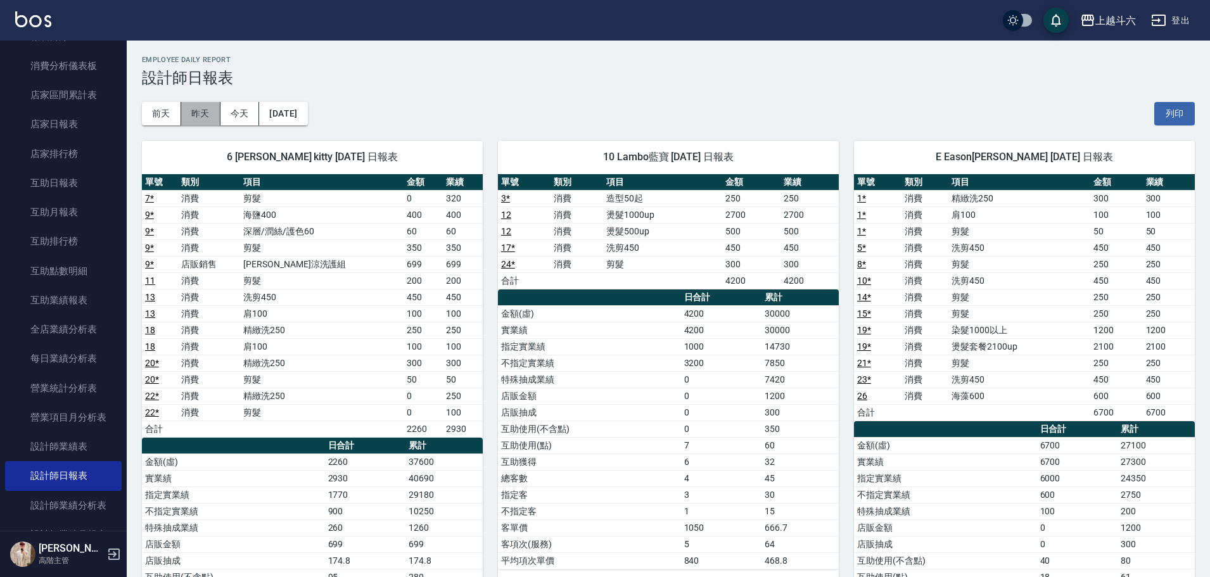
click at [209, 112] on button "昨天" at bounding box center [200, 113] width 39 height 23
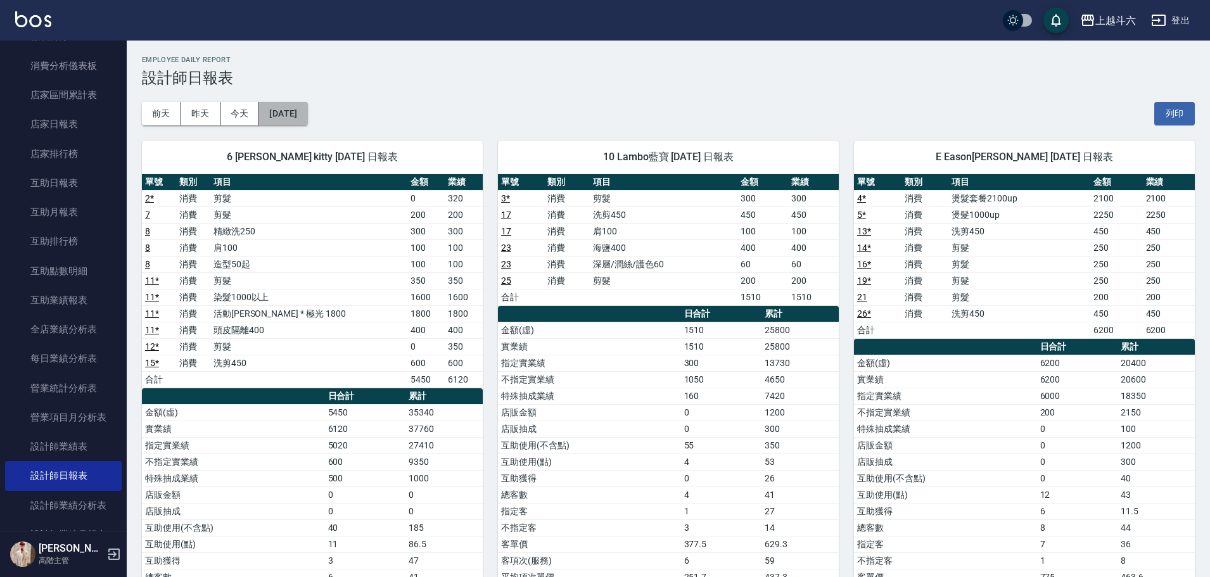
click at [292, 110] on button "[DATE]" at bounding box center [283, 113] width 48 height 23
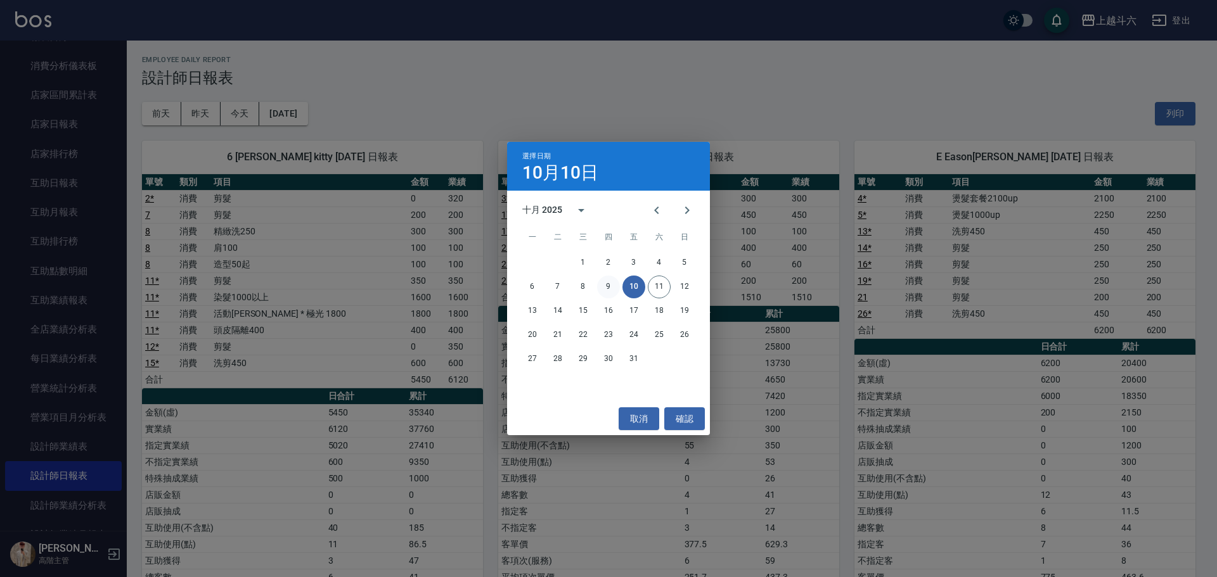
click at [617, 290] on button "9" at bounding box center [608, 287] width 23 height 23
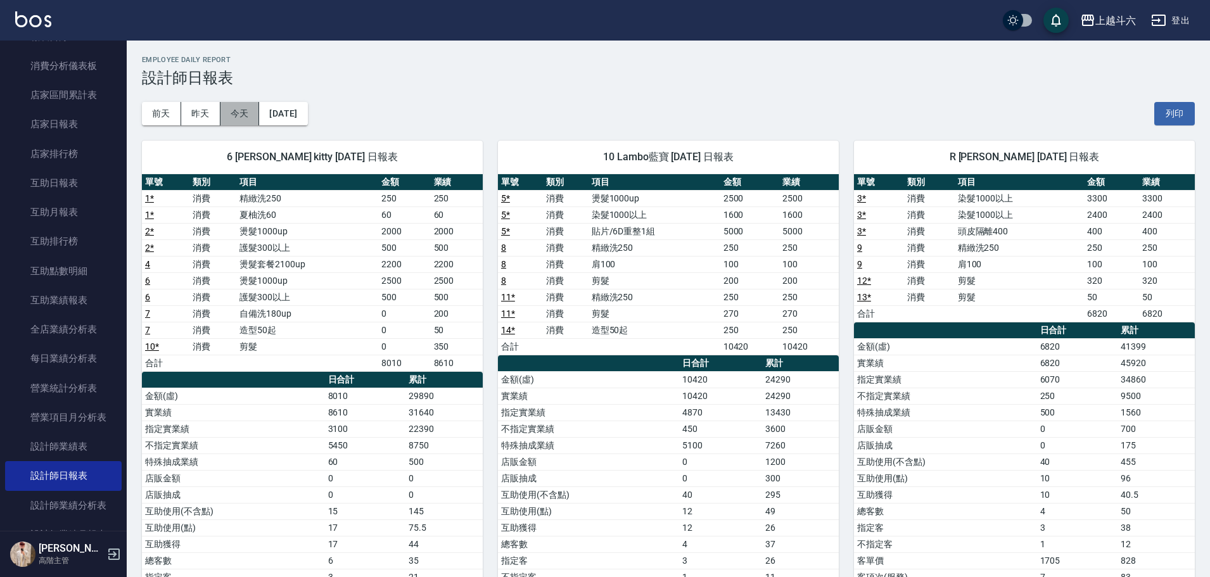
click at [245, 116] on button "今天" at bounding box center [240, 113] width 39 height 23
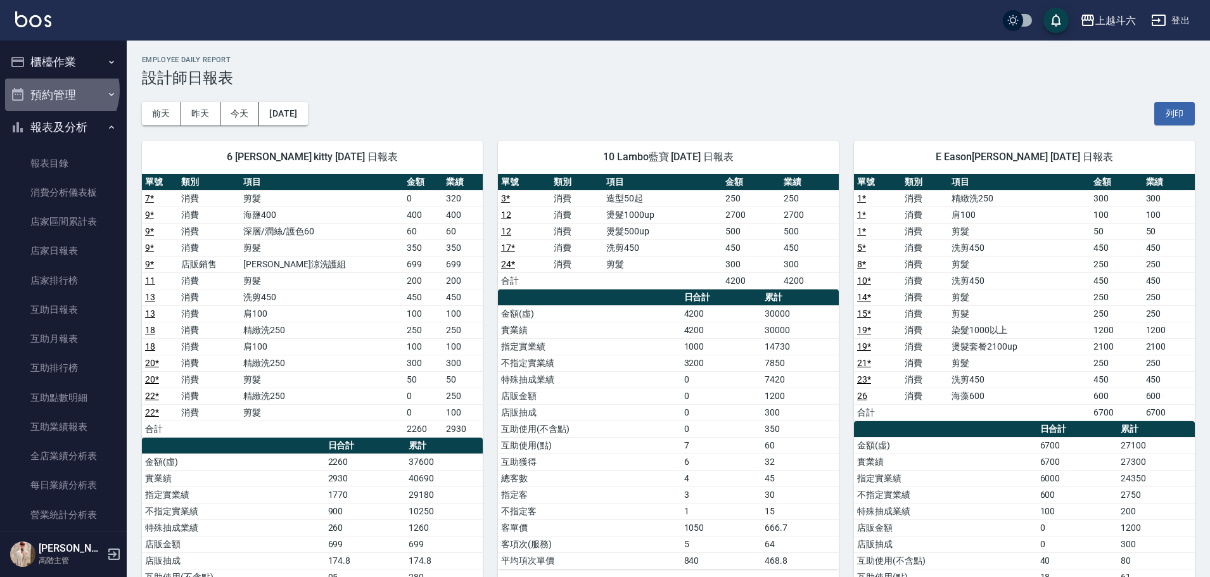
click at [58, 90] on button "預約管理" at bounding box center [63, 95] width 117 height 33
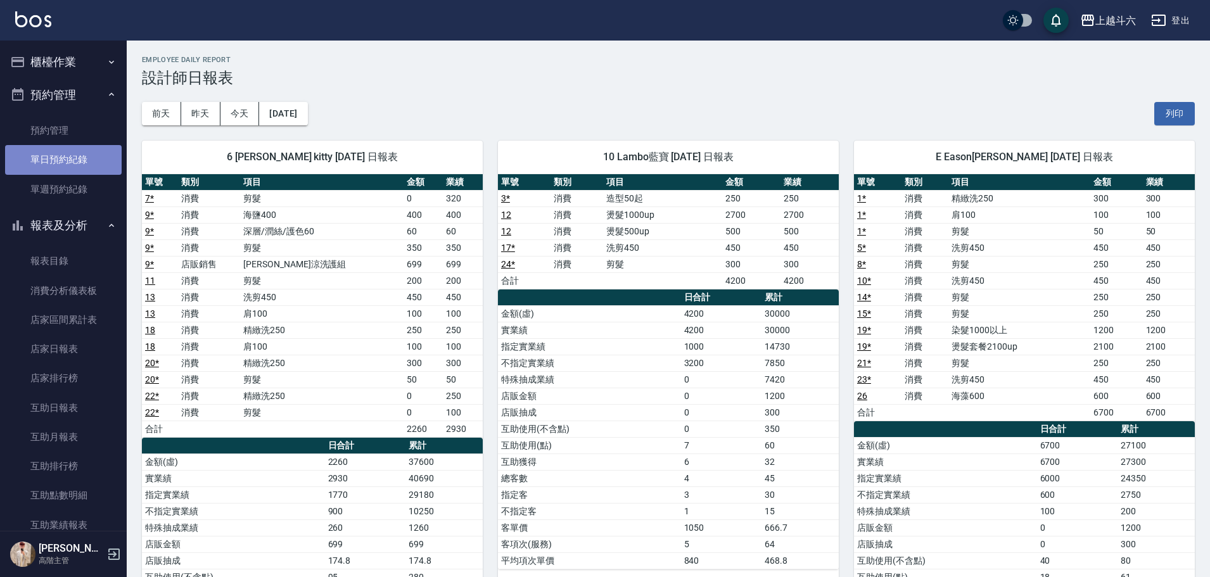
click at [98, 157] on link "單日預約紀錄" at bounding box center [63, 159] width 117 height 29
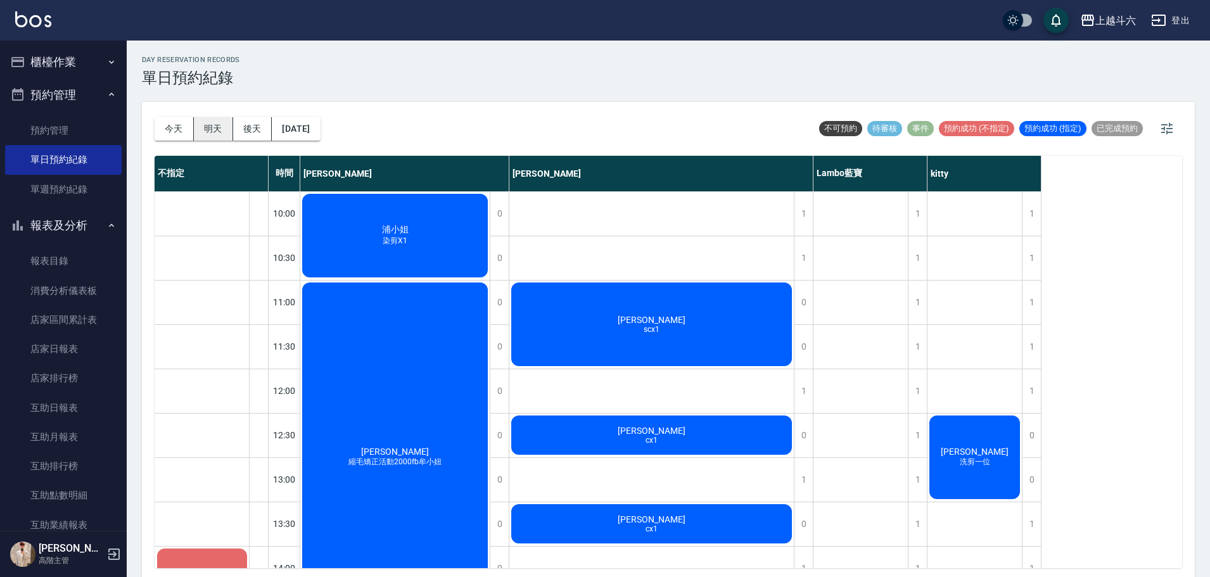
click at [222, 123] on button "明天" at bounding box center [213, 128] width 39 height 23
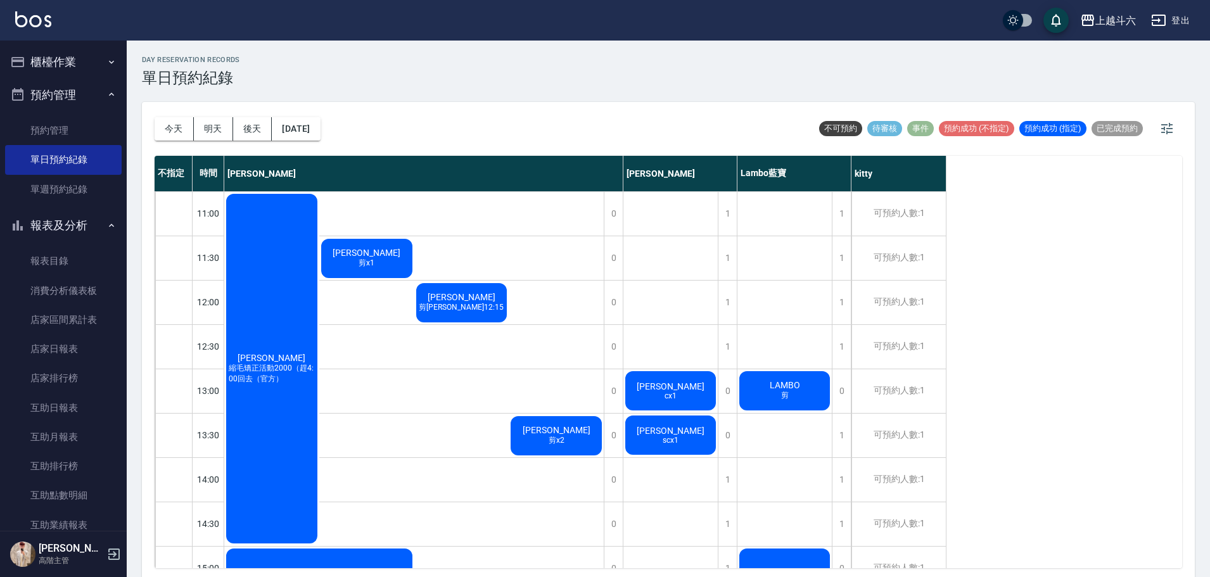
drag, startPoint x: 96, startPoint y: 172, endPoint x: 1107, endPoint y: 465, distance: 1053.0
click at [1133, 477] on div "不指定 時間 [PERSON_NAME][PERSON_NAME]藍寶 kitty 11:00 11:30 12:00 12:30 13:00 13:30 1…" at bounding box center [669, 362] width 1028 height 413
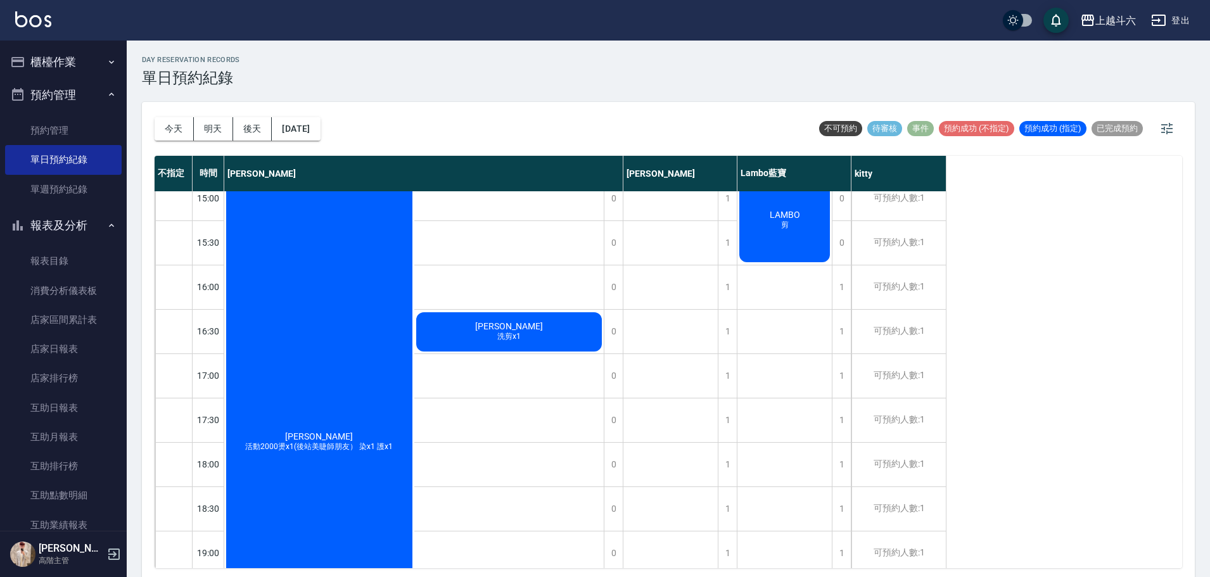
scroll to position [507, 0]
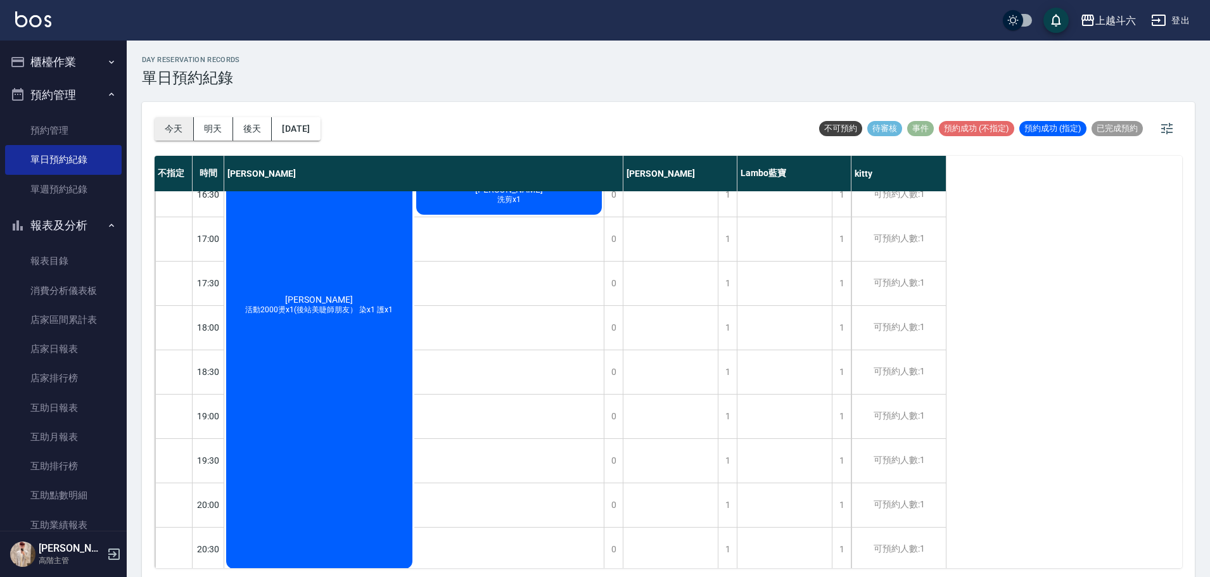
click at [164, 131] on button "今天" at bounding box center [174, 128] width 39 height 23
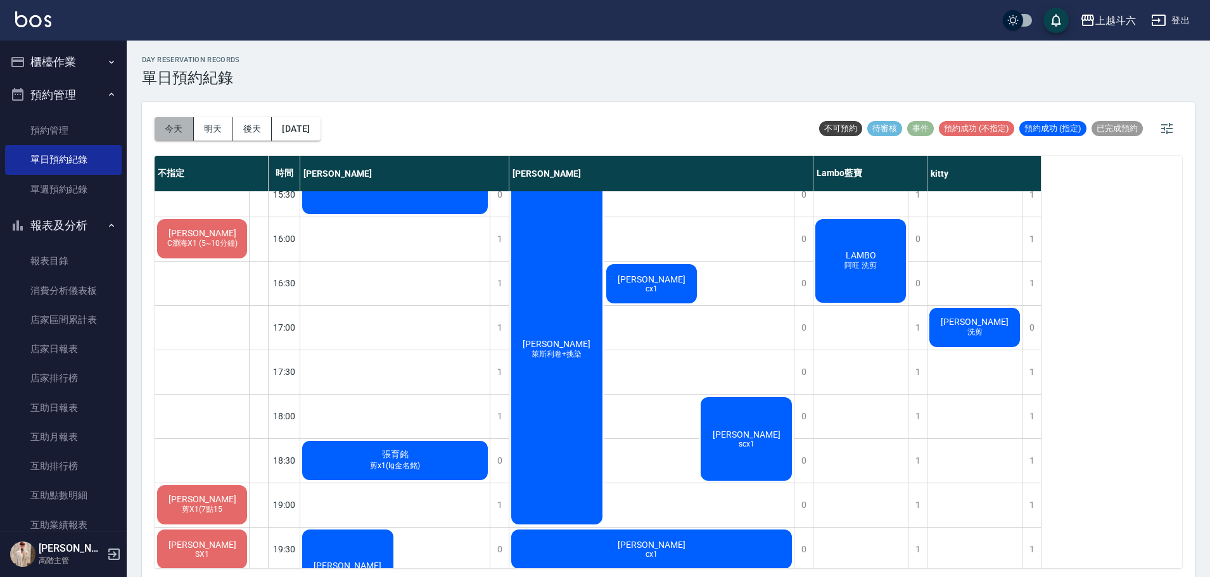
click at [168, 128] on button "今天" at bounding box center [174, 128] width 39 height 23
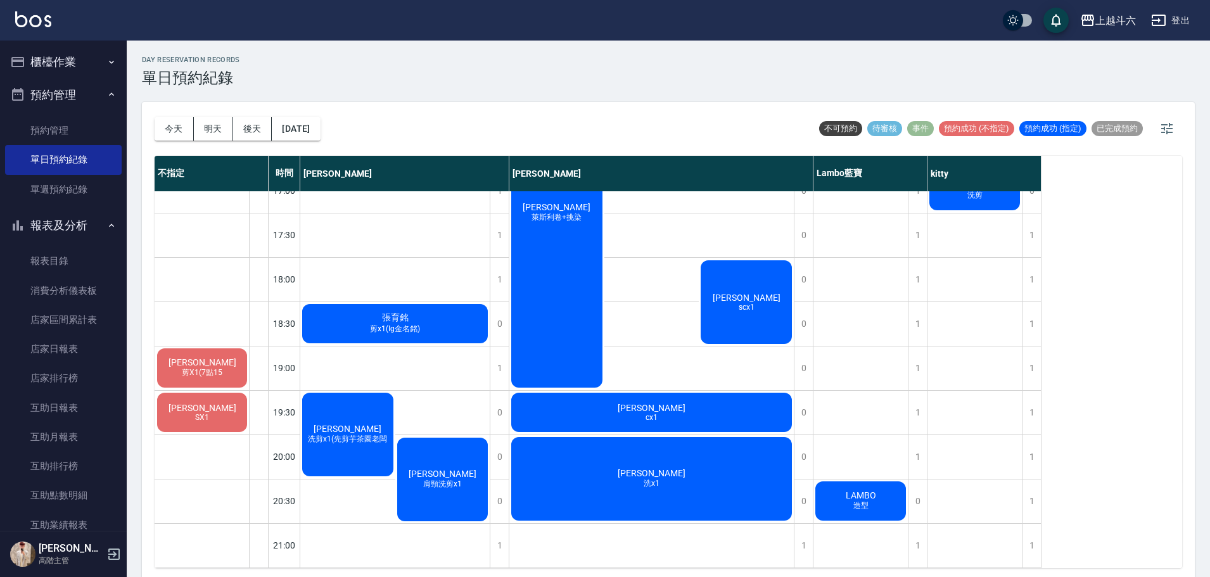
scroll to position [653, 0]
click at [90, 354] on link "店家日報表" at bounding box center [63, 349] width 117 height 29
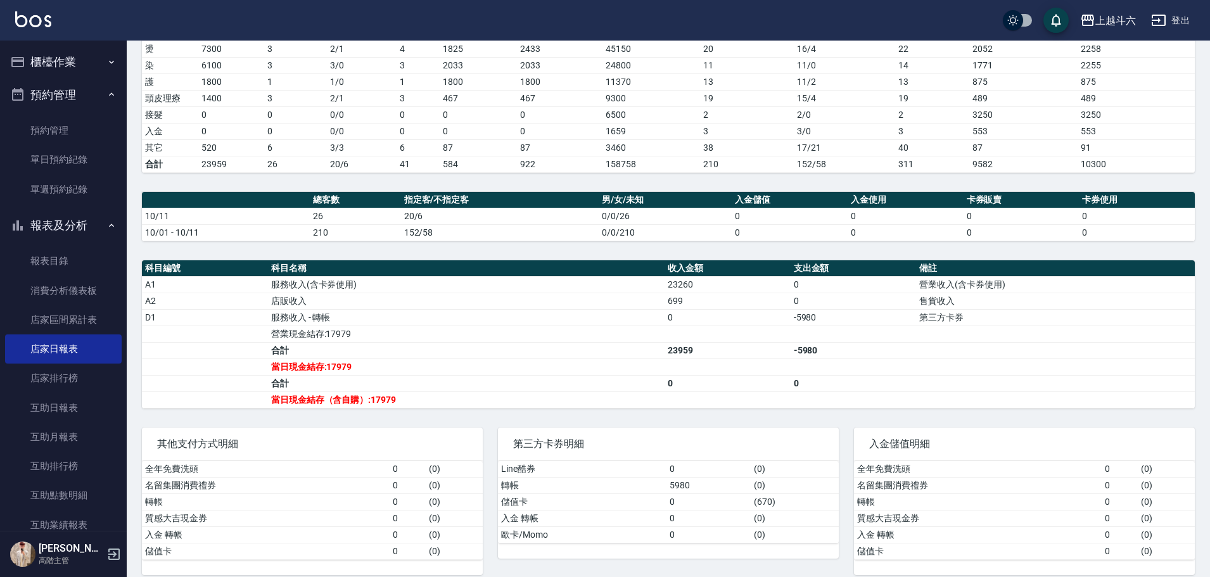
scroll to position [244, 0]
